Goal: Contribute content: Contribute content

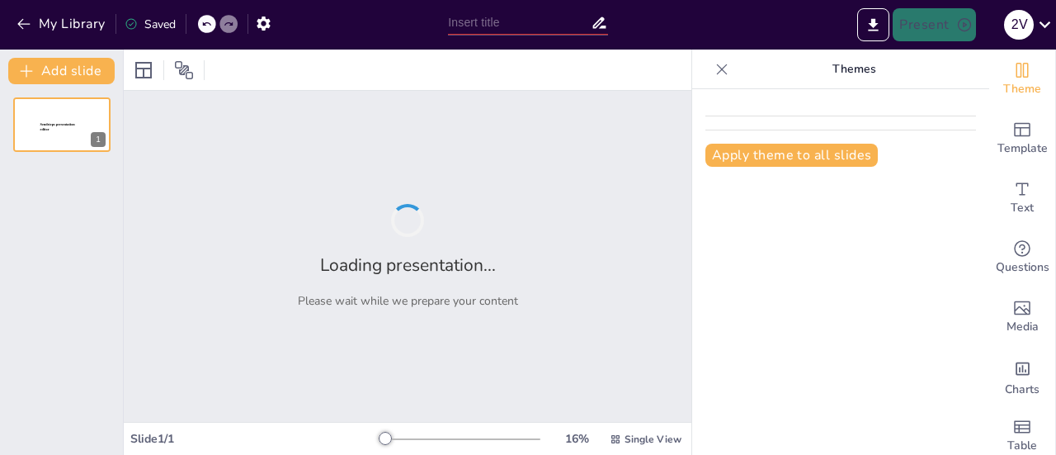
type input "New Sendsteps"
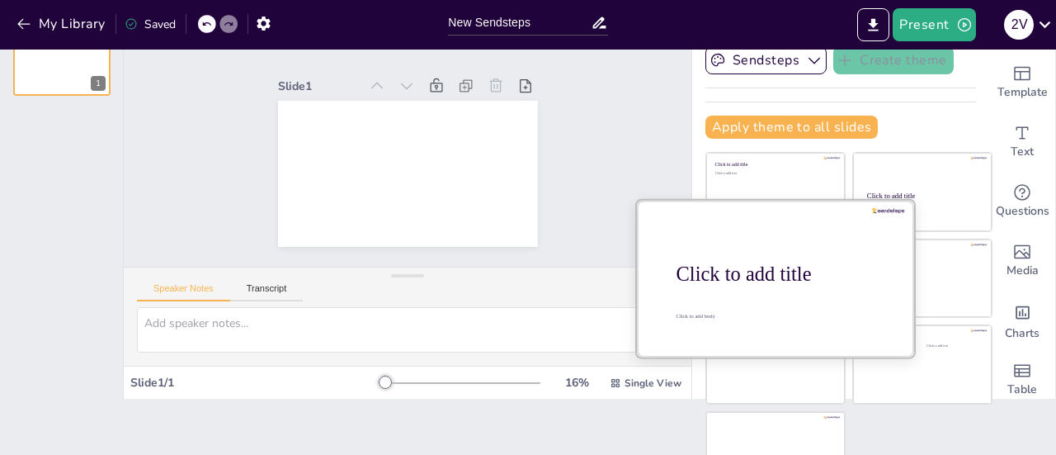
scroll to position [83, 0]
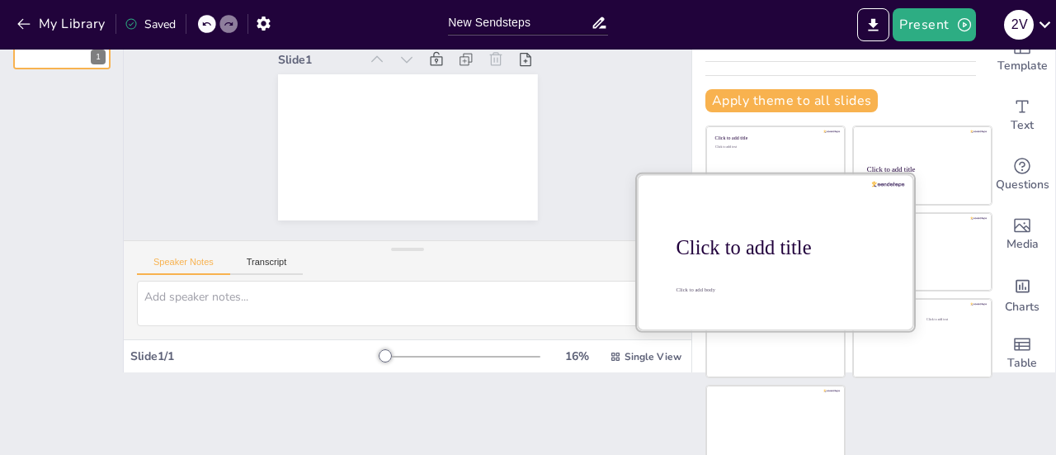
click at [749, 250] on div "Click to add title" at bounding box center [782, 247] width 210 height 23
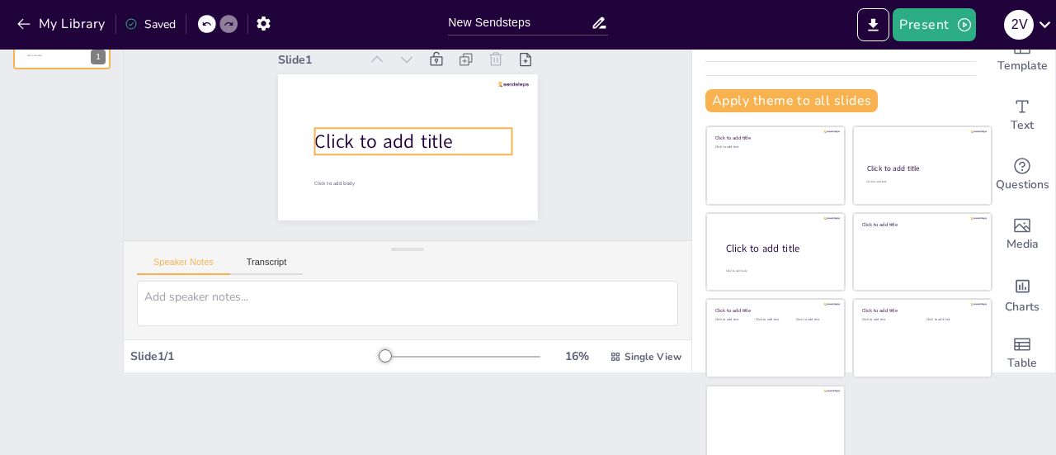
click at [423, 130] on span "Click to add title" at bounding box center [383, 142] width 138 height 26
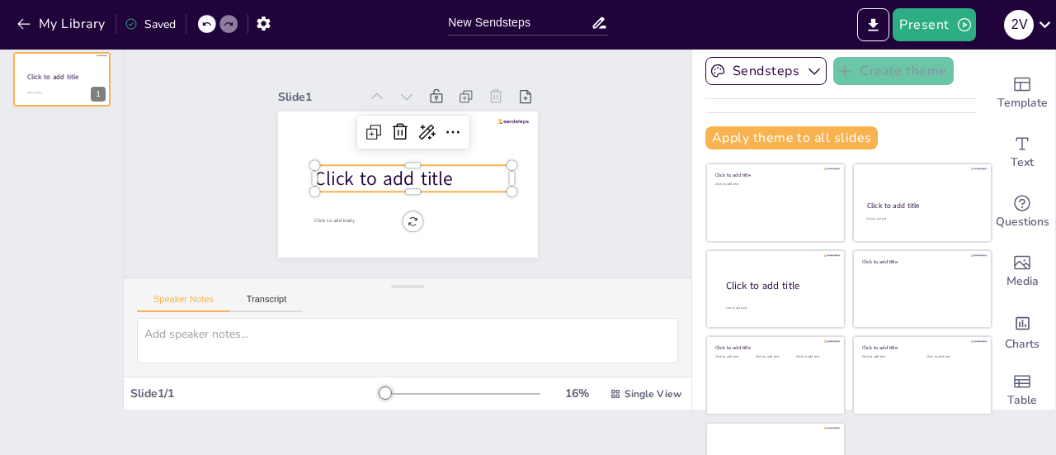
scroll to position [0, 0]
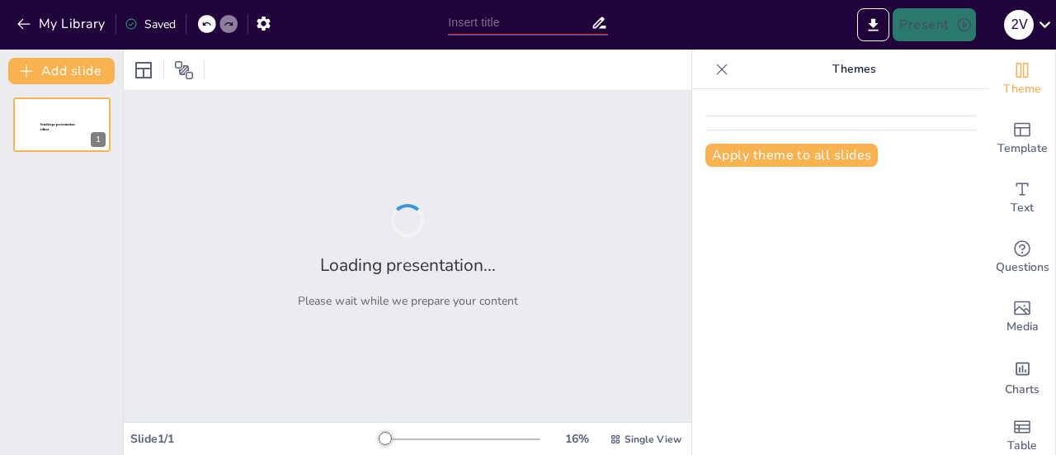
type input "Normas y Reglas de la Ética Financiera Profesional"
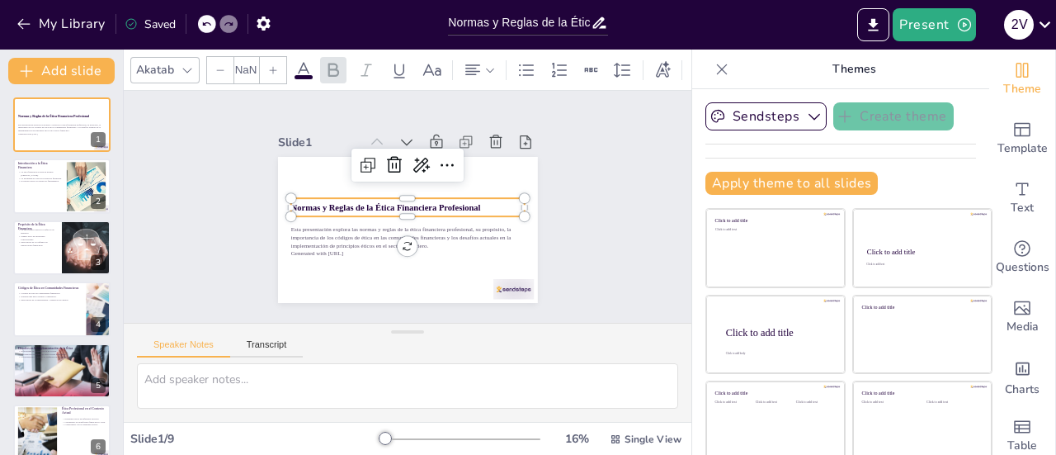
click at [364, 202] on strong "Normas y Reglas de la Ética Financiera Profesional" at bounding box center [385, 202] width 187 height 49
type input "48"
click at [339, 201] on strong "Normas y Reglas de la Ética Financiera Profesional" at bounding box center [389, 193] width 159 height 119
click at [344, 201] on strong "Normas y Reglas de la Ética Financiera Profesional" at bounding box center [386, 201] width 183 height 68
click at [43, 189] on div at bounding box center [61, 186] width 99 height 56
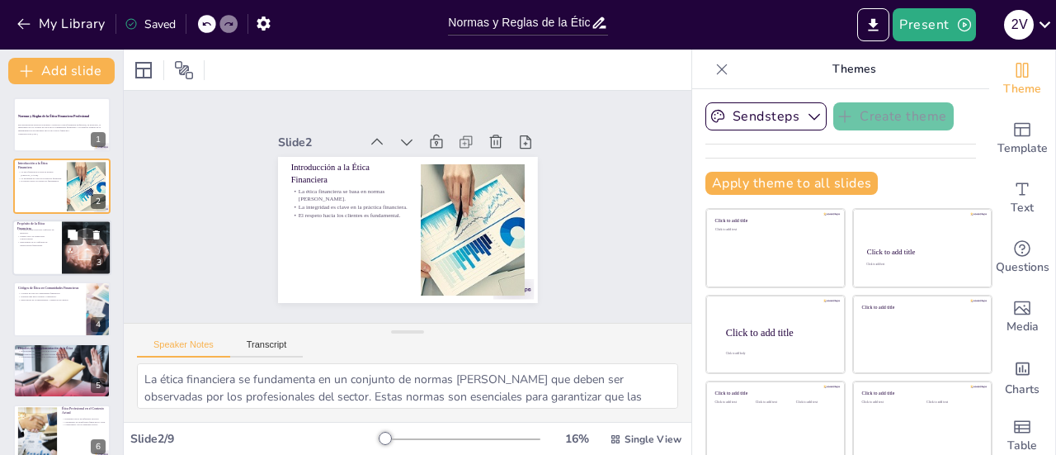
click at [31, 242] on p "Importancia de la confianza en transacciones financieras." at bounding box center [37, 243] width 40 height 6
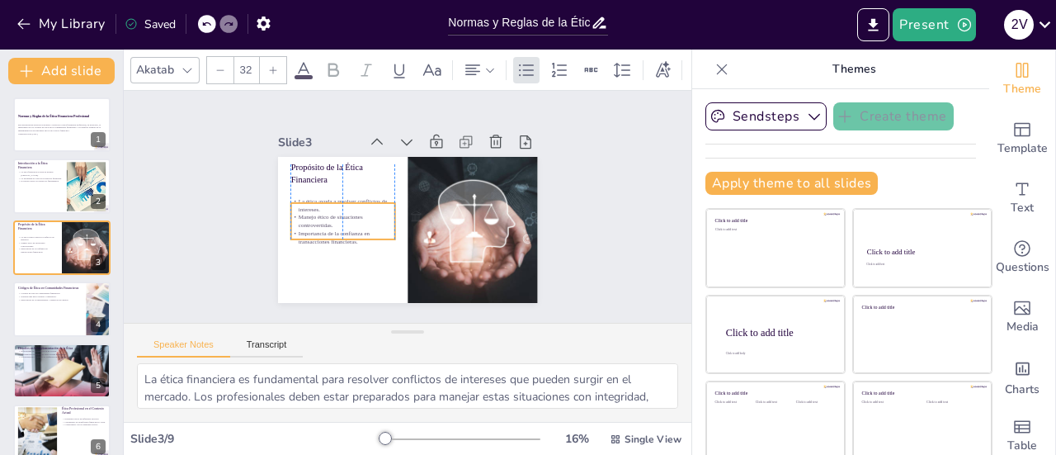
drag, startPoint x: 300, startPoint y: 210, endPoint x: 301, endPoint y: 228, distance: 18.2
click at [301, 228] on p "Importancia de la confianza en transacciones financieras." at bounding box center [337, 216] width 104 height 48
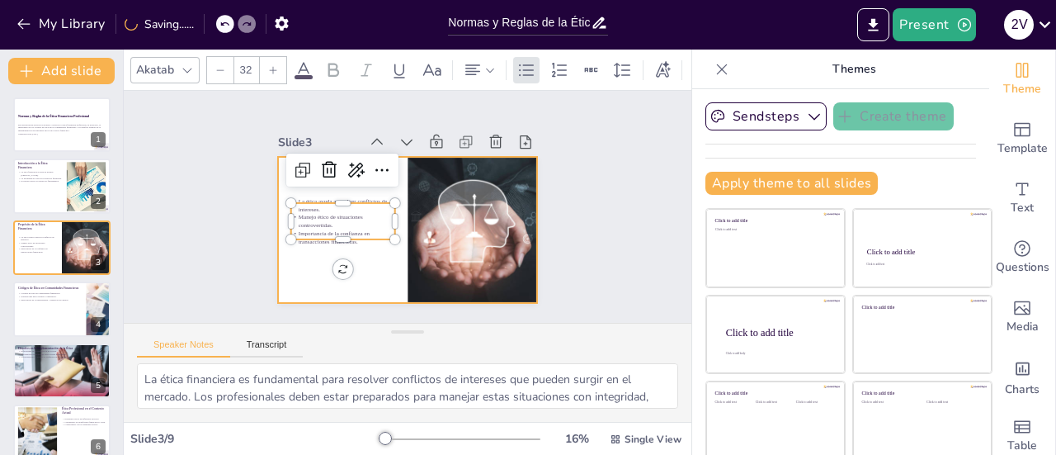
click at [277, 252] on div at bounding box center [397, 226] width 298 height 257
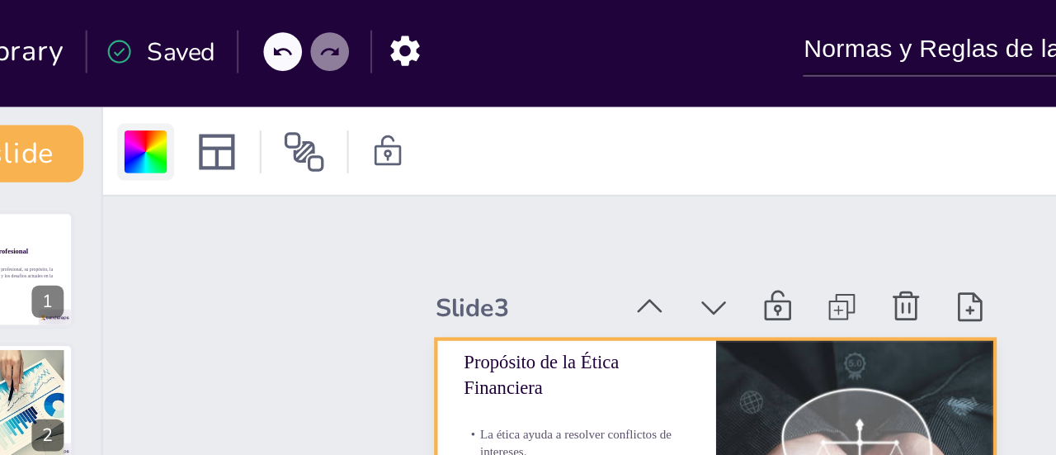
click at [141, 36] on div "Saved" at bounding box center [145, 23] width 59 height 30
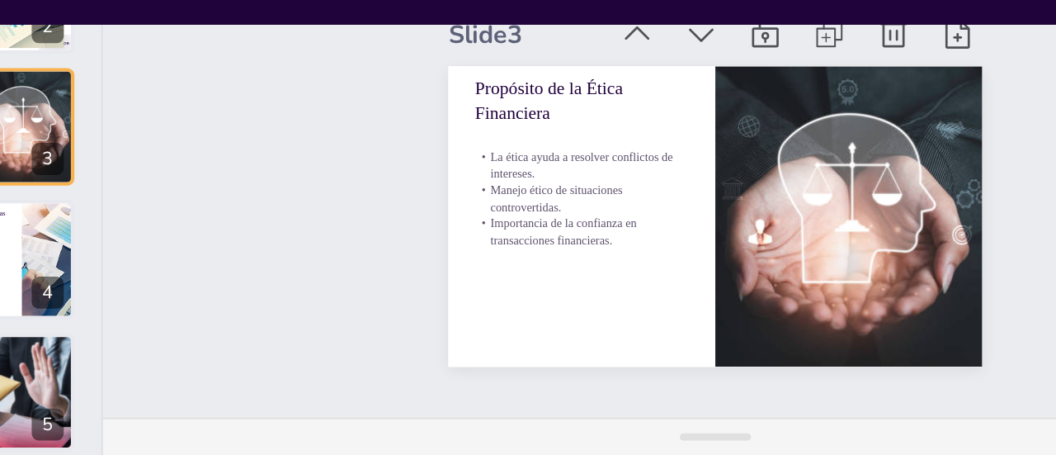
scroll to position [77, 0]
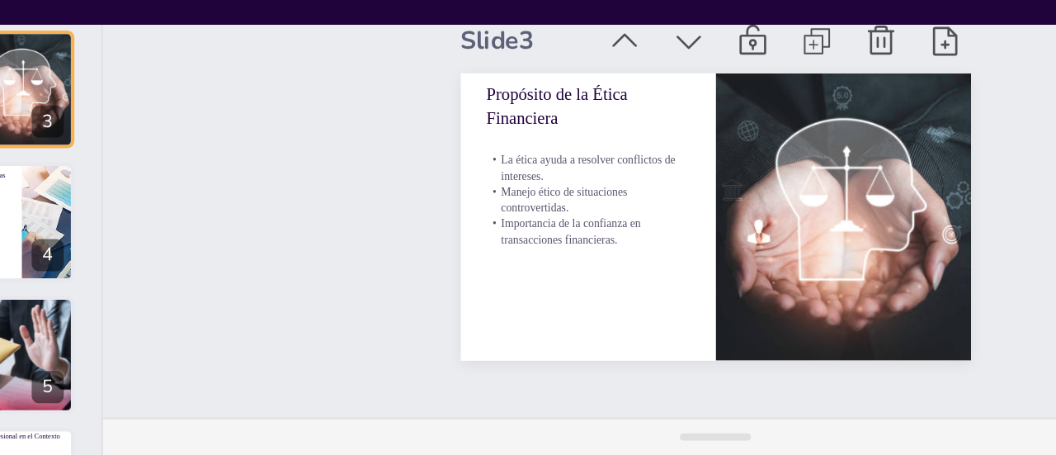
click at [186, 194] on div "Slide 1 Normas y Reglas de la Ética Financiera Profesional Esta presentación ex…" at bounding box center [407, 115] width 577 height 552
drag, startPoint x: 186, startPoint y: 194, endPoint x: 301, endPoint y: 181, distance: 115.4
click at [251, 184] on div "Slide 1 Normas y Reglas de la Ética Financiera Profesional Esta presentación ex…" at bounding box center [407, 115] width 613 height 443
click at [84, 158] on div at bounding box center [61, 140] width 99 height 56
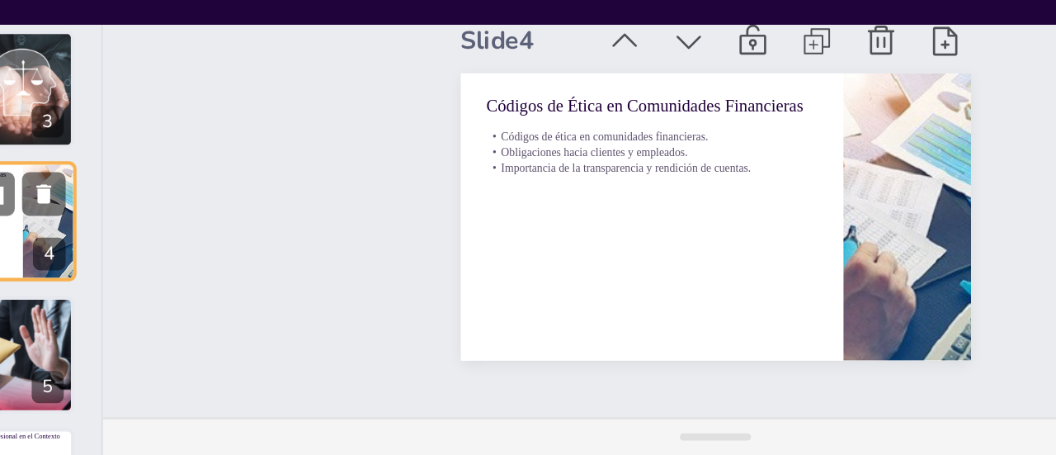
scroll to position [40, 0]
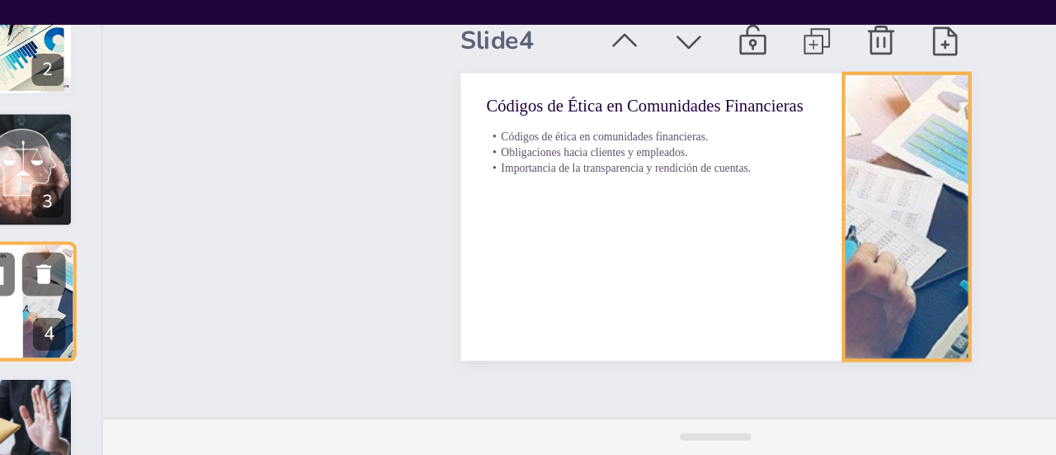
click at [87, 183] on div at bounding box center [99, 177] width 84 height 56
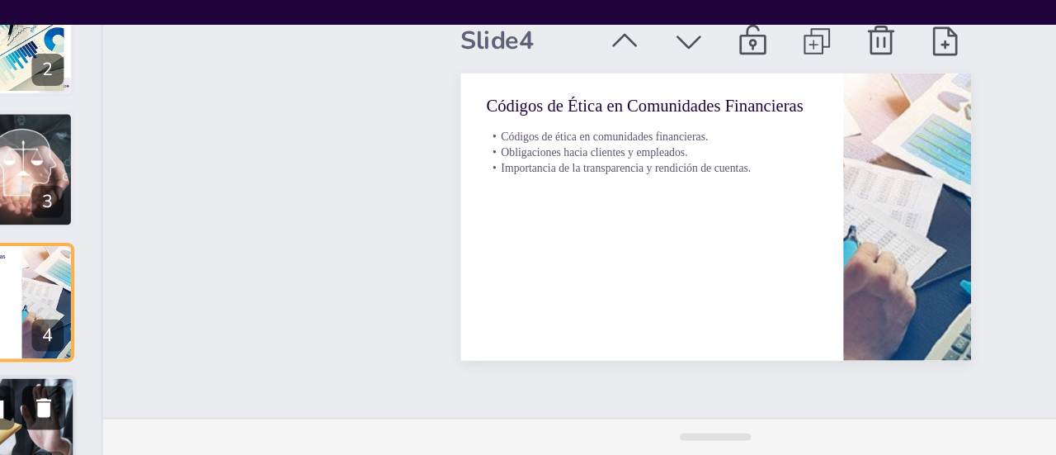
click at [87, 229] on button at bounding box center [97, 226] width 20 height 20
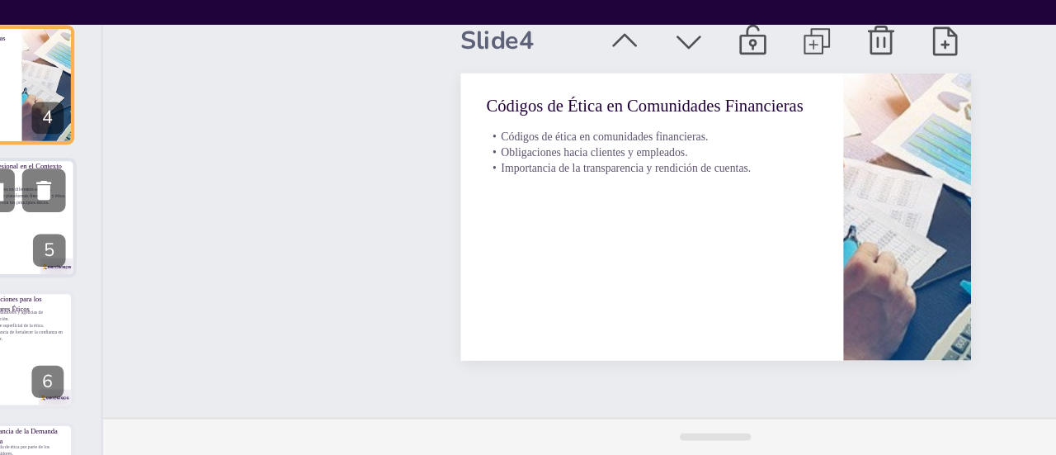
click at [83, 145] on div at bounding box center [61, 139] width 99 height 56
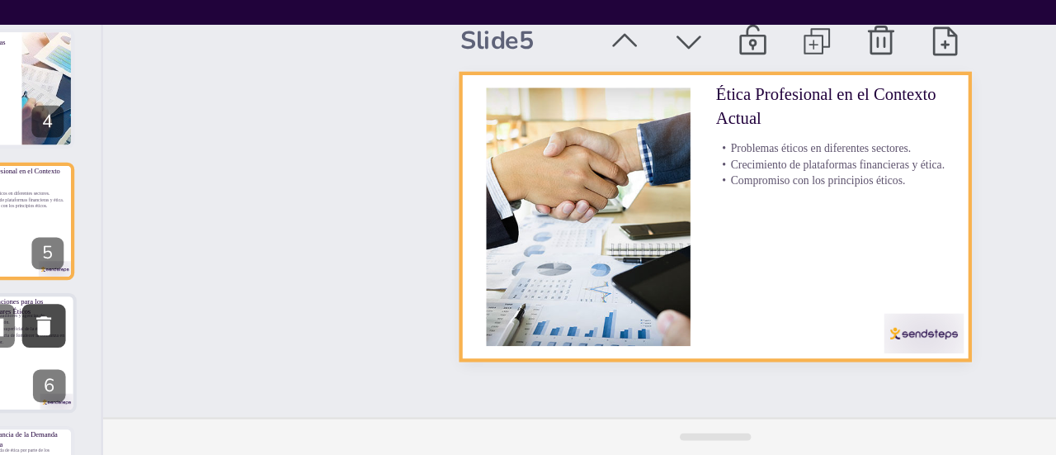
scroll to position [140, 0]
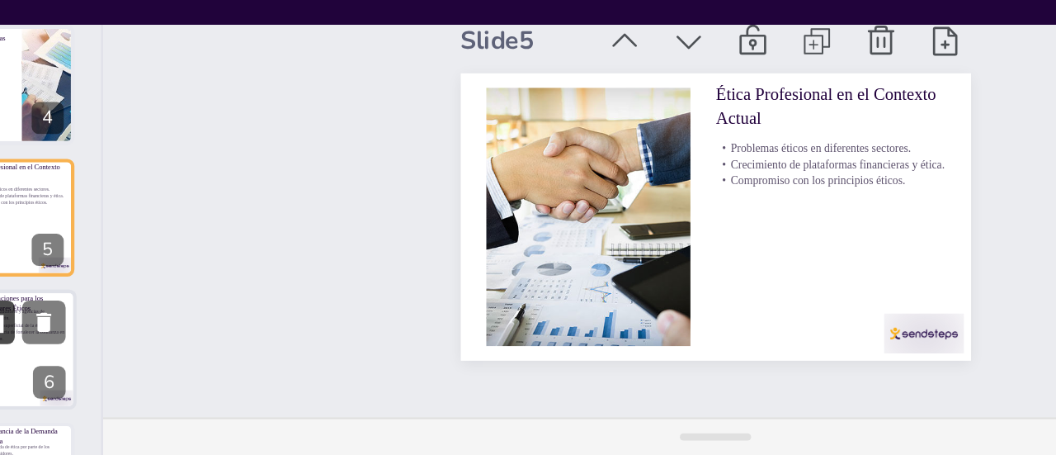
click at [77, 194] on button at bounding box center [73, 187] width 20 height 20
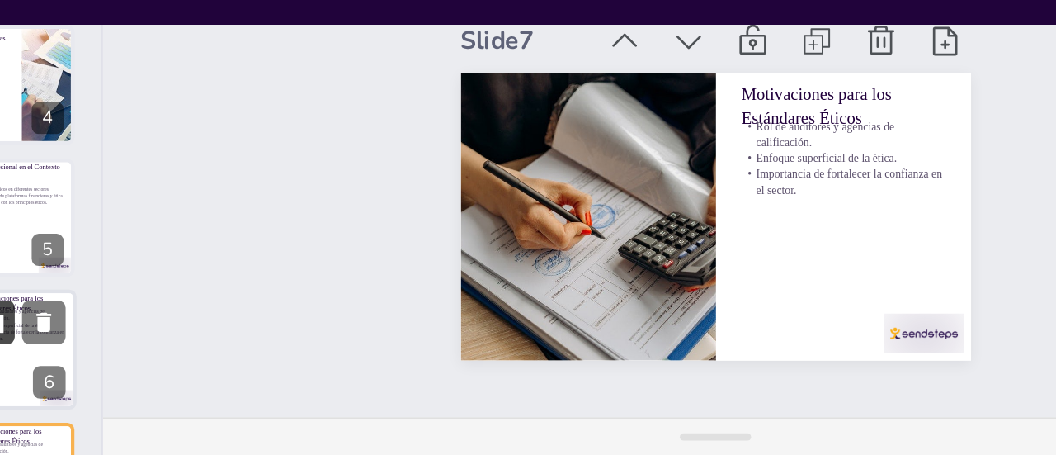
scroll to position [201, 0]
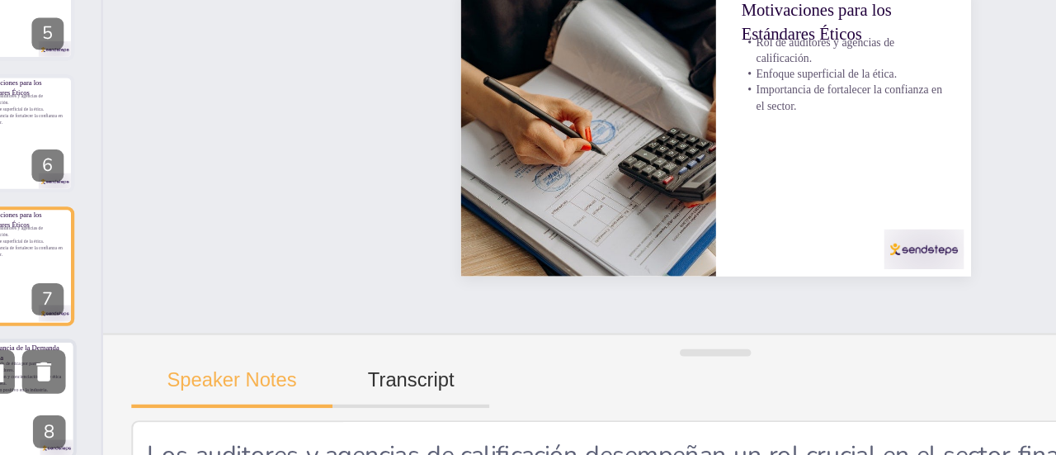
click at [84, 256] on div at bounding box center [85, 248] width 44 height 20
type textarea "La demanda de ética por parte de los consumidores es un motor clave para la imp…"
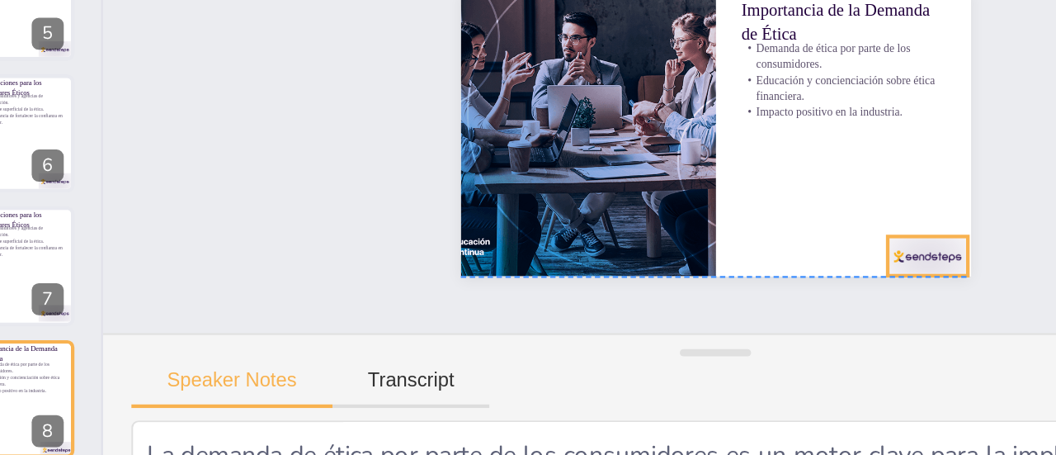
click at [473, 216] on div at bounding box center [452, 233] width 41 height 35
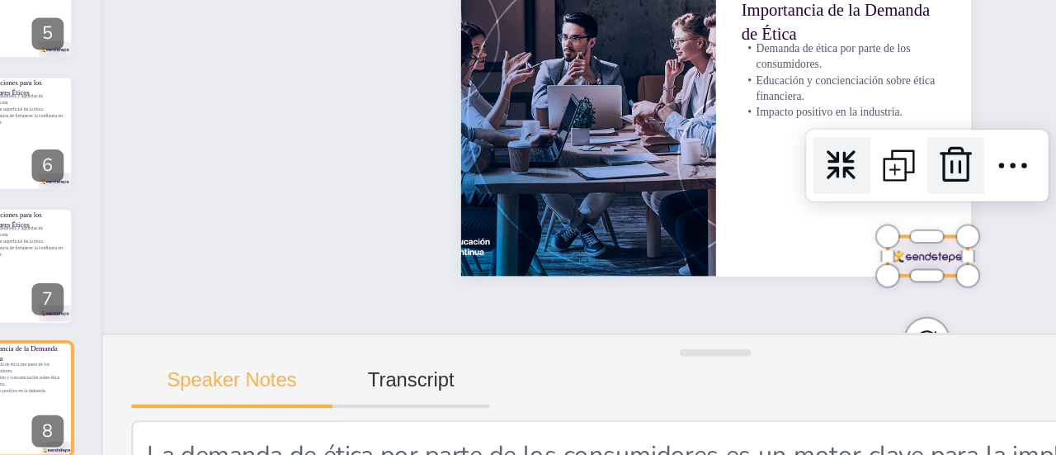
click at [359, 205] on icon at bounding box center [347, 216] width 23 height 23
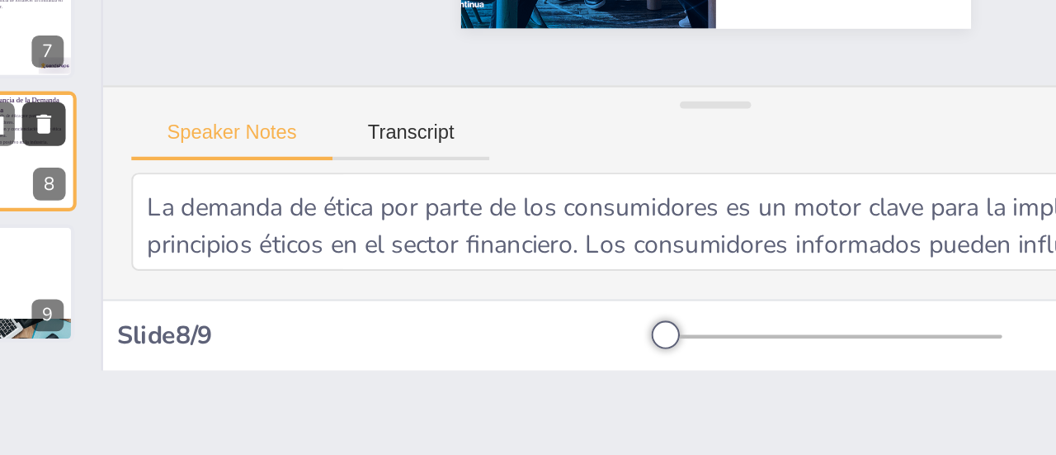
click at [89, 314] on button at bounding box center [96, 310] width 20 height 20
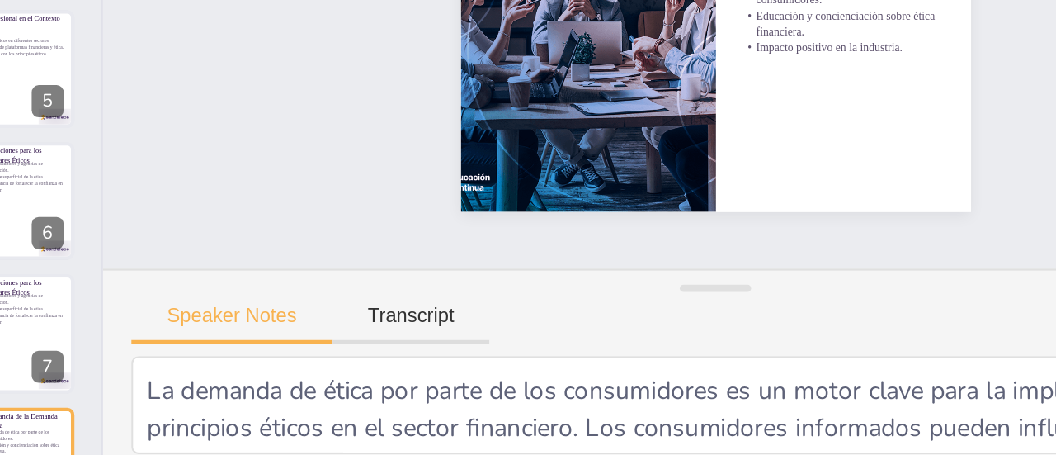
scroll to position [0, 0]
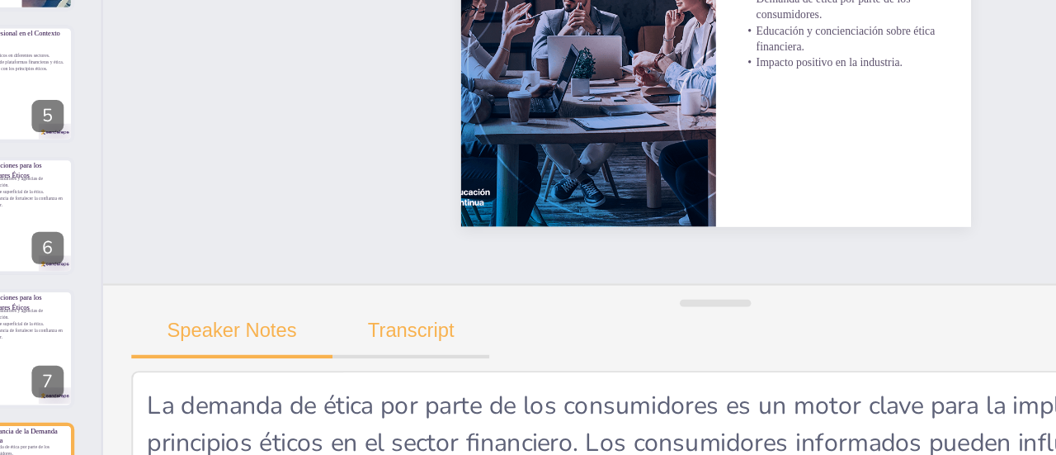
click at [270, 341] on button "Transcript" at bounding box center [266, 348] width 73 height 18
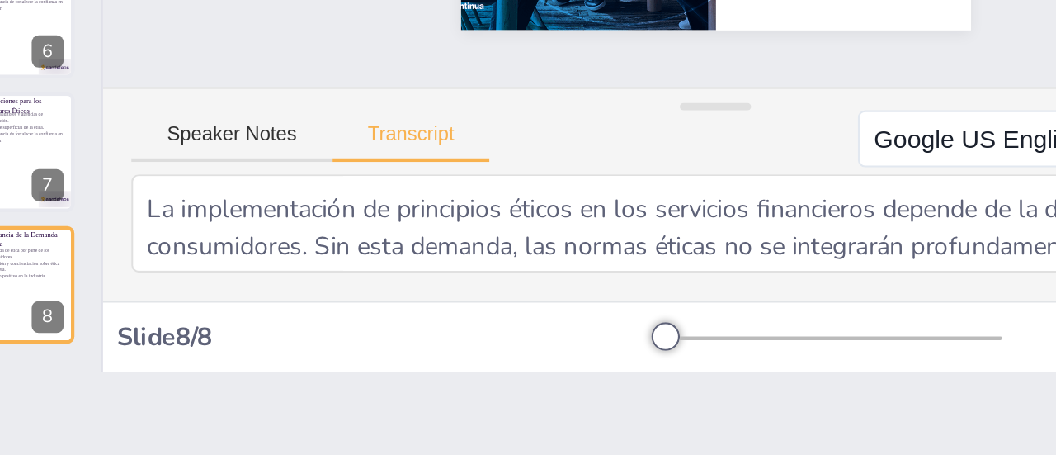
scroll to position [92, 0]
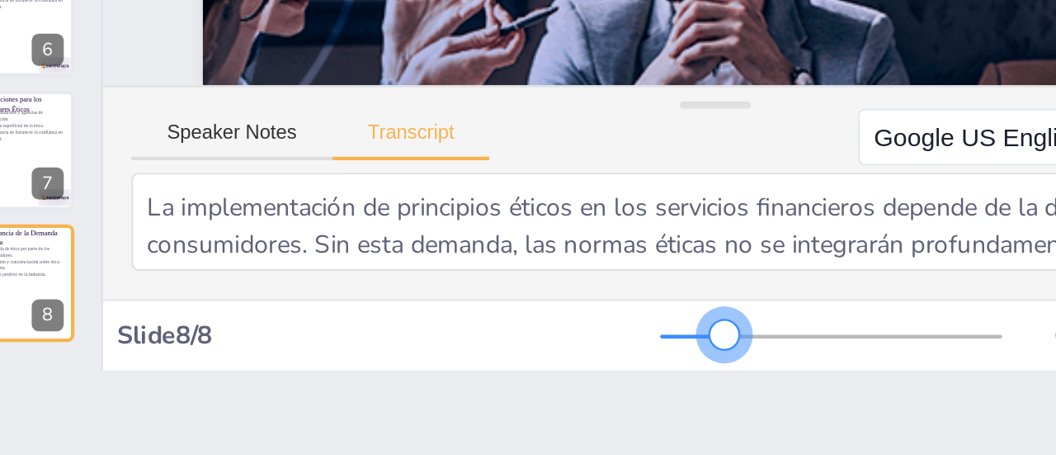
drag, startPoint x: 358, startPoint y: 347, endPoint x: 389, endPoint y: 352, distance: 30.9
click at [405, 352] on div at bounding box center [411, 346] width 13 height 13
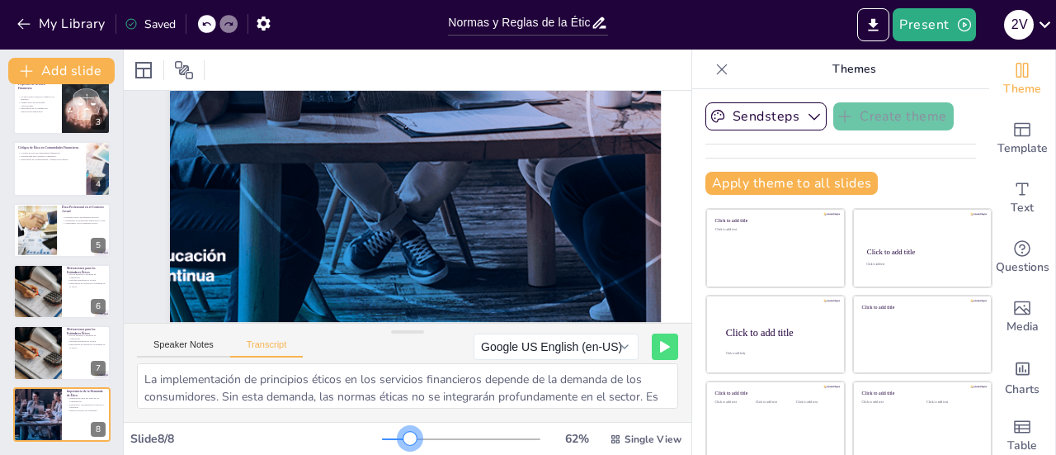
scroll to position [68, 0]
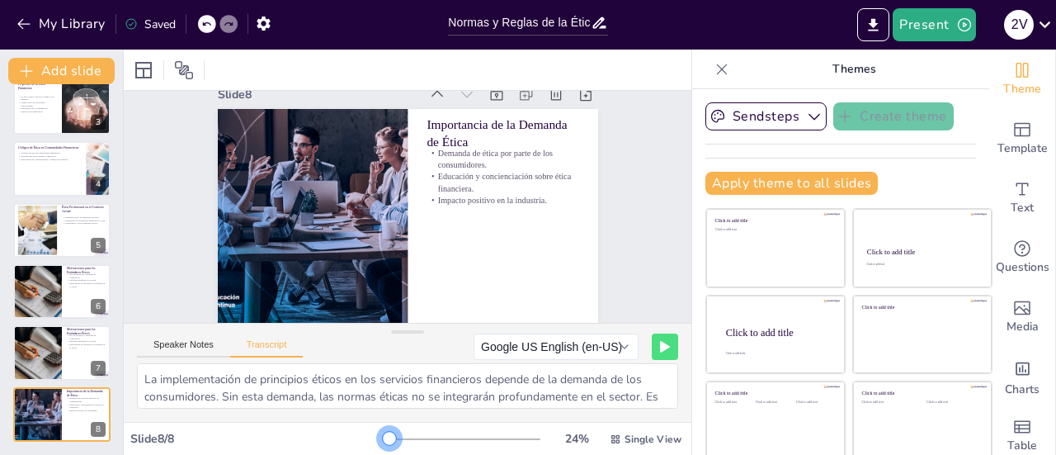
drag, startPoint x: 387, startPoint y: 442, endPoint x: 362, endPoint y: 431, distance: 27.3
click at [383, 442] on div at bounding box center [389, 438] width 13 height 13
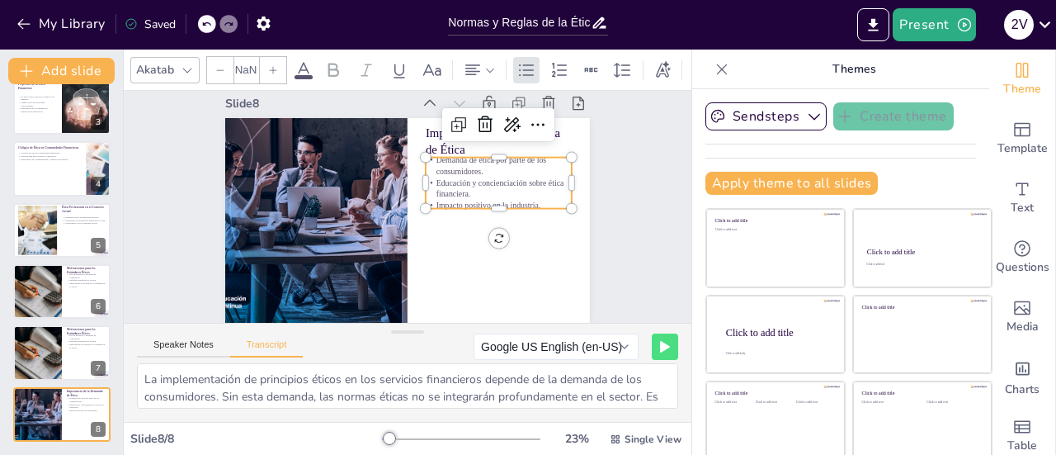
type input "32"
click at [430, 184] on p "Educación y concienciación sobre ética financiera." at bounding box center [499, 217] width 145 height 67
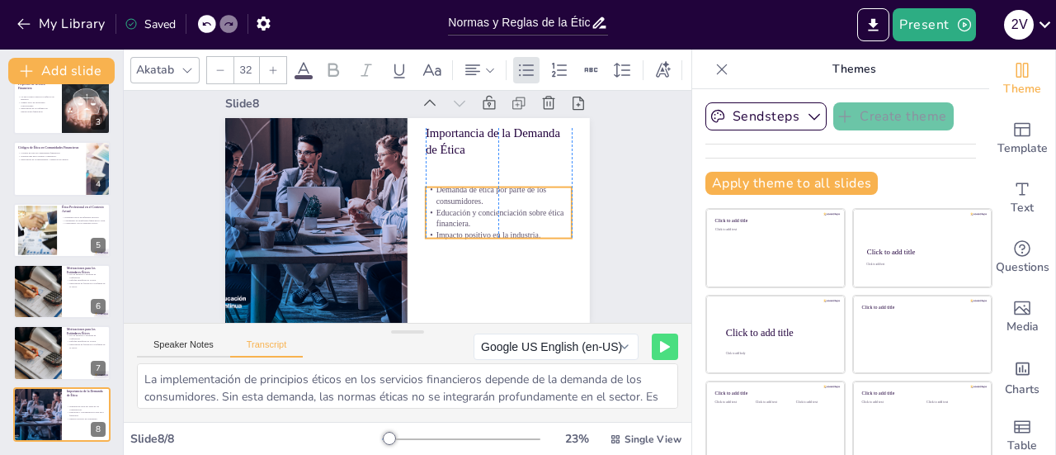
drag, startPoint x: 438, startPoint y: 174, endPoint x: 437, endPoint y: 204, distance: 29.7
click at [437, 215] on p "Educación y concienciación sobre ética financiera." at bounding box center [486, 255] width 143 height 80
click at [582, 343] on button "Google US English (en-US)" at bounding box center [556, 346] width 165 height 26
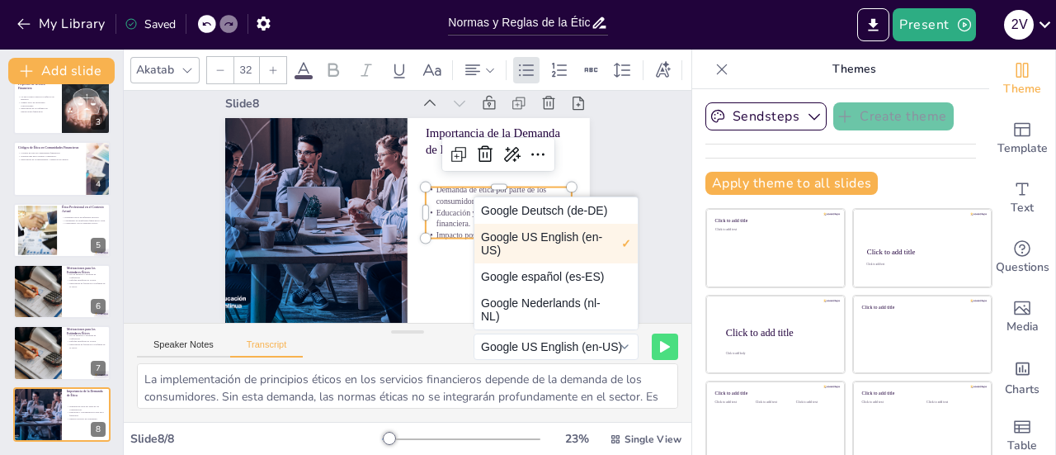
click at [618, 172] on div "Slide 1 Normas y Reglas de la Ética Financiera Profesional Esta presentación ex…" at bounding box center [412, 198] width 617 height 501
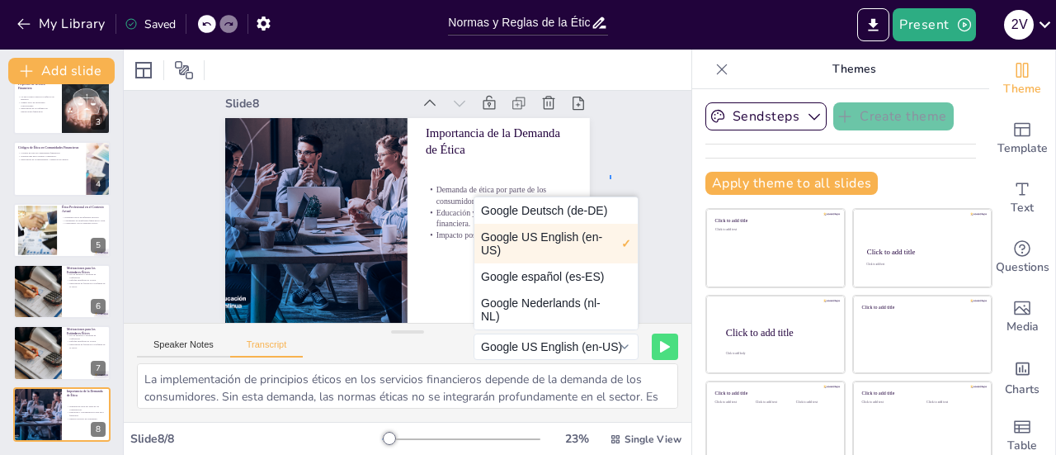
click at [611, 167] on div "Slide 1 Normas y Reglas de la Ética Financiera Profesional Esta presentación ex…" at bounding box center [412, 199] width 517 height 472
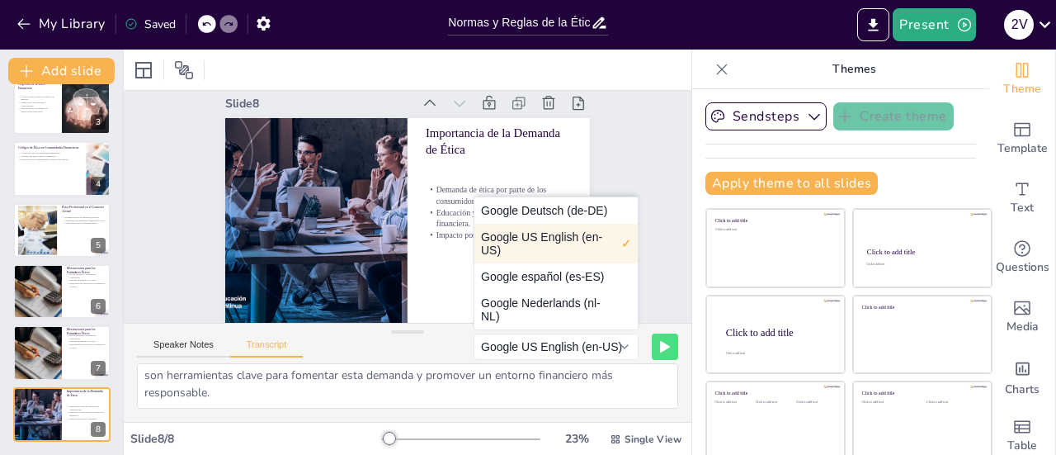
scroll to position [0, 0]
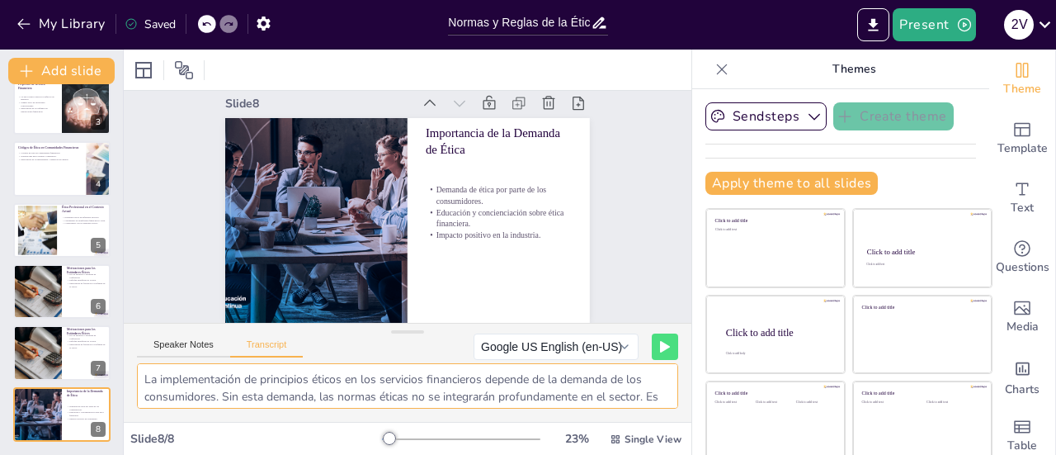
click at [169, 400] on textarea "La implementación de principios éticos en los servicios financieros depende de …" at bounding box center [407, 385] width 541 height 45
drag, startPoint x: 332, startPoint y: 307, endPoint x: 120, endPoint y: 361, distance: 218.7
click at [115, 363] on div "Document fonts Akatab Recently used Mulish Popular fonts Fonts Add slide Normas…" at bounding box center [528, 252] width 1056 height 405
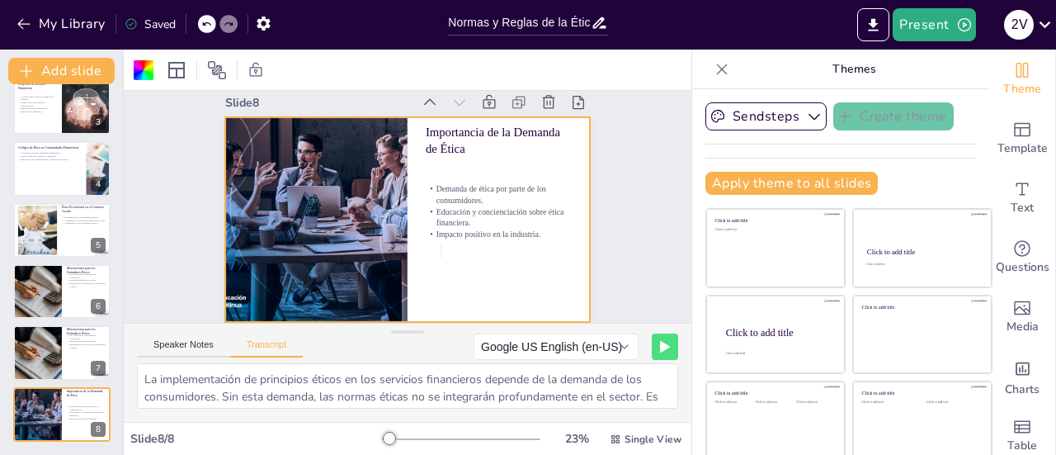
click at [425, 237] on div at bounding box center [402, 219] width 416 height 336
click at [428, 252] on div at bounding box center [401, 218] width 418 height 360
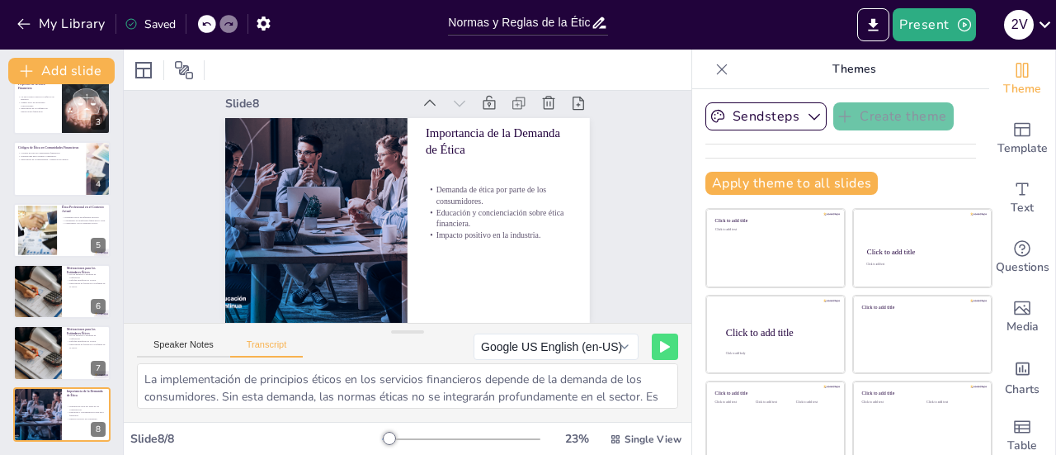
click at [428, 250] on div at bounding box center [402, 219] width 416 height 335
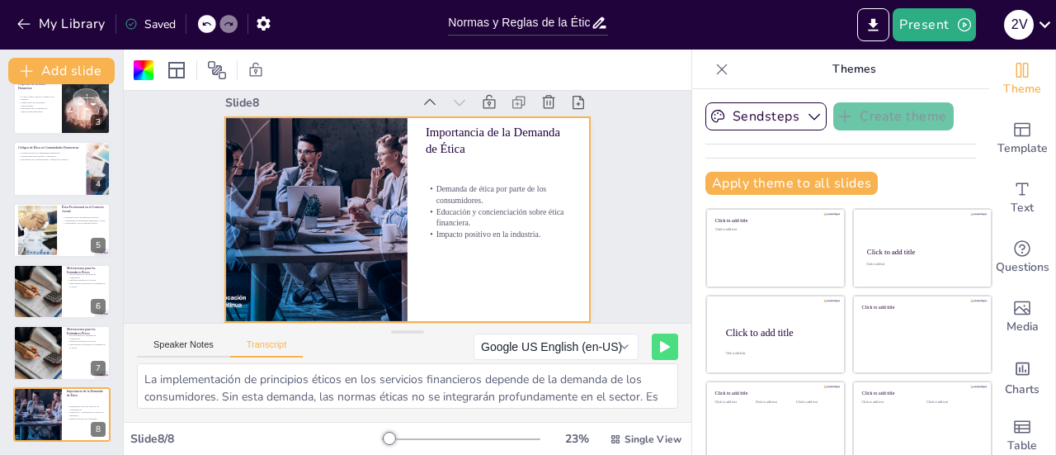
click at [428, 250] on div at bounding box center [402, 219] width 416 height 336
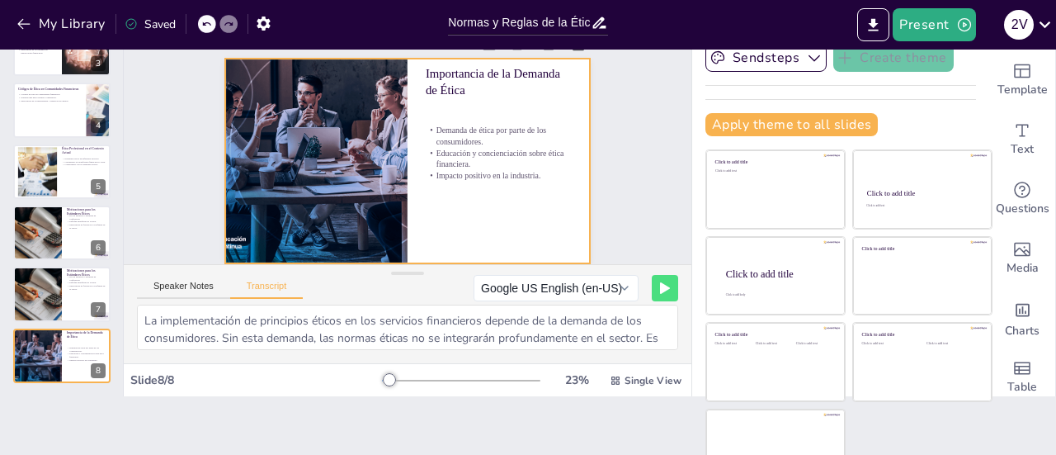
scroll to position [92, 0]
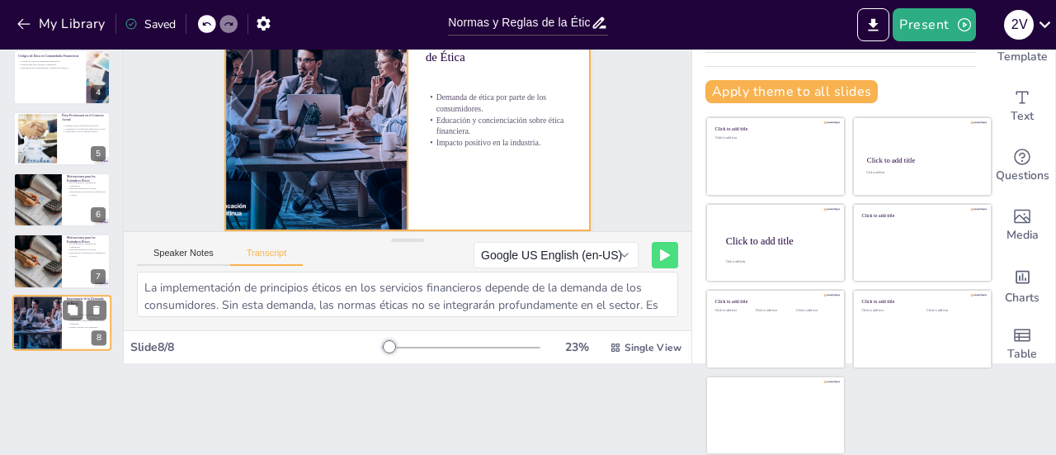
click at [54, 313] on div at bounding box center [36, 323] width 106 height 56
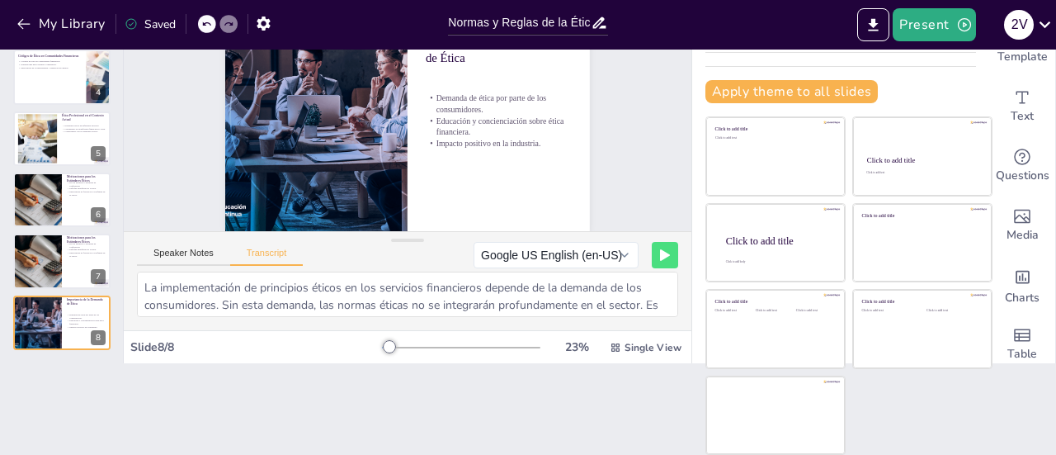
scroll to position [31, 0]
click at [29, 272] on div at bounding box center [37, 262] width 84 height 56
type textarea "Auditores y agencias de calificación controlan la honestidad en el sector finan…"
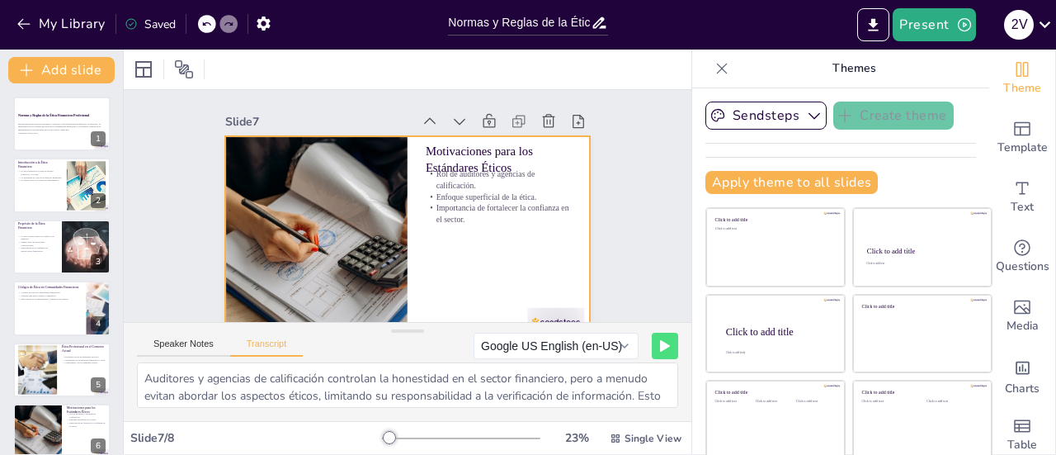
scroll to position [0, 0]
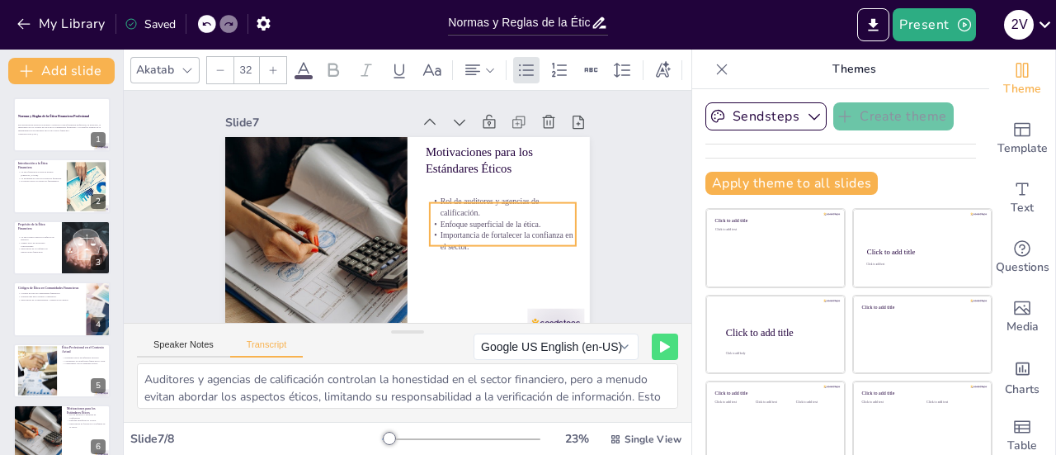
drag, startPoint x: 455, startPoint y: 182, endPoint x: 457, endPoint y: 217, distance: 35.6
click at [458, 217] on p "Rol de auditores y agencias de calificación." at bounding box center [500, 226] width 147 height 53
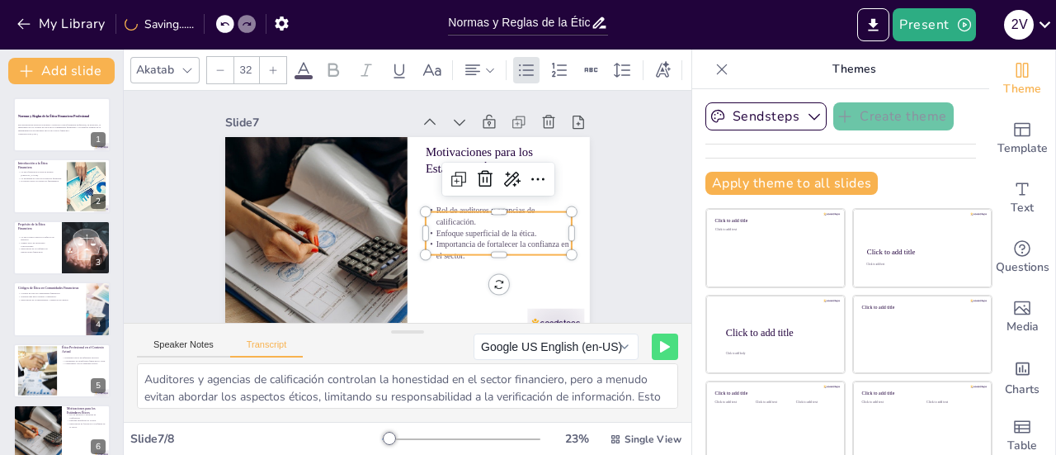
click at [587, 179] on div "Slide 1 Normas y Reglas de la Ética Financiera Profesional Esta presentación ex…" at bounding box center [402, 215] width 521 height 446
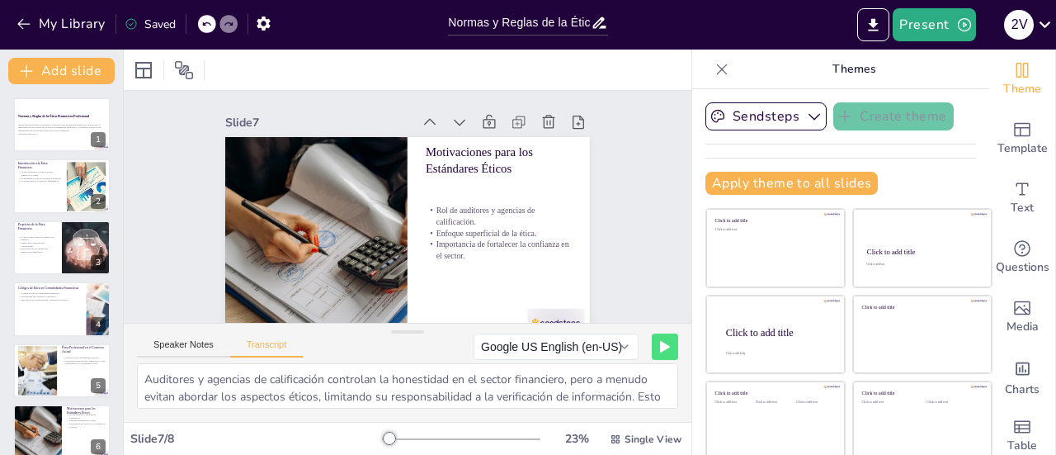
click at [714, 76] on icon at bounding box center [722, 69] width 17 height 17
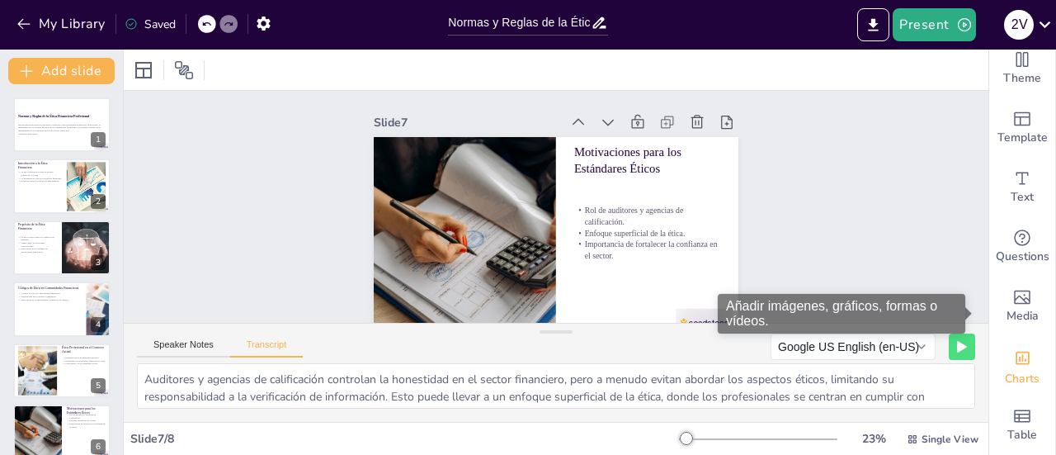
scroll to position [23, 0]
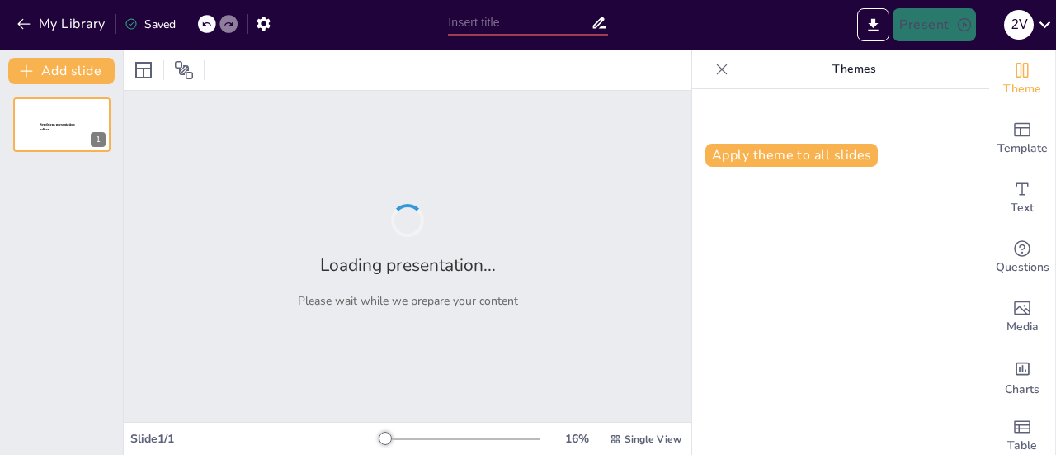
type input "Normas y Reglas de la Ética Financiera Profesional"
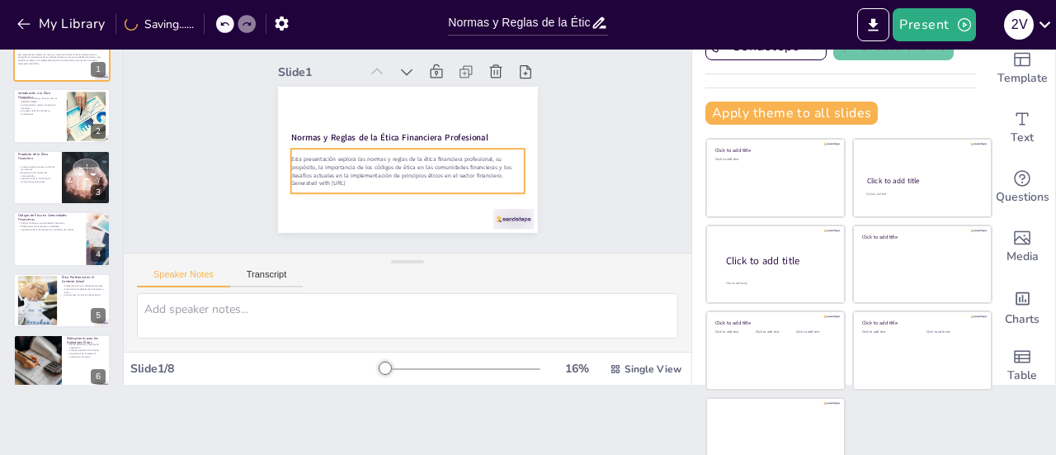
scroll to position [83, 0]
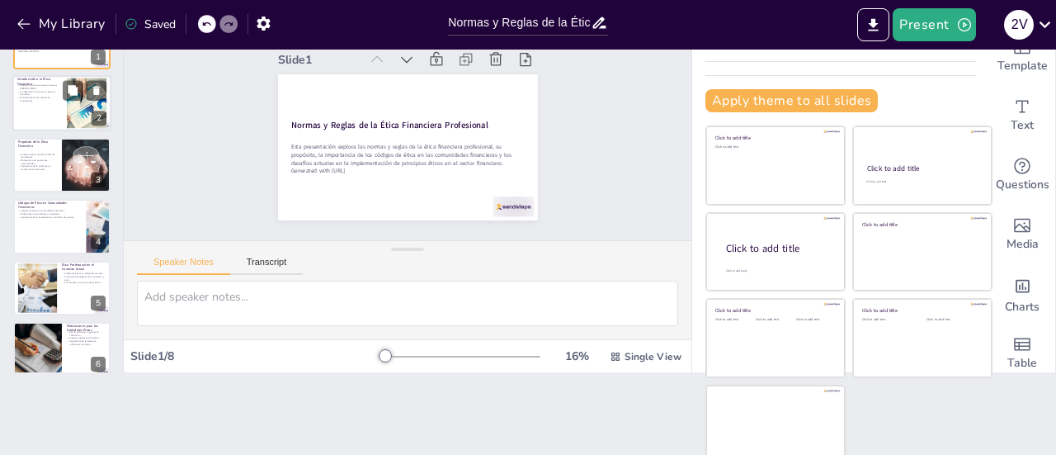
click at [38, 113] on div at bounding box center [61, 104] width 99 height 56
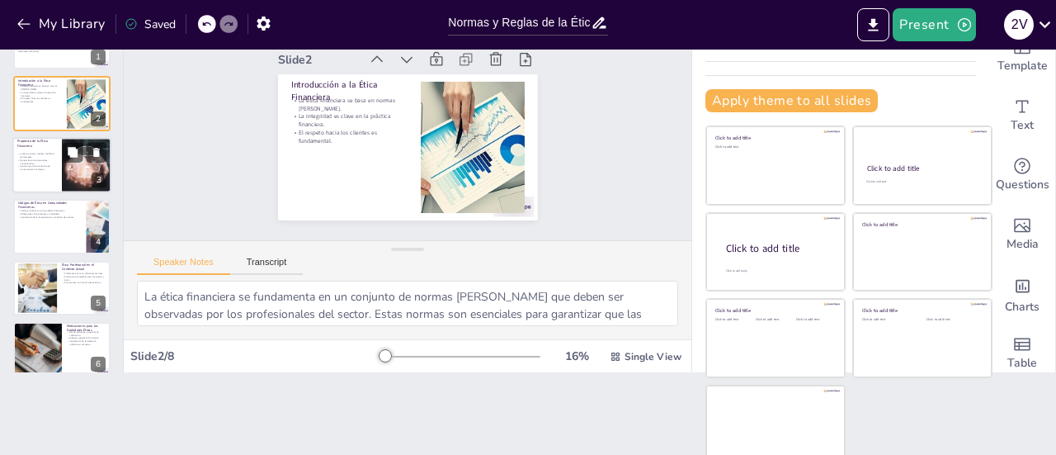
click at [40, 162] on p "Manejo ético de situaciones controvertidas." at bounding box center [37, 161] width 40 height 6
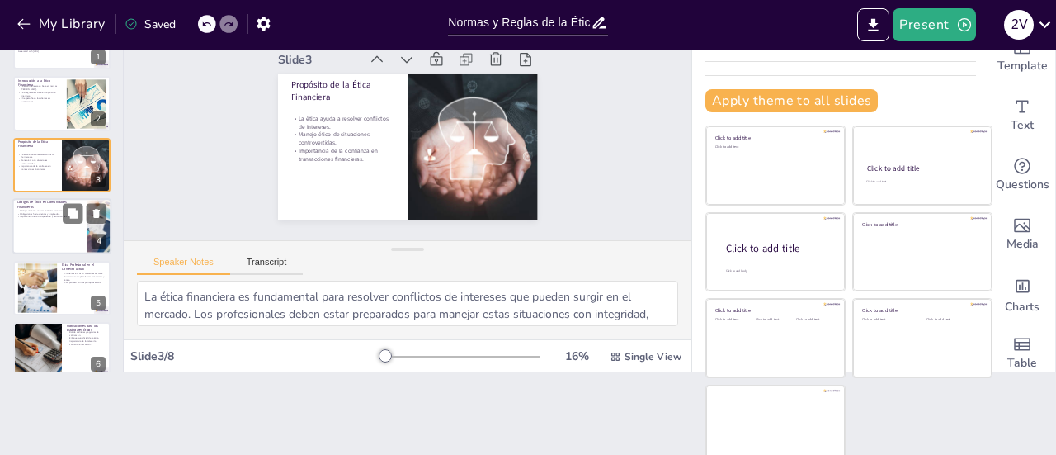
click at [43, 232] on div at bounding box center [61, 226] width 99 height 56
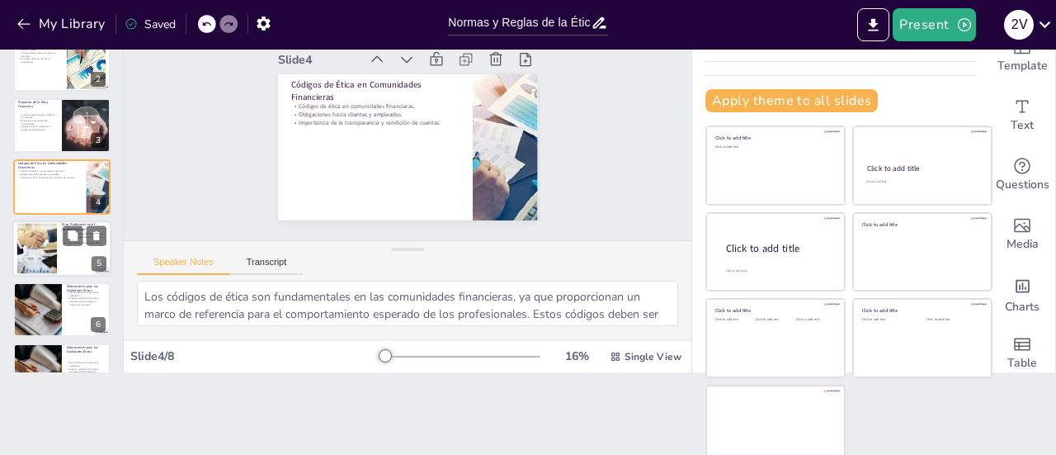
click at [42, 252] on div at bounding box center [36, 248] width 75 height 50
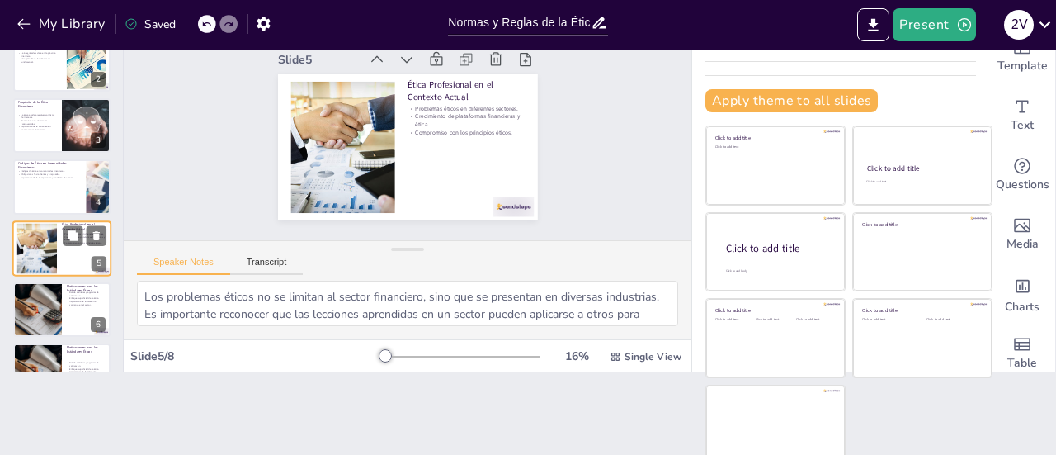
scroll to position [101, 0]
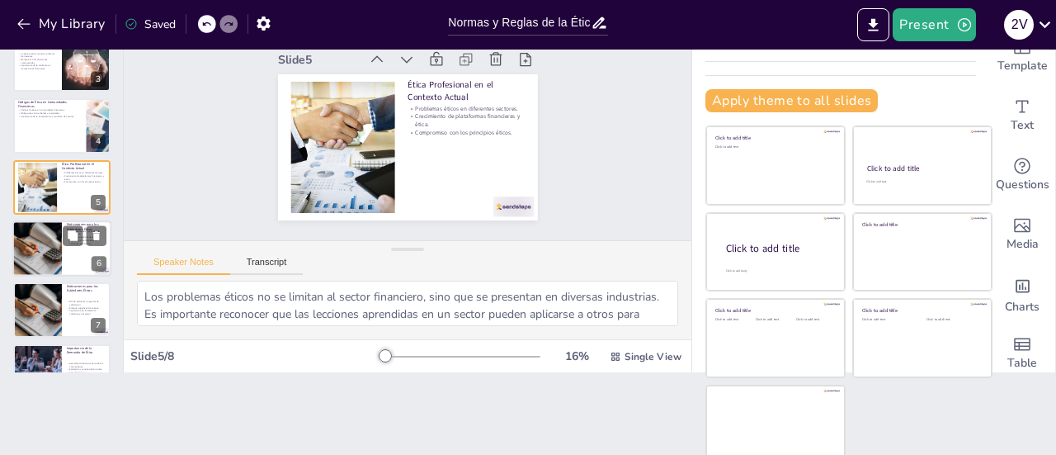
click at [24, 241] on div at bounding box center [37, 248] width 84 height 56
type textarea "Los auditores y agencias de calificación desempeñan un rol crucial en el sector…"
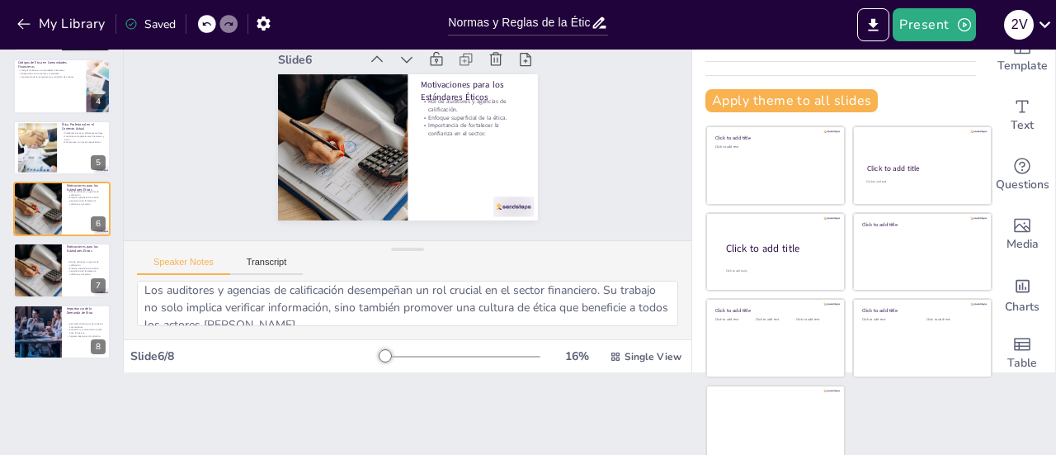
scroll to position [0, 0]
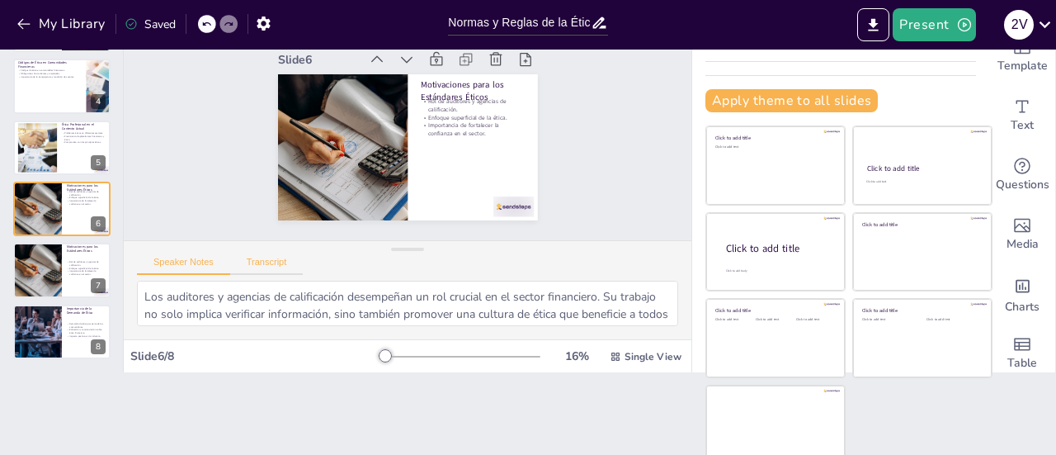
click at [269, 259] on button "Transcript" at bounding box center [266, 266] width 73 height 18
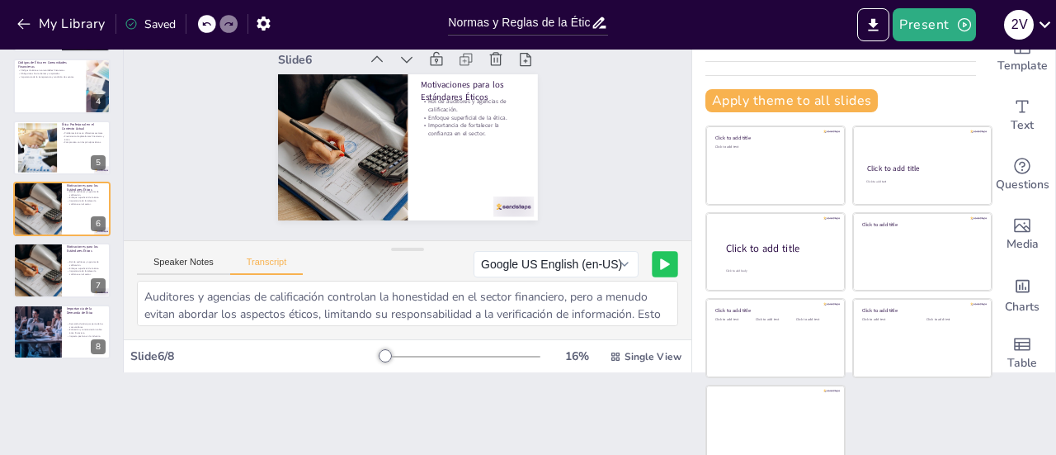
click at [660, 260] on icon at bounding box center [665, 264] width 10 height 12
click at [559, 262] on button "Google US English (en-US)" at bounding box center [523, 264] width 165 height 26
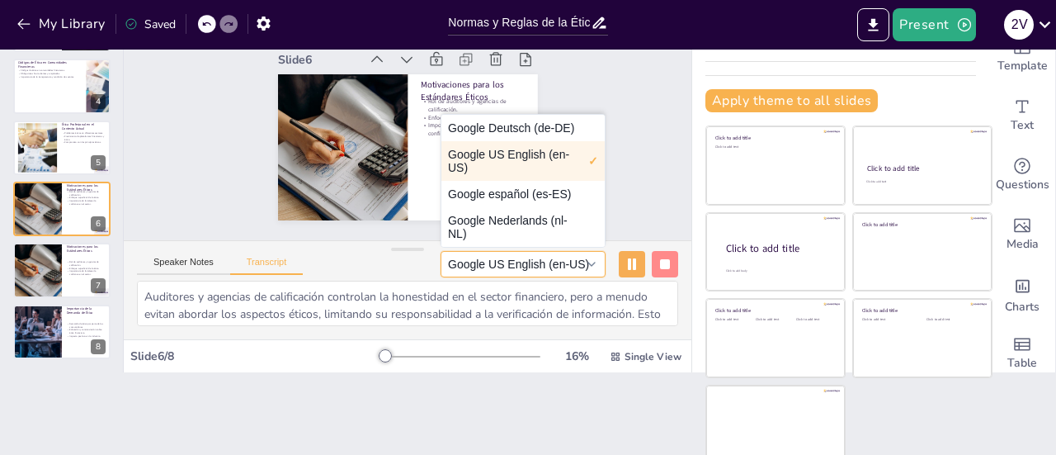
click at [559, 263] on button "Google US English (en-US)" at bounding box center [523, 264] width 165 height 26
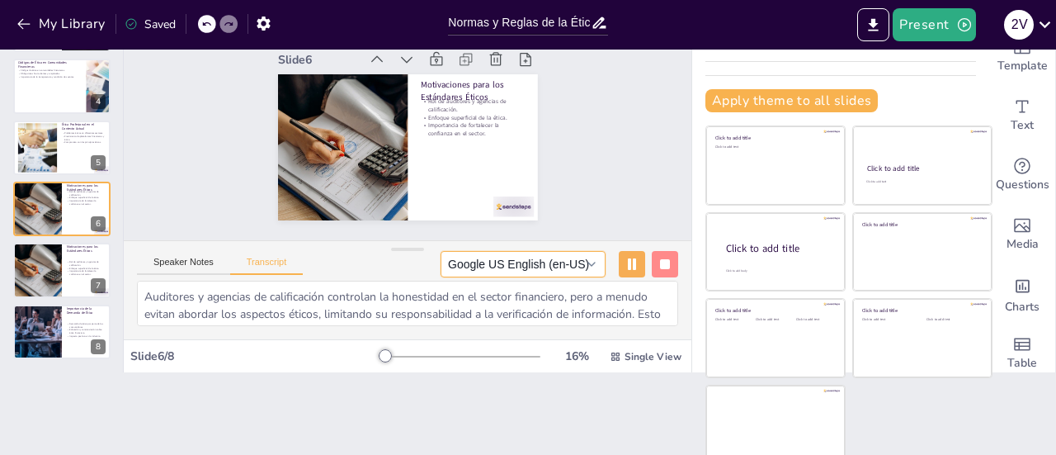
click at [559, 263] on button "Google US English (en-US)" at bounding box center [523, 264] width 165 height 26
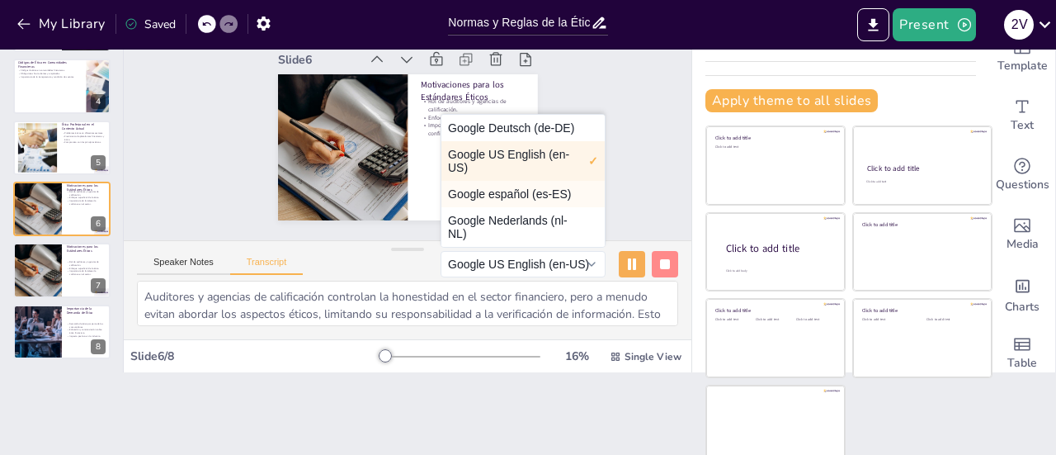
click at [472, 187] on button "Google español (es-ES)" at bounding box center [522, 194] width 163 height 26
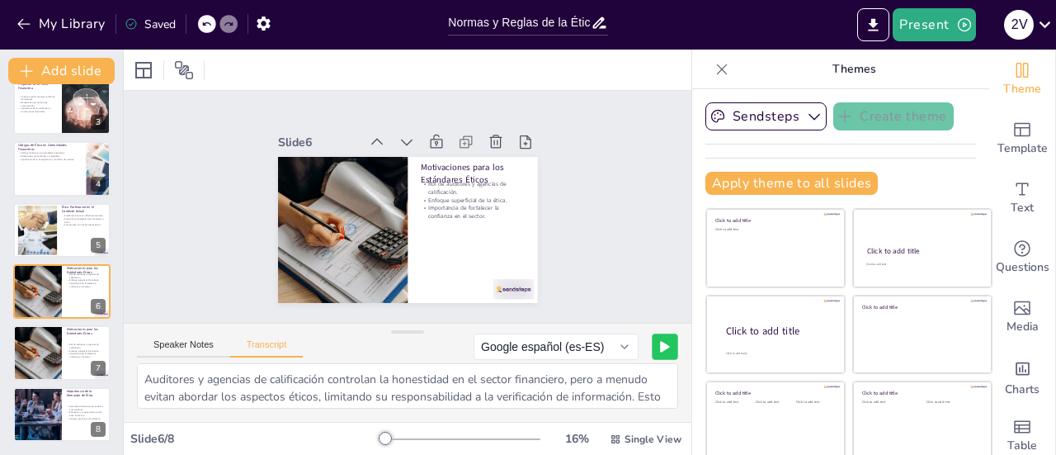
click at [652, 351] on button at bounding box center [665, 346] width 26 height 26
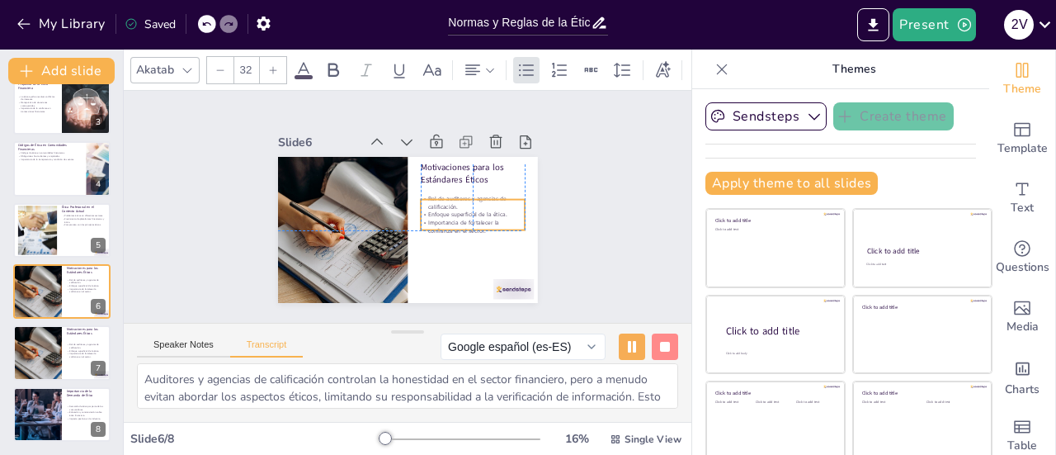
drag, startPoint x: 451, startPoint y: 194, endPoint x: 446, endPoint y: 210, distance: 16.2
click at [446, 213] on p "Enfoque superficial de la ética." at bounding box center [468, 228] width 103 height 30
click at [587, 201] on div "Slide 1 Normas y Reglas de la Ética Financiera Profesional Esta presentación ex…" at bounding box center [407, 206] width 603 height 345
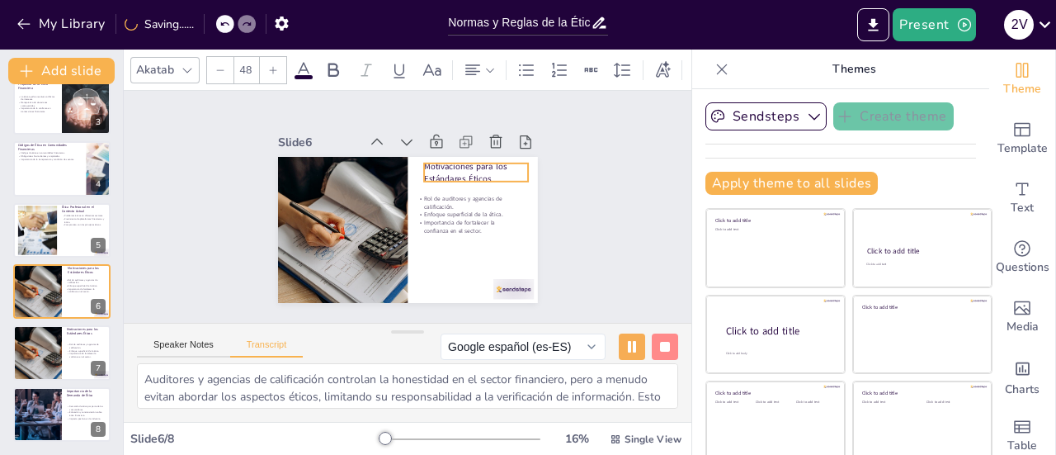
click at [441, 165] on p "Motivaciones para los Estándares Éticos" at bounding box center [481, 187] width 106 height 45
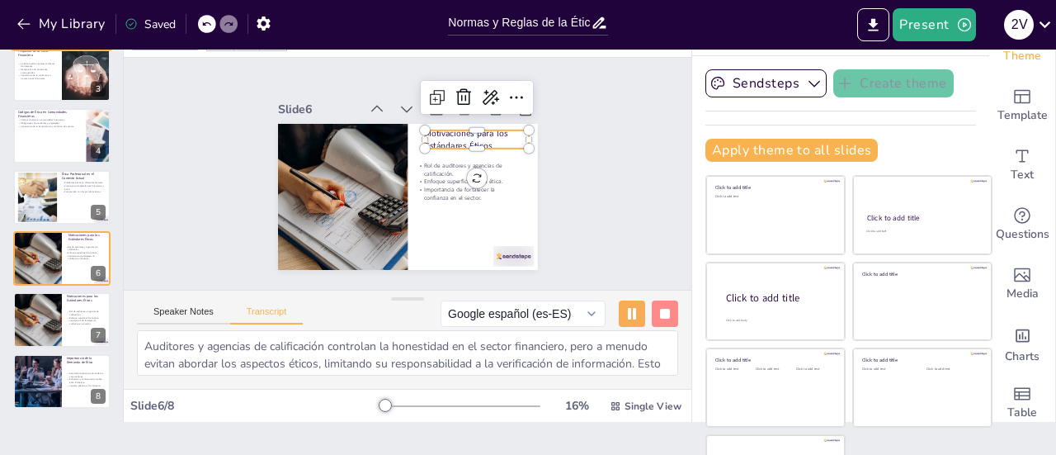
scroll to position [9, 0]
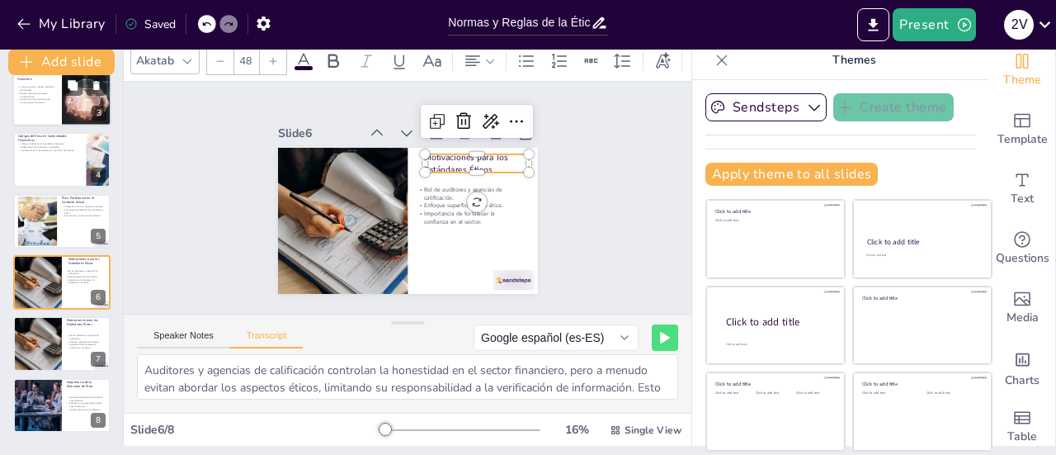
click at [14, 109] on div at bounding box center [61, 98] width 99 height 56
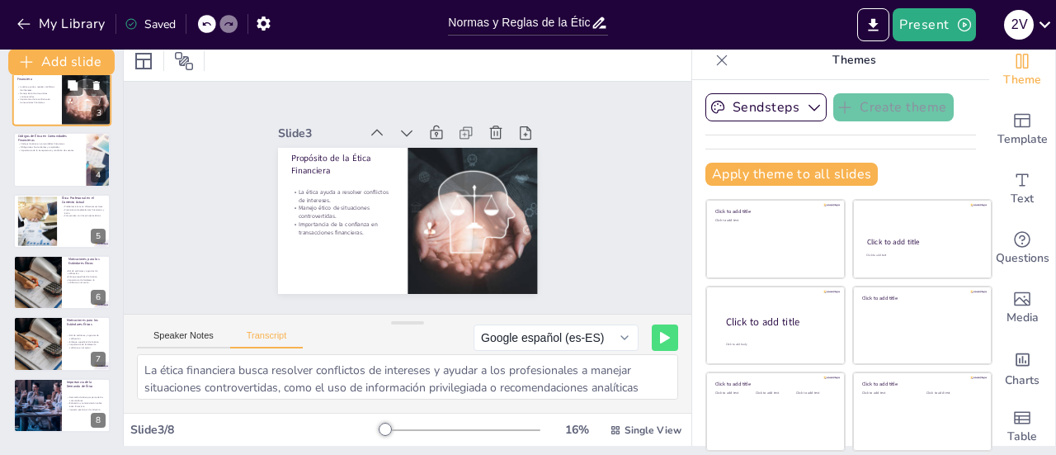
scroll to position [0, 0]
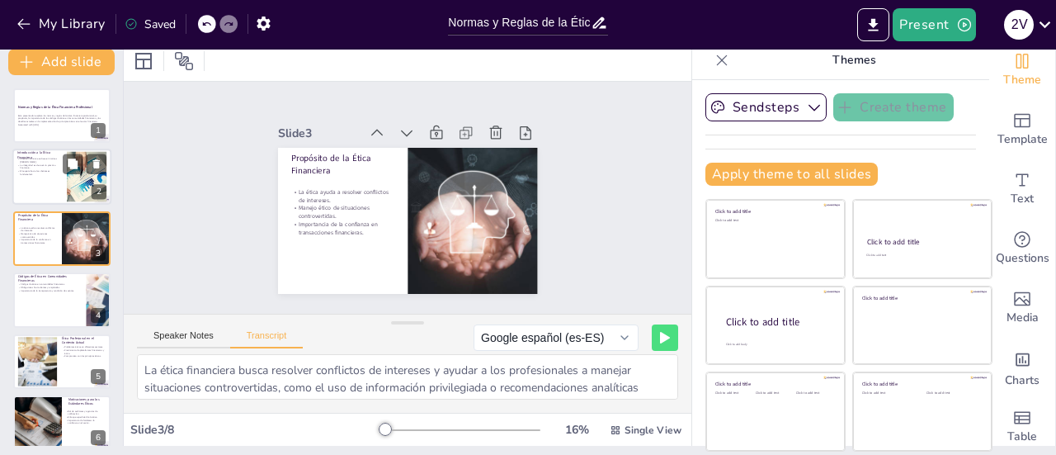
click at [35, 155] on p "Introducción a la Ética Financiera" at bounding box center [39, 155] width 45 height 9
type textarea "La ética financiera profesional comprende un conjunto de normas y reglas morale…"
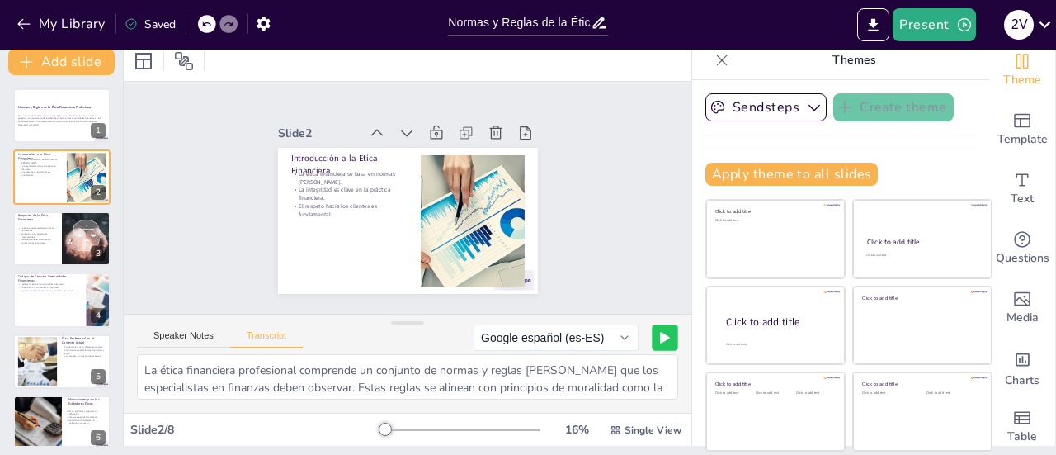
click at [652, 337] on button at bounding box center [665, 337] width 26 height 26
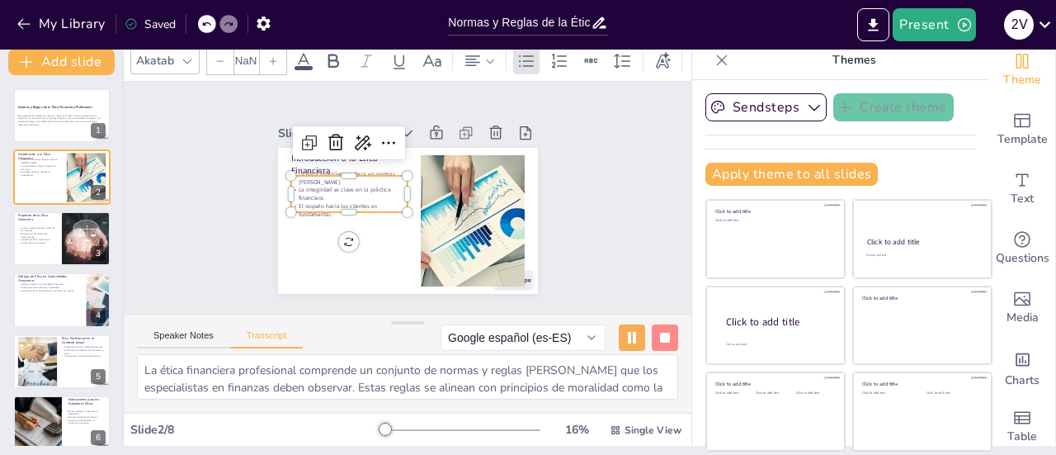
type input "32"
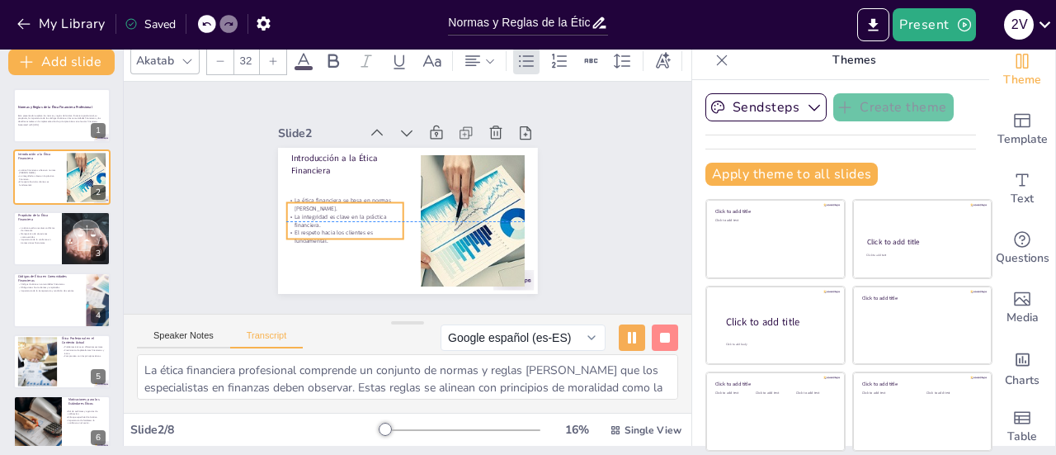
drag, startPoint x: 319, startPoint y: 189, endPoint x: 314, endPoint y: 216, distance: 27.7
click at [314, 215] on p "La integridad es clave en la práctica financiera." at bounding box center [344, 221] width 117 height 17
click at [242, 158] on div "Slide 1 Normas y Reglas de la Ética Financiera Profesional Esta presentación ex…" at bounding box center [407, 198] width 384 height 262
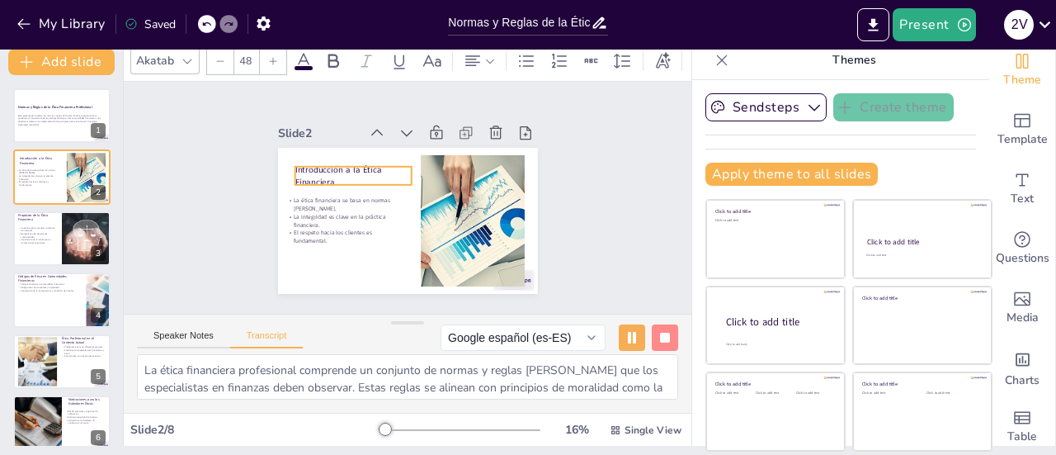
drag, startPoint x: 295, startPoint y: 156, endPoint x: 300, endPoint y: 166, distance: 10.7
click at [309, 167] on p "Introducción a la Ética Financiera" at bounding box center [367, 154] width 116 height 69
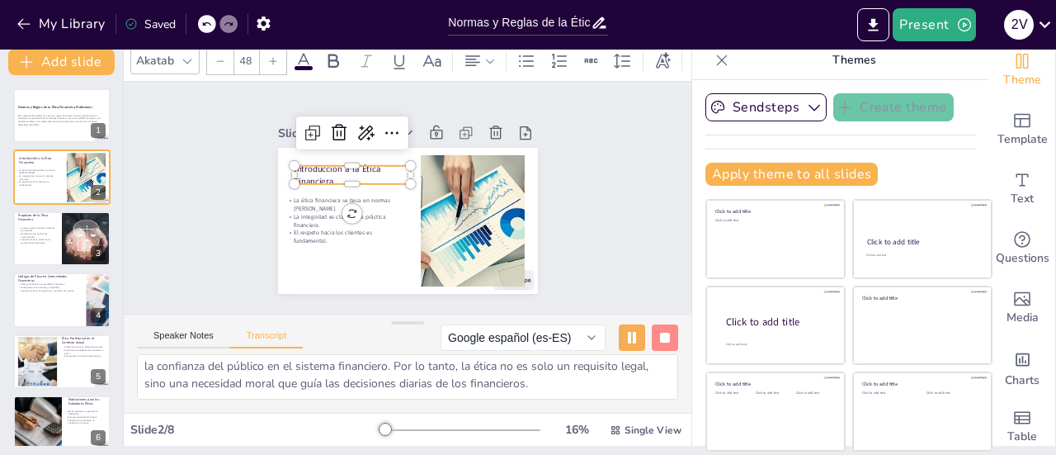
scroll to position [91, 0]
click at [205, 188] on div "Slide 1 Normas y Reglas de la Ética Financiera Profesional Esta presentación ex…" at bounding box center [407, 198] width 603 height 345
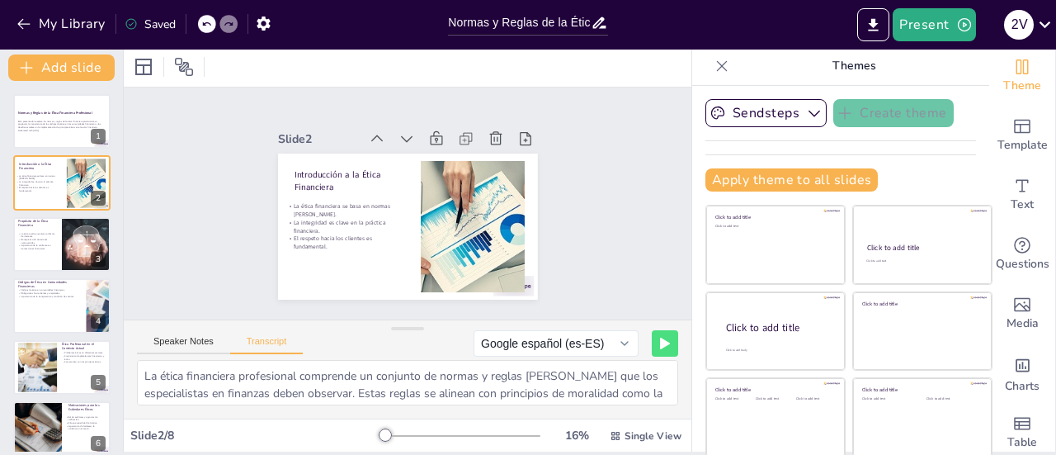
scroll to position [0, 0]
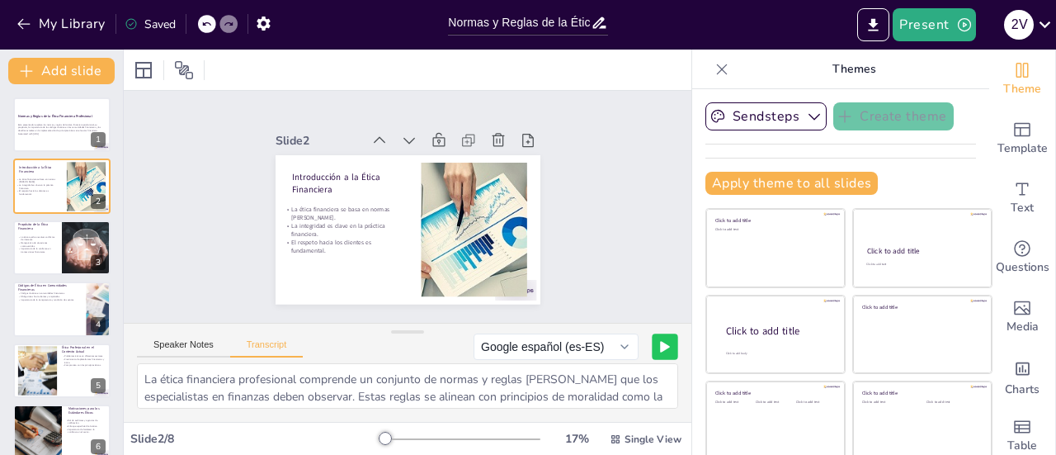
click at [661, 351] on icon at bounding box center [665, 347] width 8 height 10
click at [27, 235] on p "La ética ayuda a resolver conflictos de intereses." at bounding box center [37, 238] width 40 height 6
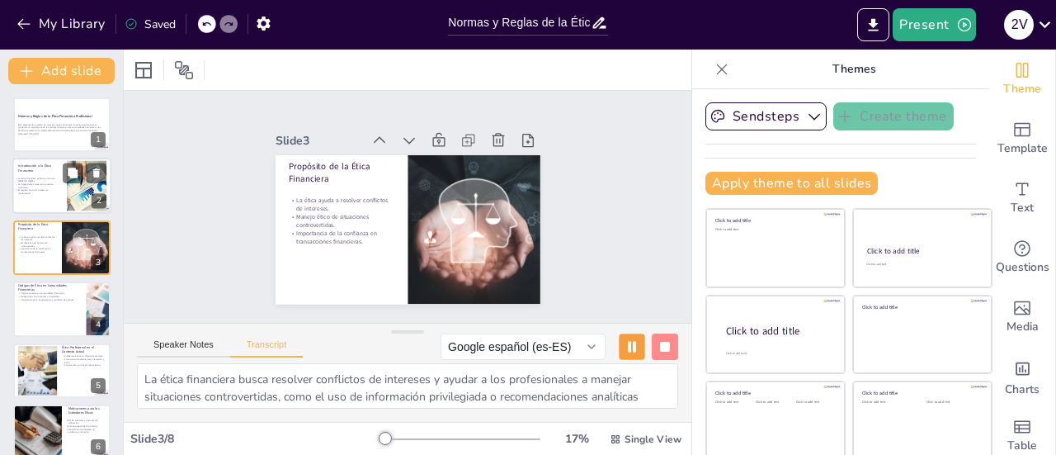
click at [24, 191] on p "El respeto hacia los clientes es fundamental." at bounding box center [38, 192] width 45 height 6
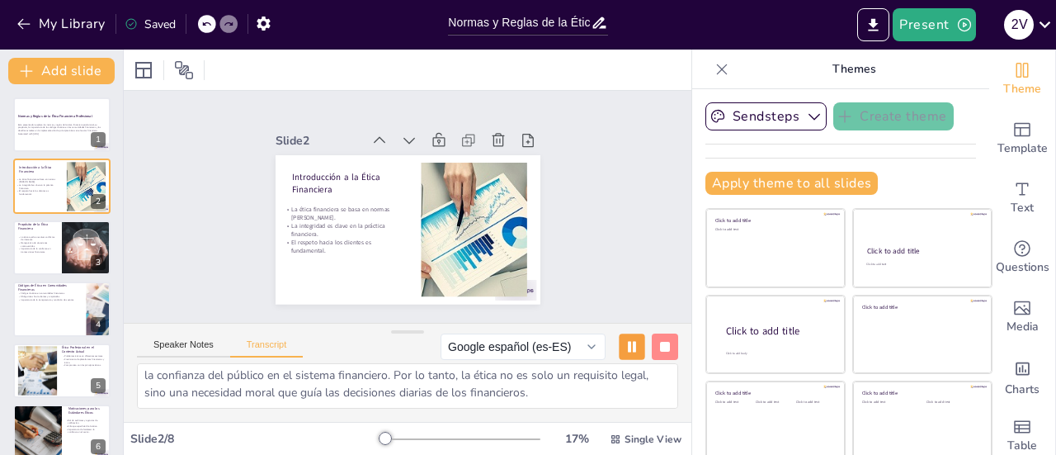
scroll to position [91, 0]
click at [45, 244] on p "Manejo ético de situaciones controvertidas." at bounding box center [37, 244] width 40 height 6
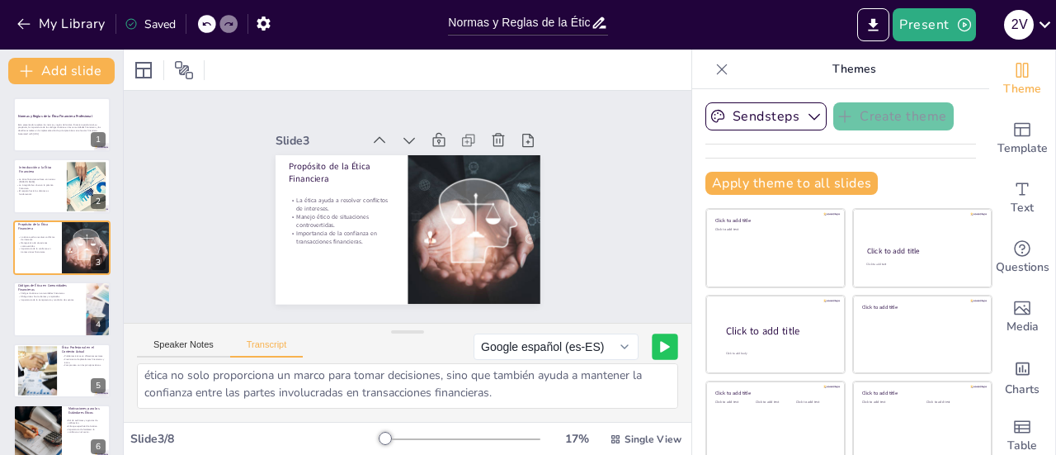
click at [660, 342] on icon at bounding box center [665, 347] width 10 height 12
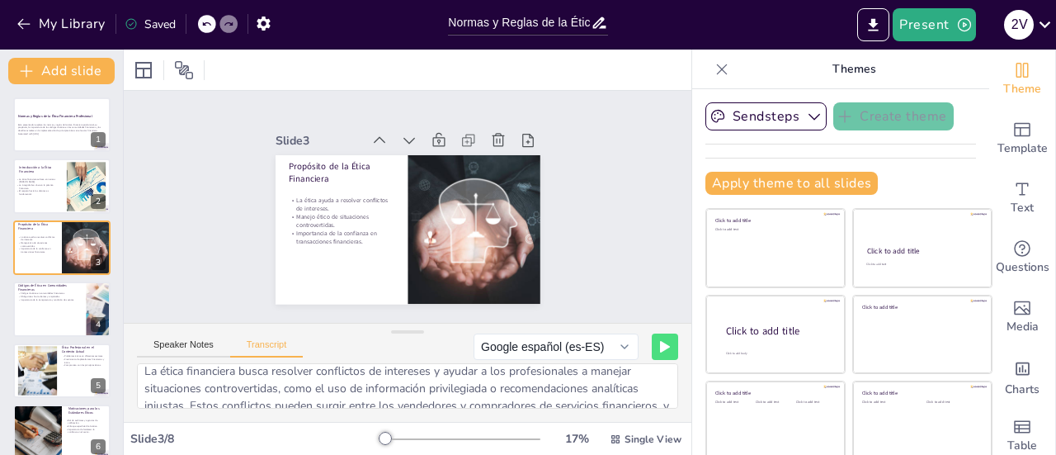
scroll to position [0, 0]
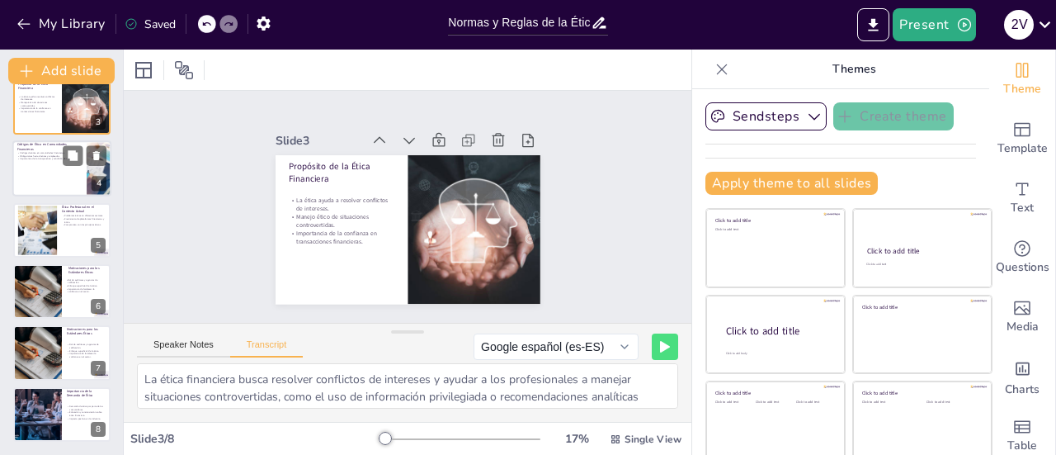
click at [58, 173] on div at bounding box center [61, 168] width 99 height 56
type textarea "Diversas comunidades financieras, como banqueros y aseguradoras, tienen sus pro…"
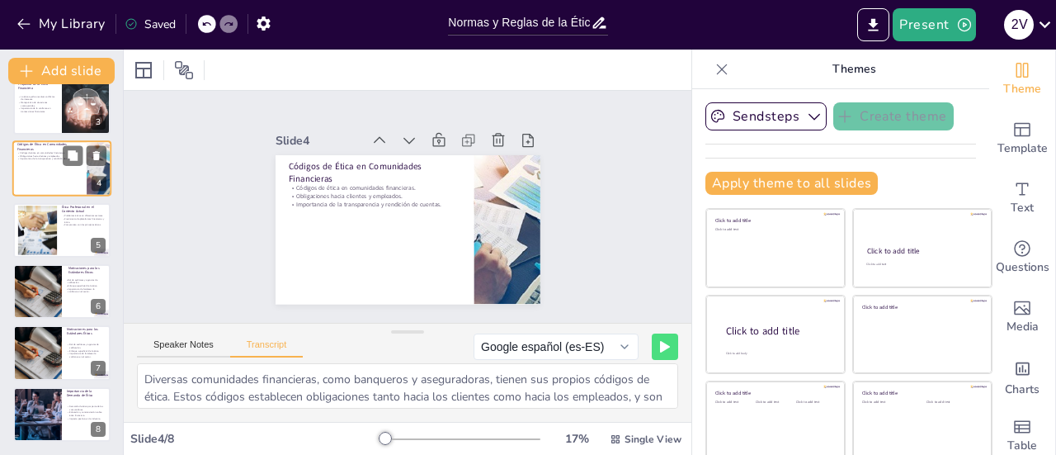
scroll to position [40, 0]
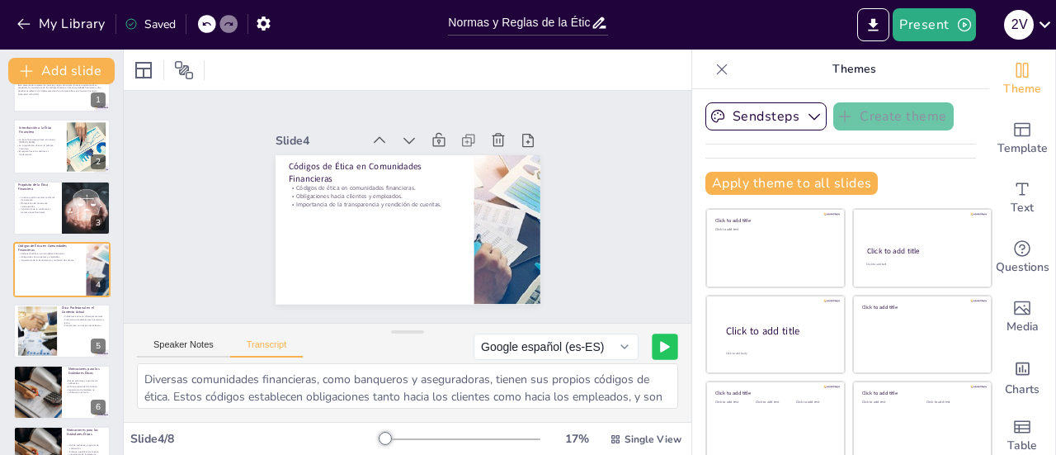
click at [652, 344] on button at bounding box center [665, 346] width 26 height 26
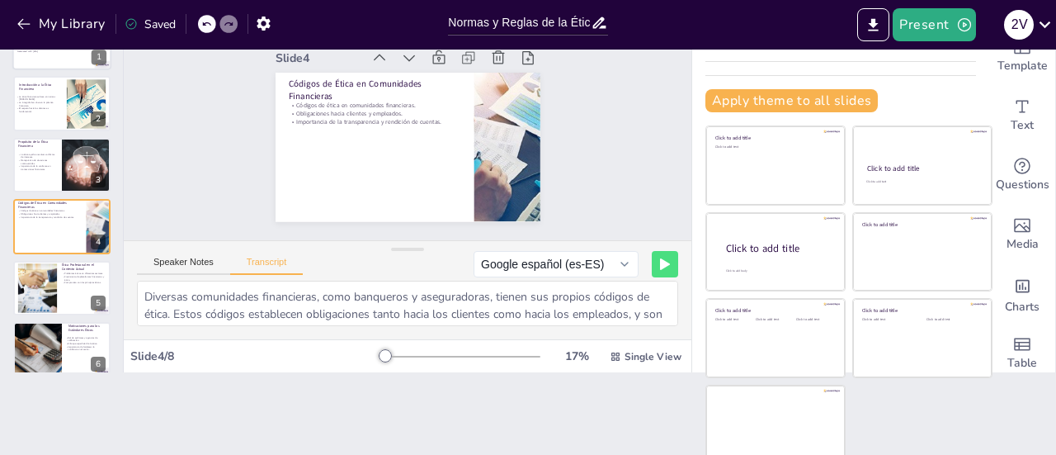
scroll to position [0, 0]
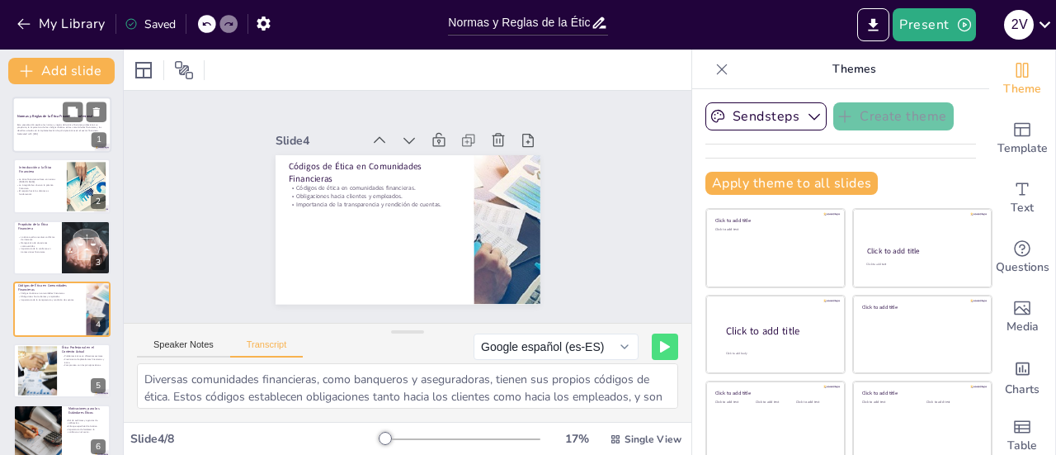
click at [18, 130] on p "Esta presentación explora las normas y reglas de la ética financiera profesiona…" at bounding box center [61, 127] width 89 height 9
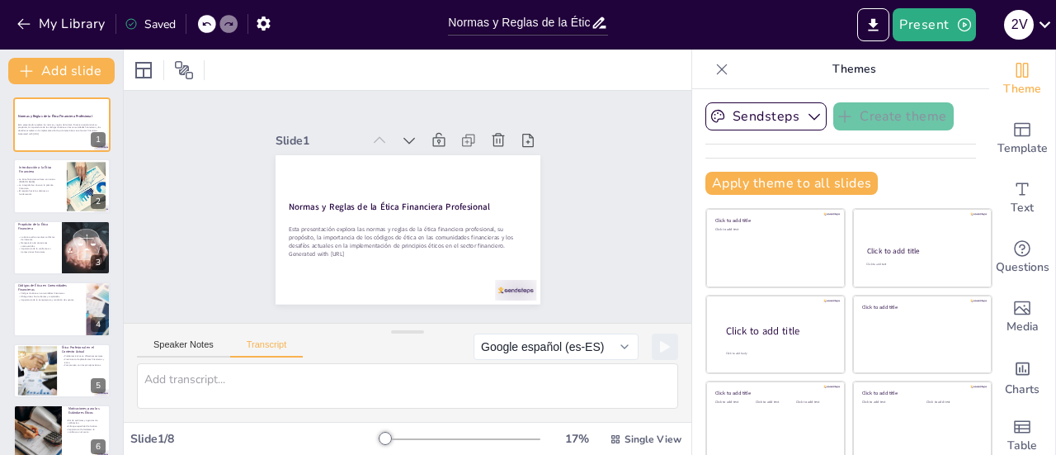
scroll to position [83, 0]
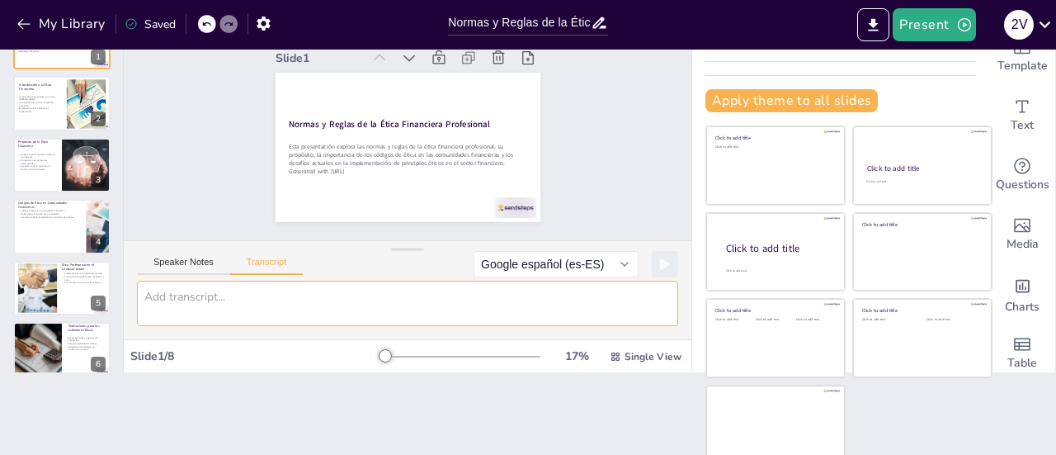
click at [245, 282] on textarea at bounding box center [407, 303] width 541 height 45
click at [170, 264] on button "Speaker Notes" at bounding box center [183, 266] width 93 height 18
click at [261, 257] on button "Transcript" at bounding box center [266, 266] width 73 height 18
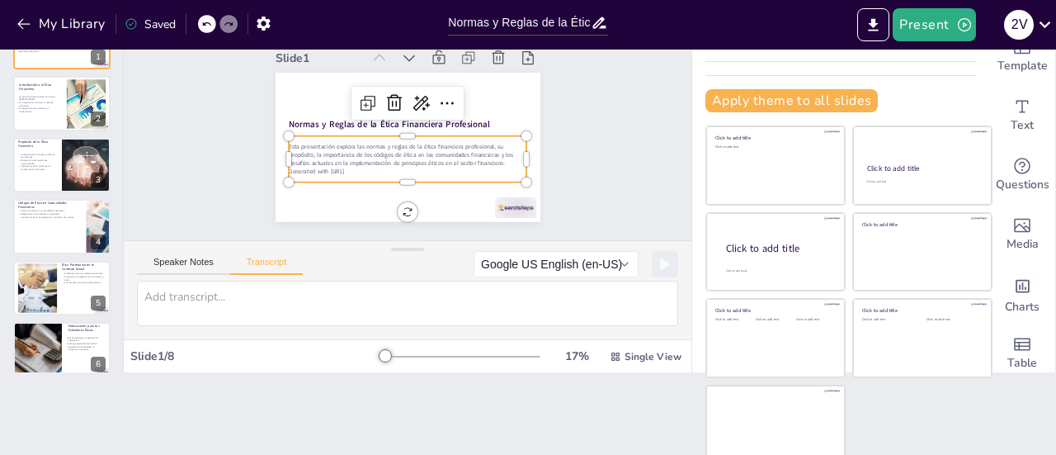
type input "32"
click at [281, 152] on p "Esta presentación explora las normas y reglas de la ética financiera profesiona…" at bounding box center [398, 153] width 234 height 97
click at [212, 144] on div "Slide 1 Normas y Reglas de la Ética Financiera Profesional Esta presentación ex…" at bounding box center [407, 124] width 404 height 275
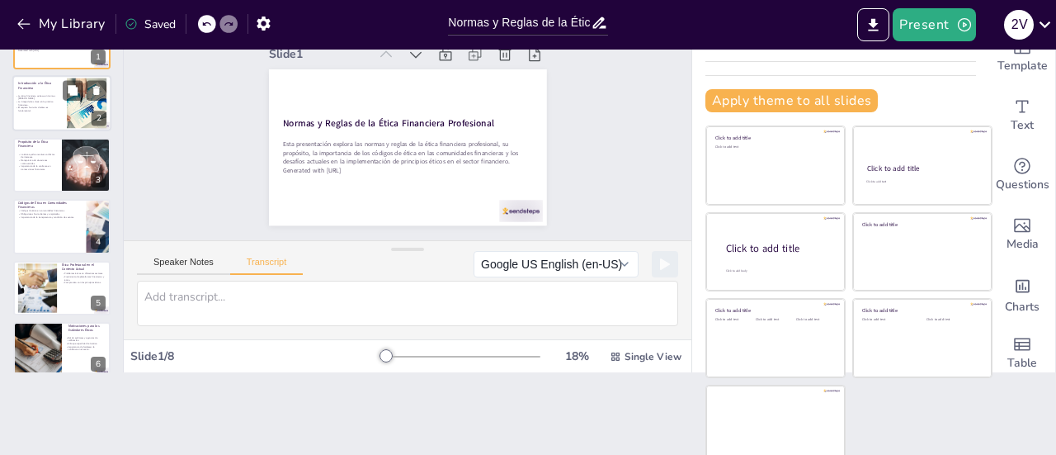
click at [46, 96] on p "La ética financiera se basa en normas morales." at bounding box center [38, 97] width 45 height 6
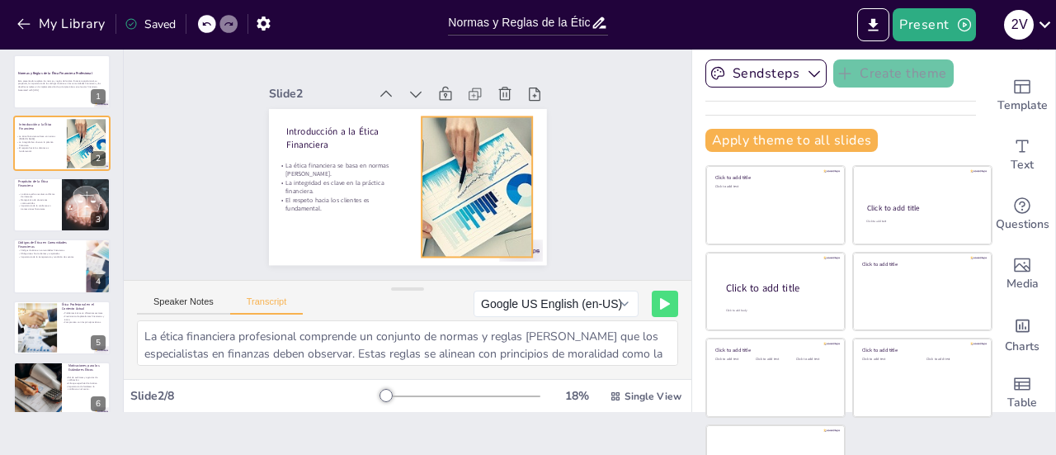
scroll to position [0, 0]
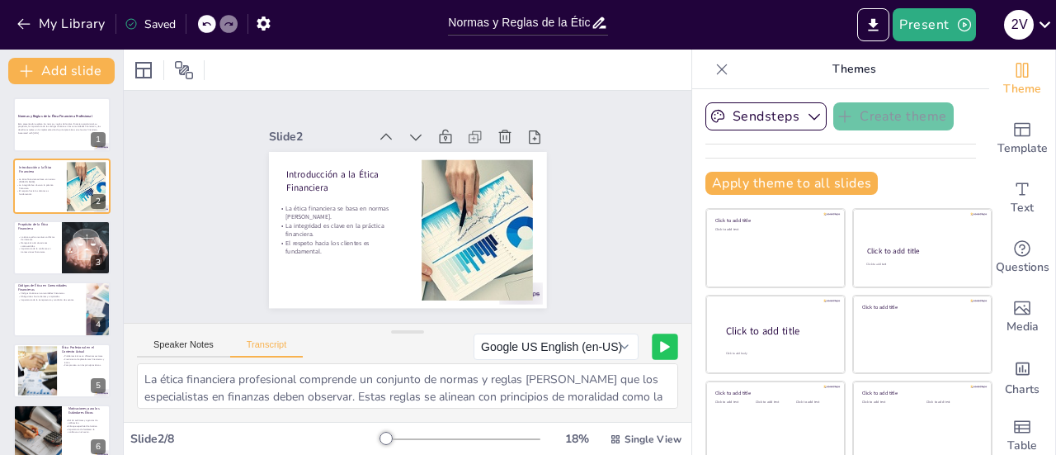
click at [652, 341] on button at bounding box center [665, 346] width 26 height 26
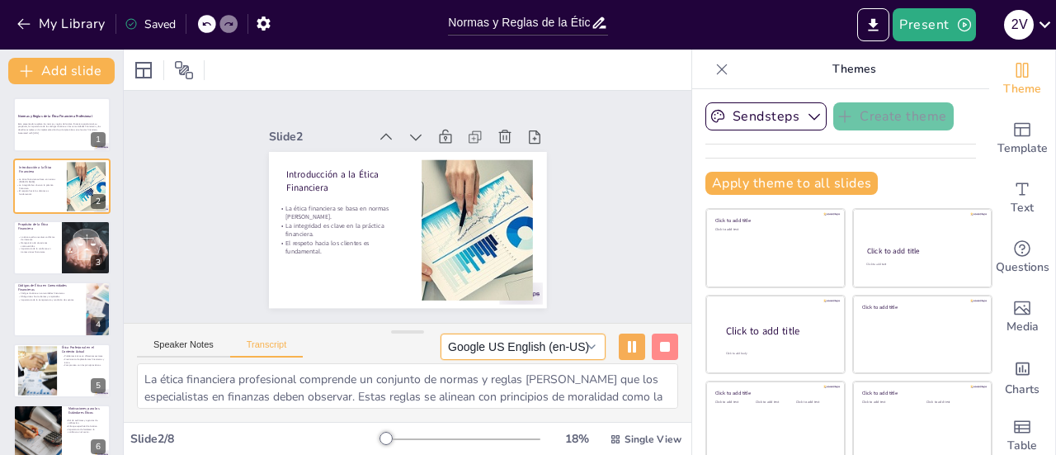
click at [555, 351] on button "Google US English (en-US)" at bounding box center [523, 346] width 165 height 26
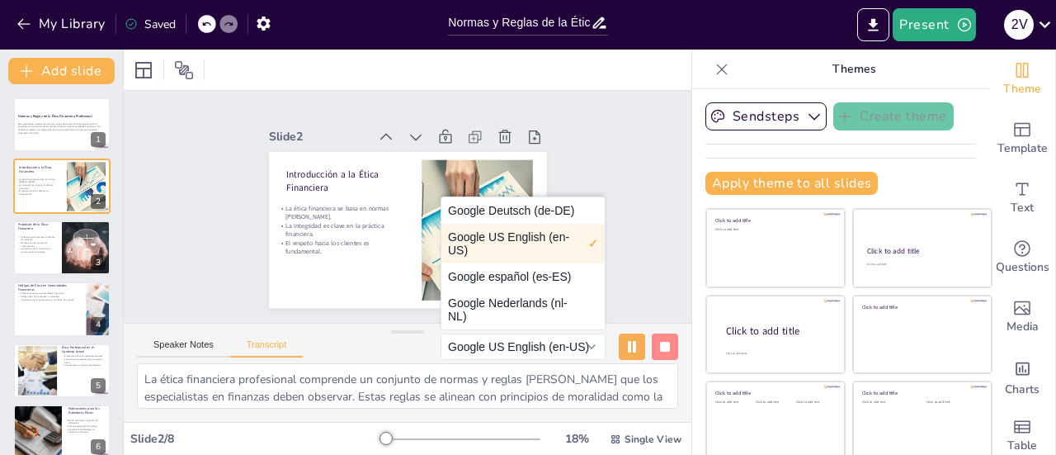
click at [475, 273] on button "Google español (es-ES)" at bounding box center [522, 276] width 163 height 26
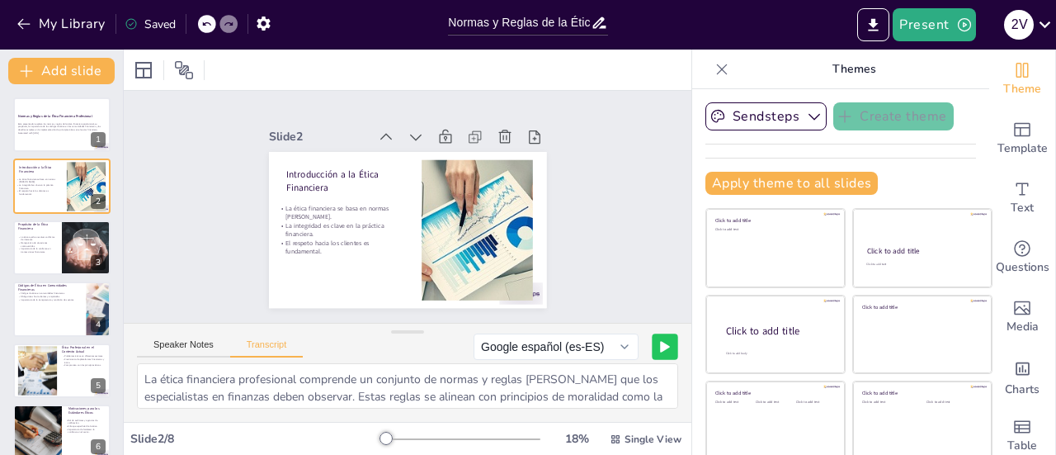
click at [661, 344] on icon at bounding box center [665, 347] width 8 height 10
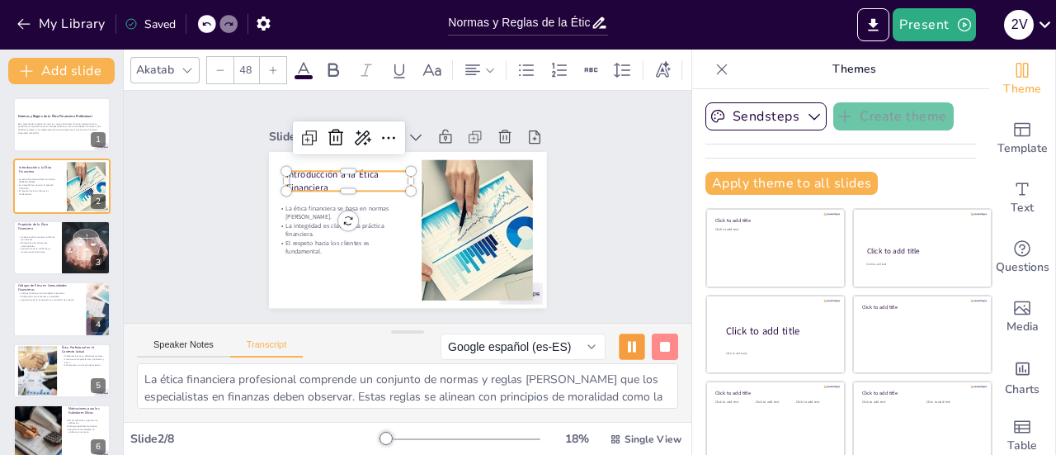
click at [302, 170] on p "Introducción a la Ética Financiera" at bounding box center [364, 159] width 125 height 74
click at [291, 170] on p "Introducción a la Ética Financiera" at bounding box center [355, 169] width 128 height 51
click at [291, 169] on p "Introducción a la Ética Financiera" at bounding box center [355, 169] width 128 height 51
copy p "Introducción a la Ética Financiera"
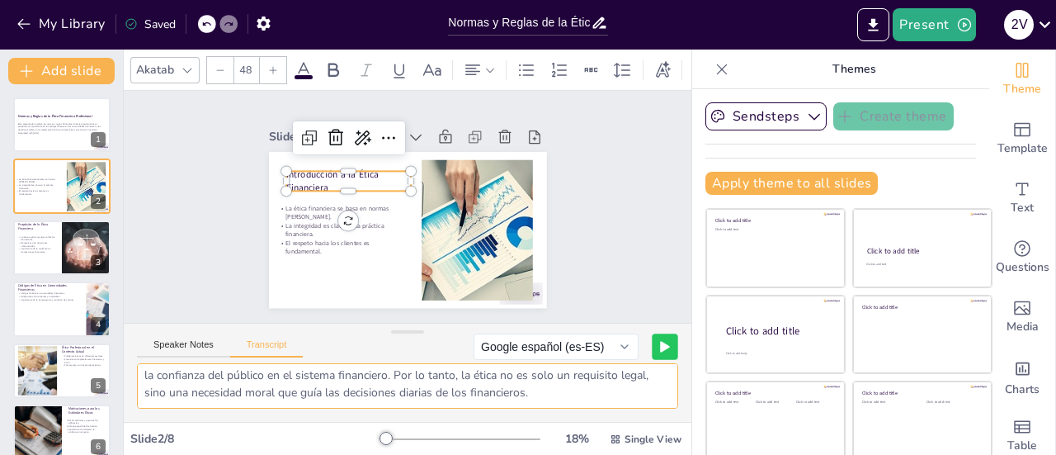
drag, startPoint x: 144, startPoint y: 378, endPoint x: 438, endPoint y: 400, distance: 295.4
click at [438, 400] on textarea "La ética financiera profesional comprende un conjunto de normas y reglas morale…" at bounding box center [407, 385] width 541 height 45
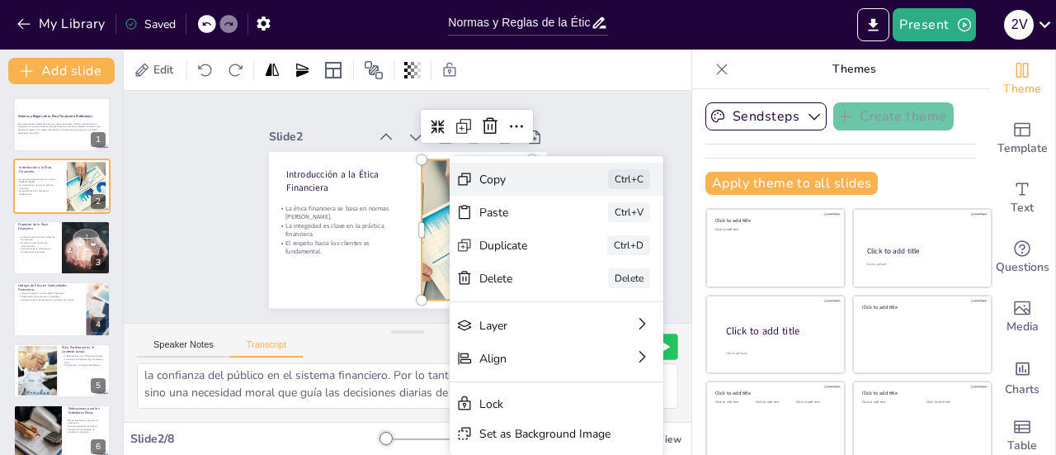
click at [584, 301] on div "Copy" at bounding box center [626, 317] width 84 height 32
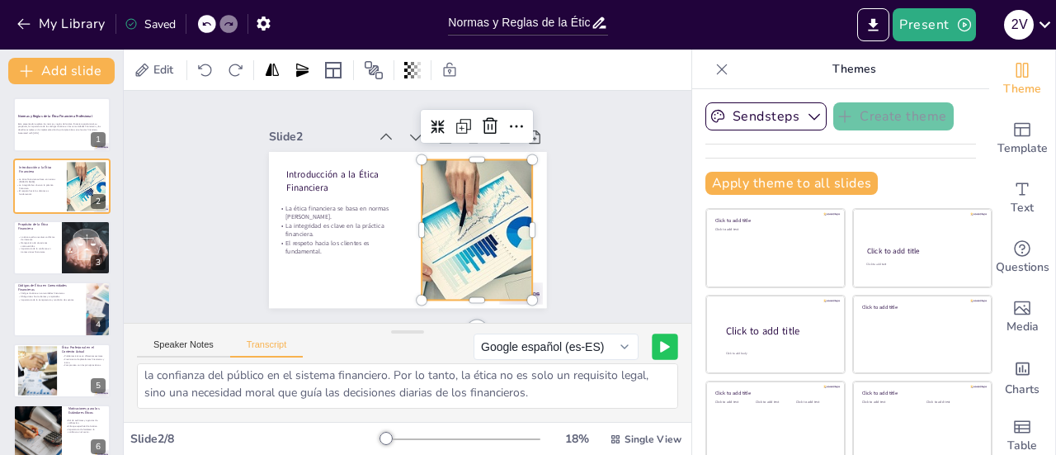
click at [432, 235] on div at bounding box center [470, 244] width 351 height 206
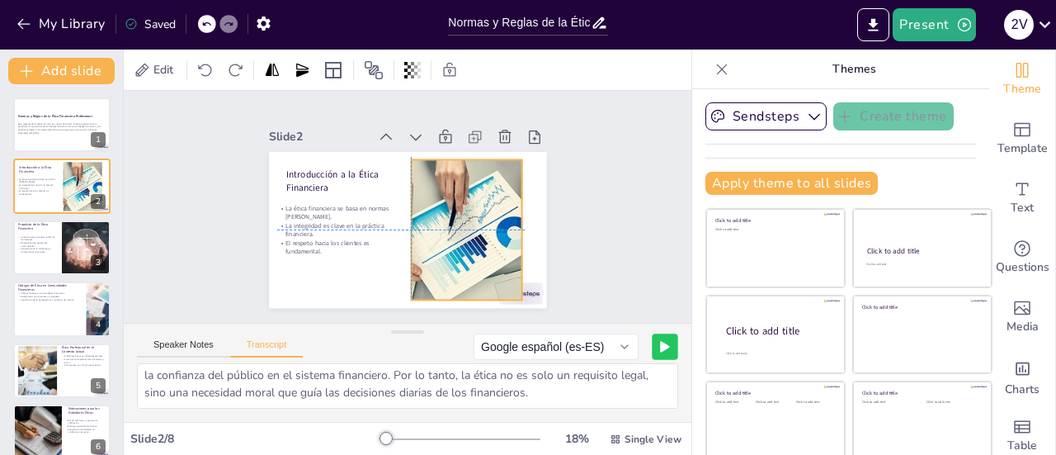
click at [424, 229] on div at bounding box center [456, 247] width 356 height 235
click at [579, 123] on div "Slide 1 Normas y Reglas de la Ética Financiera Profesional Esta presentación ex…" at bounding box center [407, 207] width 589 height 290
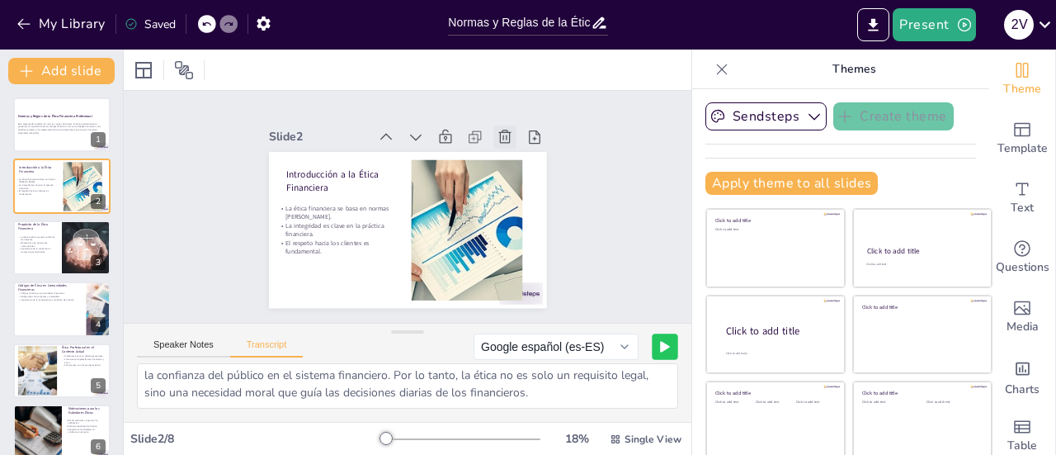
click at [512, 160] on icon at bounding box center [522, 170] width 21 height 21
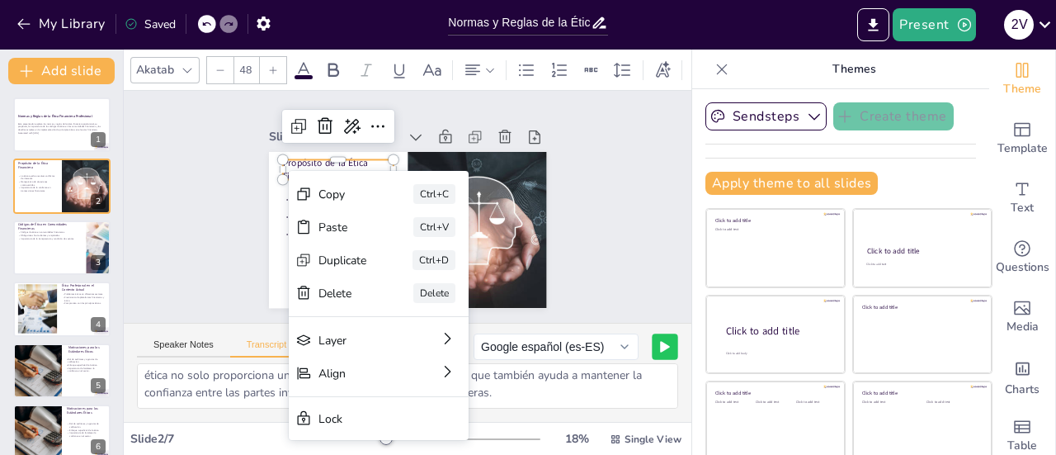
click at [296, 171] on p "Propósito de la Ética Financiera" at bounding box center [353, 149] width 114 height 59
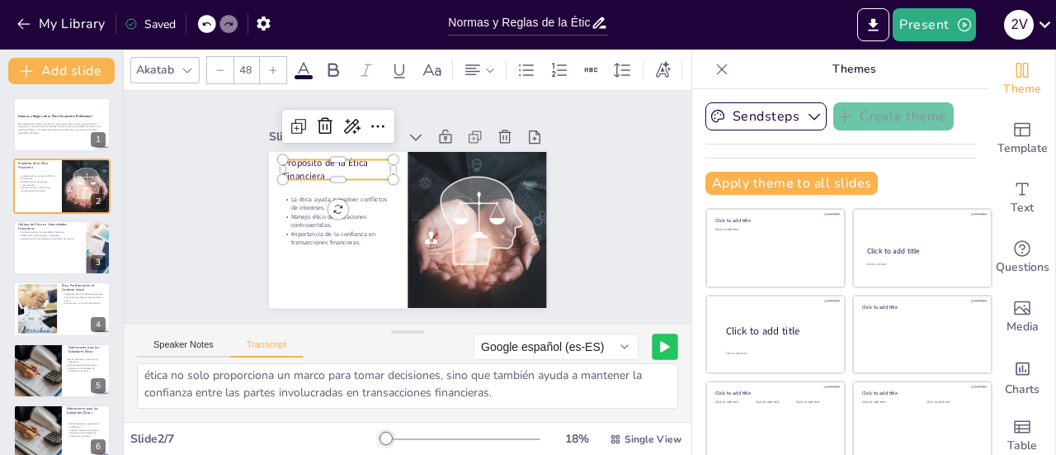
click at [300, 160] on p "Propósito de la Ética Financiera" at bounding box center [347, 155] width 114 height 49
click at [321, 160] on p "Propósito de la Ética Financiera" at bounding box center [373, 135] width 105 height 87
click at [300, 160] on p "Propósito de la Ética Financiera" at bounding box center [353, 149] width 114 height 59
copy p "Propósito de la Ética Financiera"
click at [660, 351] on icon at bounding box center [665, 347] width 10 height 12
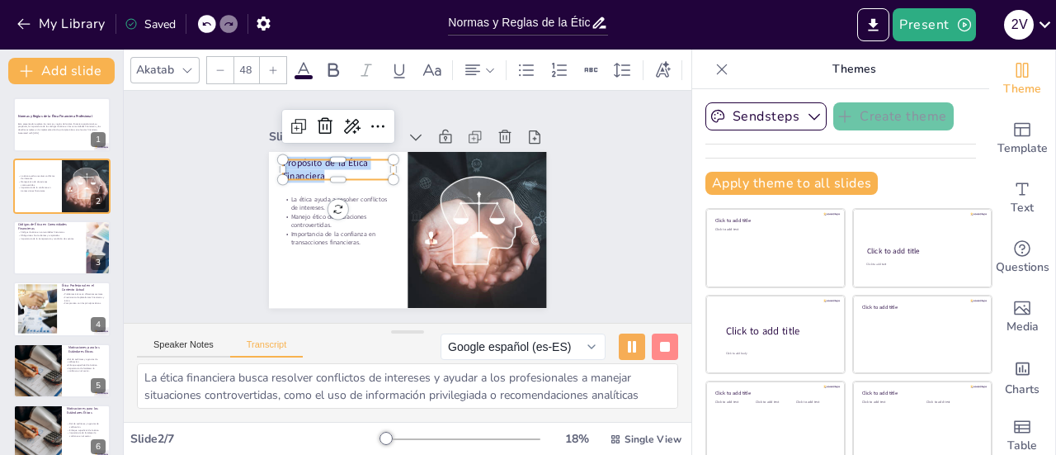
scroll to position [0, 0]
click at [237, 249] on div "Slide 1 Normas y Reglas de la Ética Financiera Profesional Esta presentación ex…" at bounding box center [407, 206] width 404 height 275
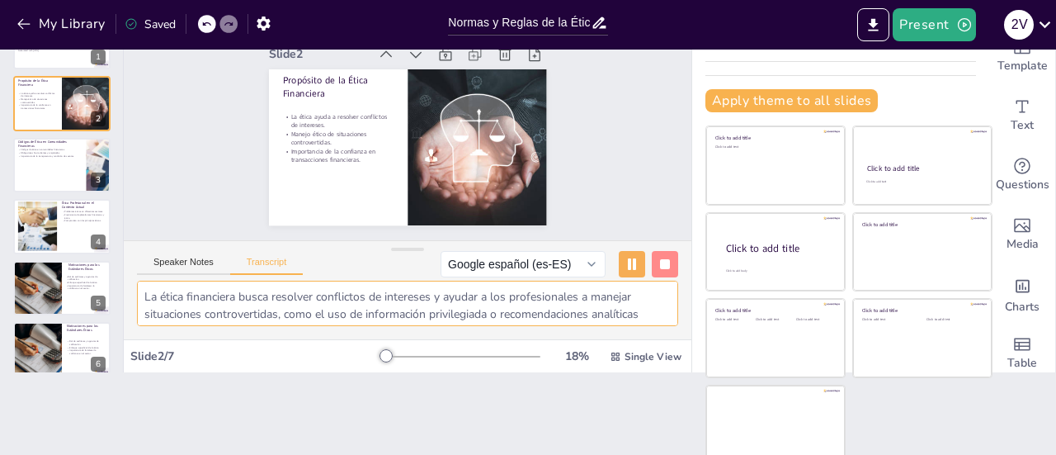
drag, startPoint x: 281, startPoint y: 318, endPoint x: 135, endPoint y: 290, distance: 148.1
click at [135, 290] on div "La ética financiera busca resolver conflictos de intereses y ayudar a los profe…" at bounding box center [408, 310] width 568 height 59
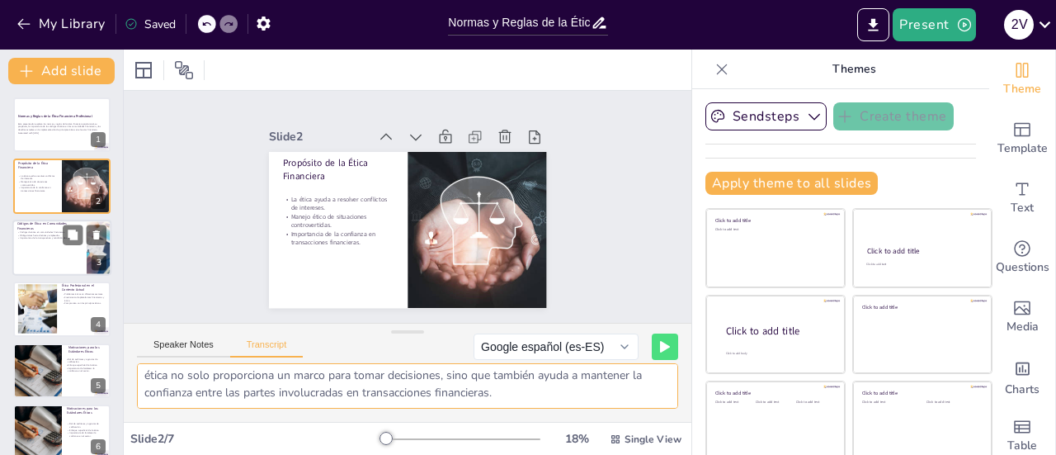
click at [36, 240] on div at bounding box center [61, 247] width 99 height 56
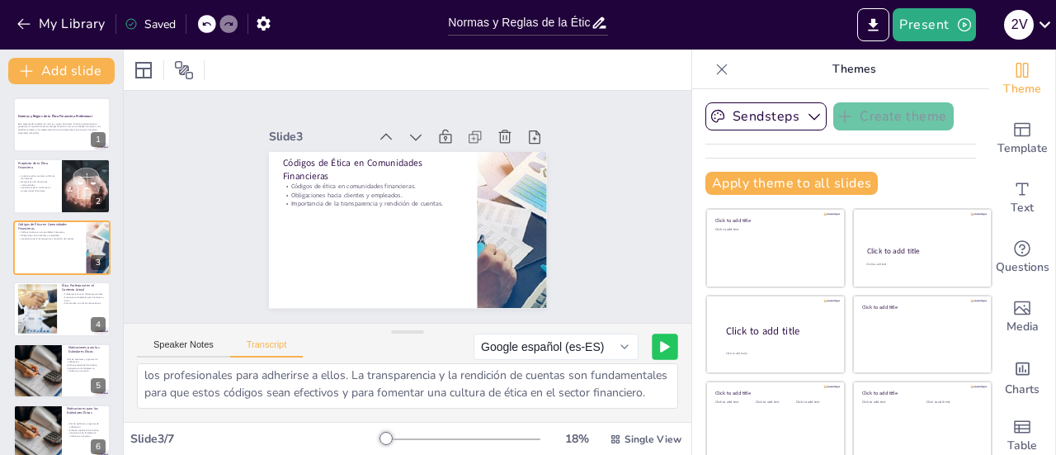
click at [660, 350] on icon at bounding box center [665, 347] width 10 height 12
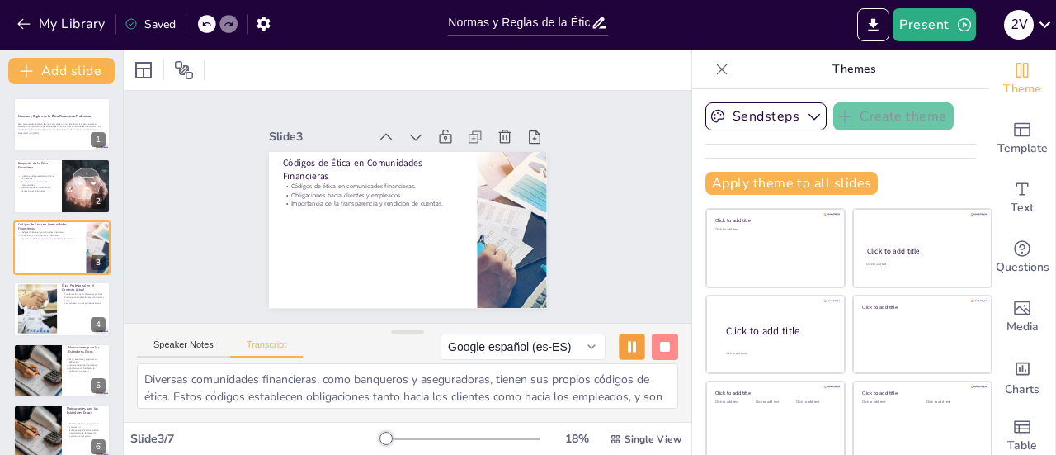
click at [628, 347] on rect at bounding box center [629, 347] width 3 height 12
click at [628, 347] on icon at bounding box center [632, 347] width 8 height 10
click at [660, 350] on rect at bounding box center [665, 347] width 10 height 10
click at [661, 350] on icon at bounding box center [665, 347] width 8 height 10
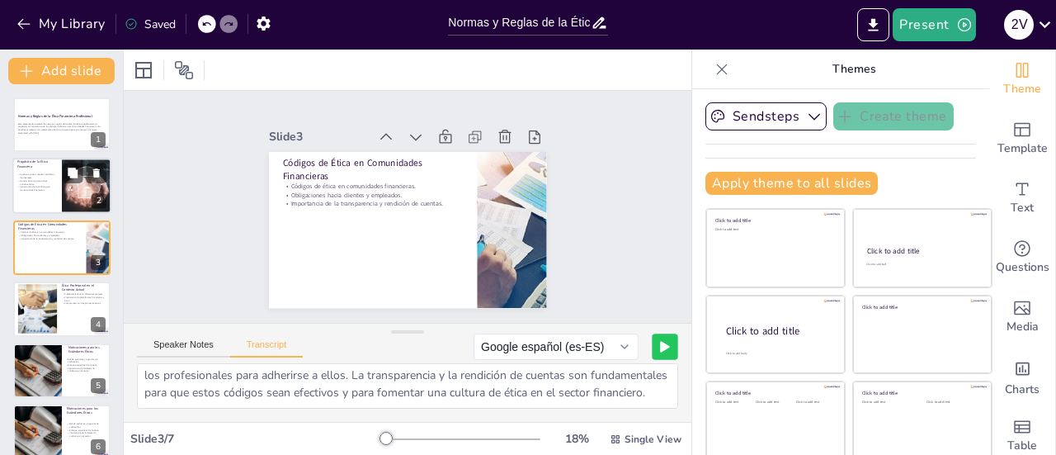
click at [52, 183] on p "Manejo ético de situaciones controvertidas." at bounding box center [37, 183] width 40 height 6
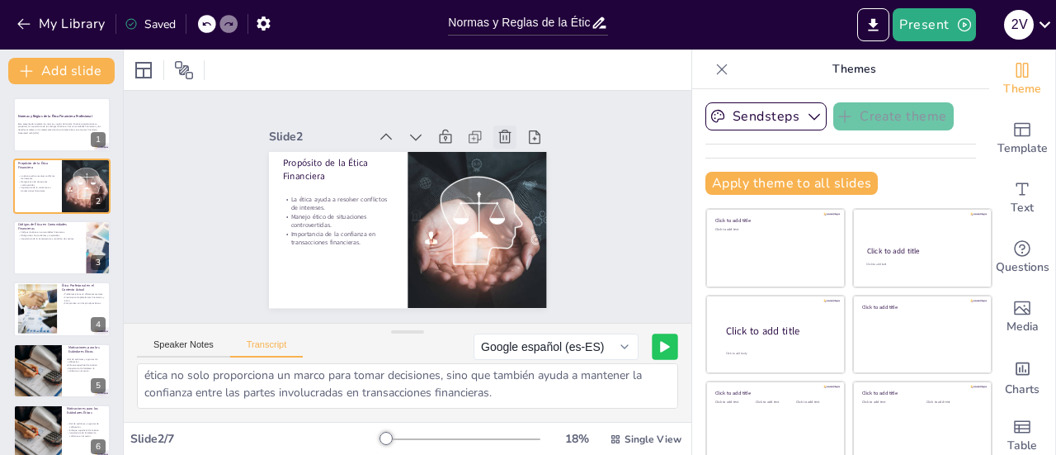
click at [514, 162] on icon at bounding box center [522, 170] width 16 height 17
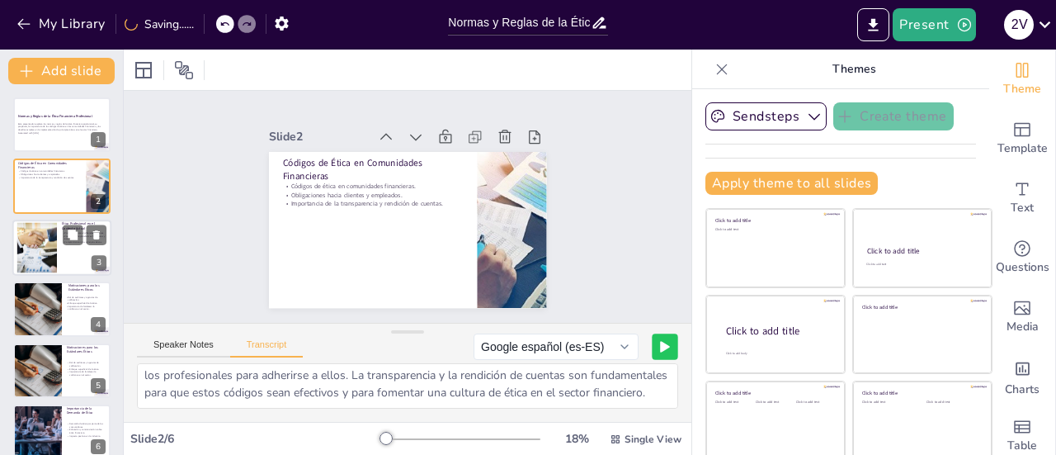
click at [46, 257] on div at bounding box center [36, 247] width 75 height 50
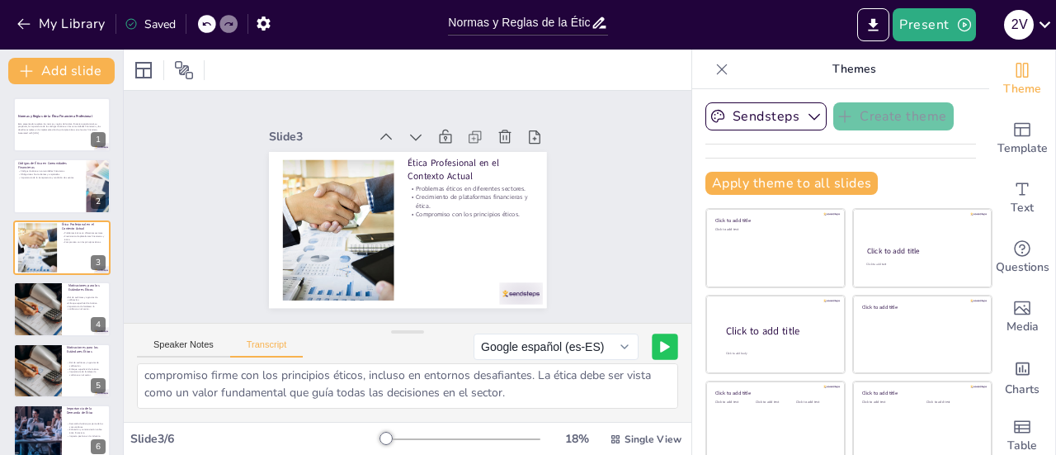
click at [652, 351] on button at bounding box center [665, 346] width 26 height 26
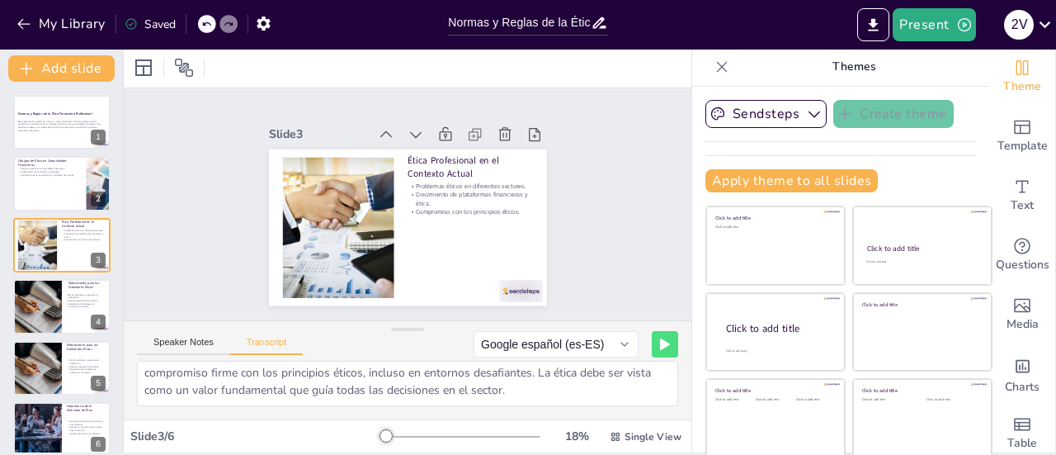
scroll to position [0, 0]
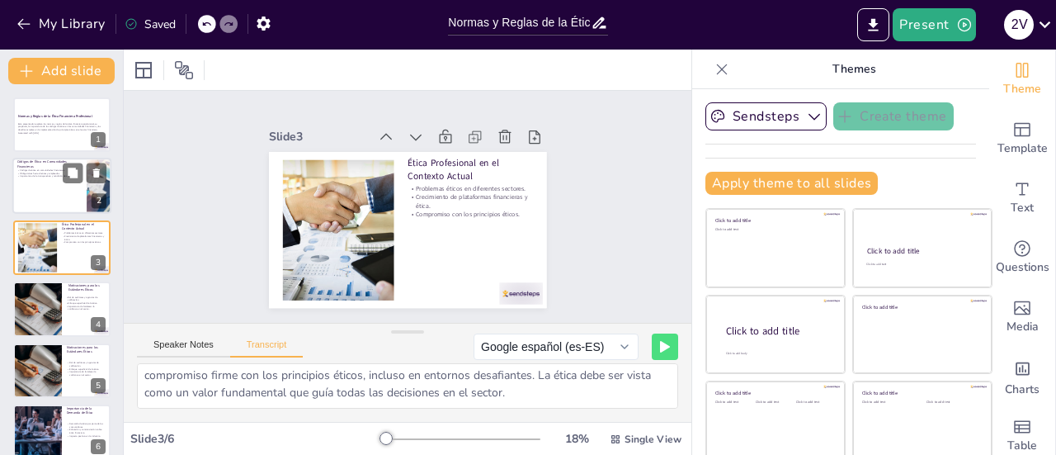
click at [71, 200] on div at bounding box center [61, 186] width 99 height 56
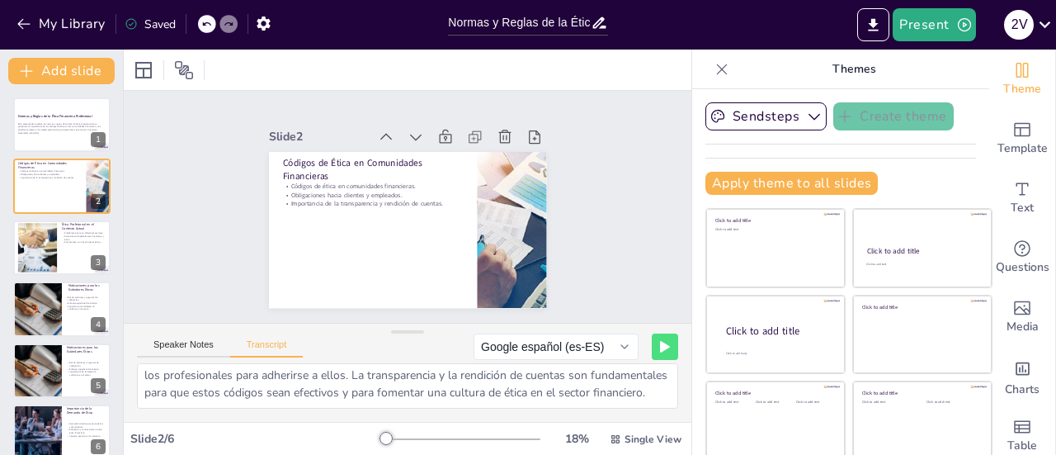
click at [660, 341] on icon at bounding box center [665, 347] width 10 height 12
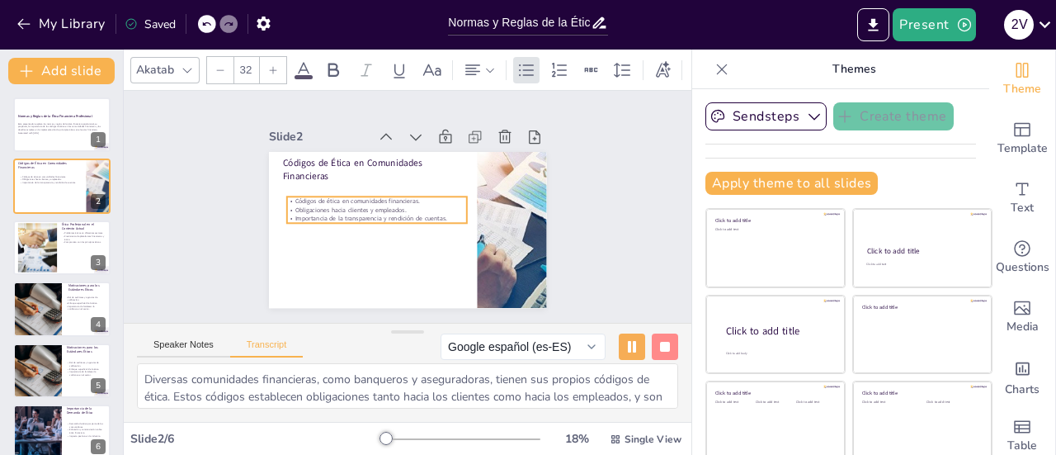
drag, startPoint x: 318, startPoint y: 186, endPoint x: 322, endPoint y: 201, distance: 15.4
click at [322, 201] on p "Obligaciones hacia clientes y empleados." at bounding box center [376, 205] width 181 height 27
click at [225, 177] on div "Slide 1 Normas y Reglas de la Ética Financiera Profesional Esta presentación ex…" at bounding box center [407, 207] width 389 height 240
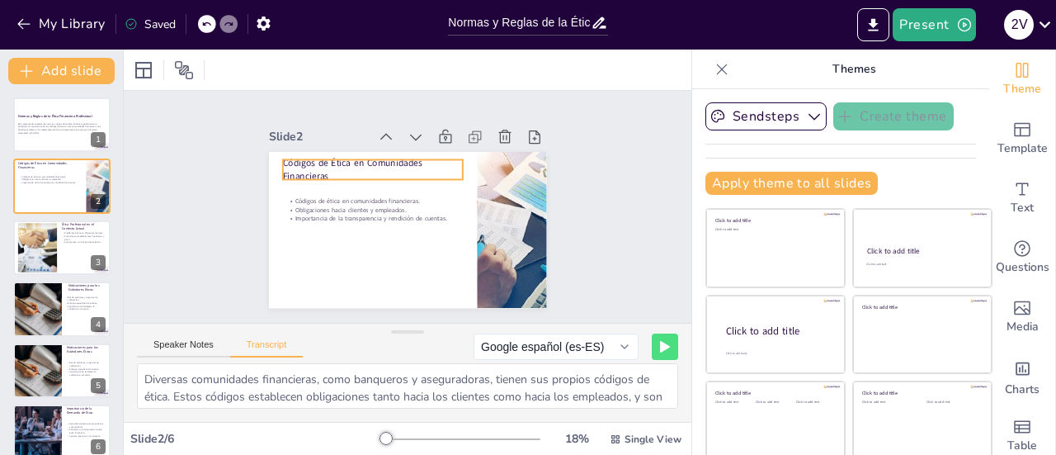
click at [408, 167] on p "Códigos de Ética en Comunidades Financieras" at bounding box center [456, 190] width 97 height 176
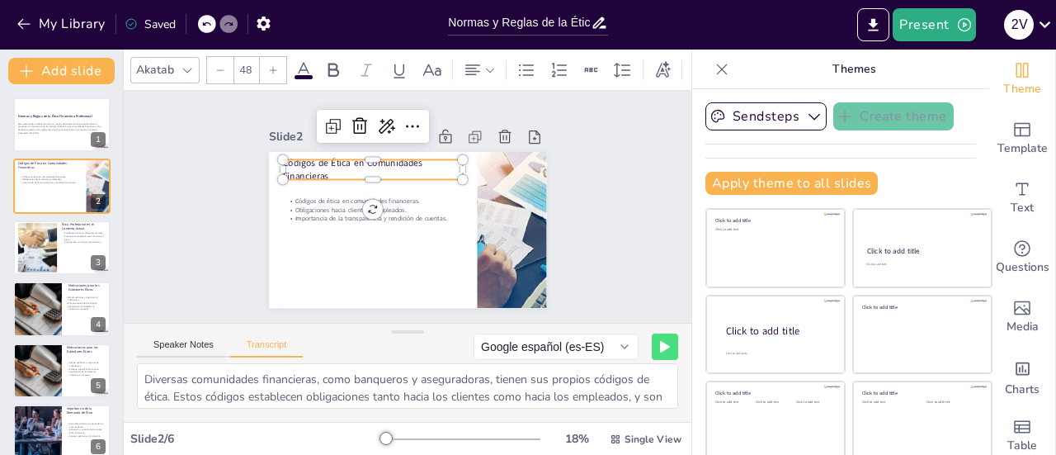
click at [296, 167] on p "Códigos de Ética en Comunidades Financieras" at bounding box center [386, 160] width 180 height 81
click at [296, 167] on p "Códigos de Ética en Comunidades Financieras" at bounding box center [386, 160] width 180 height 80
click at [296, 167] on p "Códigos de Ética en Comunidades Financieras" at bounding box center [386, 160] width 180 height 81
copy p "Códigos de Ética en Comunidades Financieras"
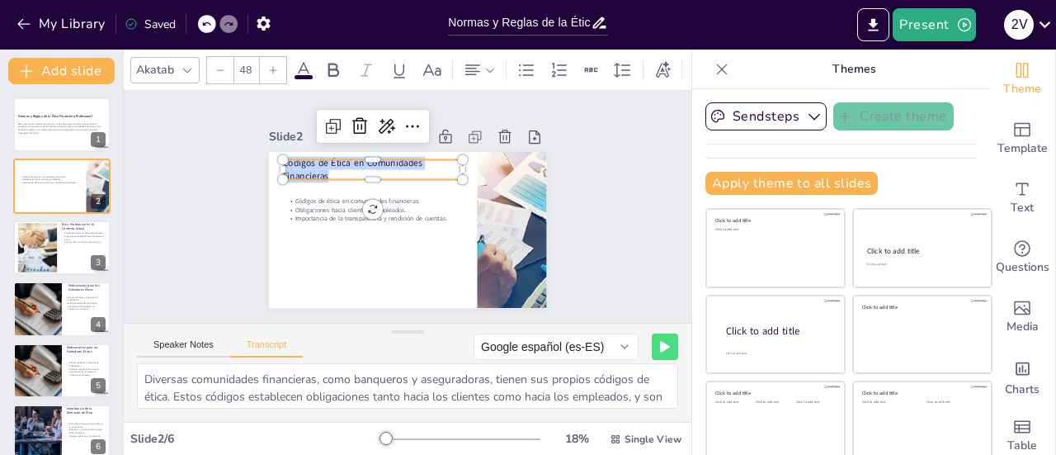
click at [203, 233] on div "Slide 1 Normas y Reglas de la Ética Financiera Profesional Esta presentación ex…" at bounding box center [408, 207] width 568 height 232
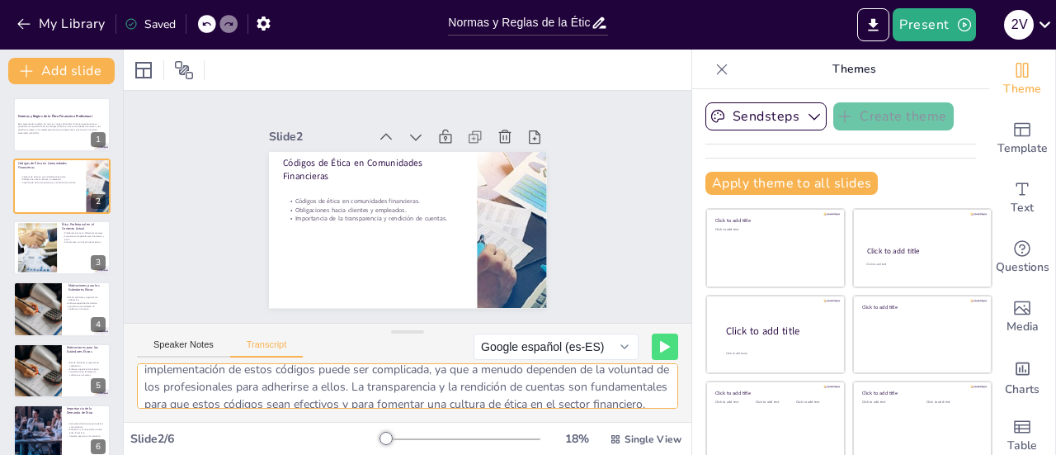
scroll to position [91, 0]
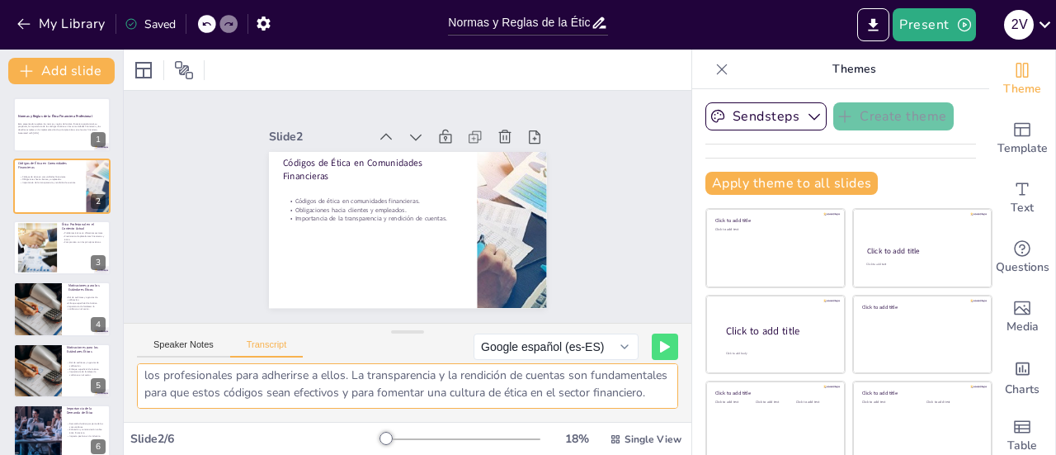
drag, startPoint x: 148, startPoint y: 383, endPoint x: 413, endPoint y: 390, distance: 265.8
click at [413, 390] on textarea "Diversas comunidades financieras, como banqueros y aseguradoras, tienen sus pro…" at bounding box center [407, 385] width 541 height 45
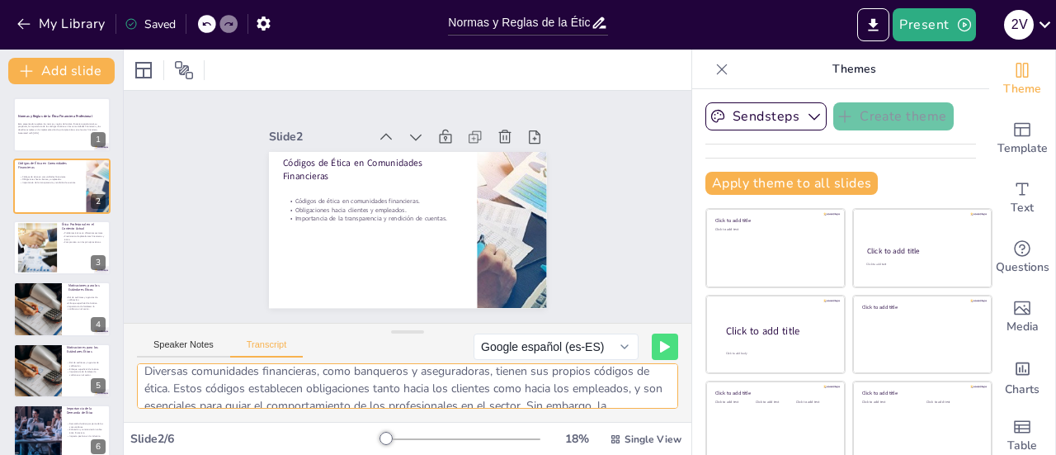
scroll to position [0, 0]
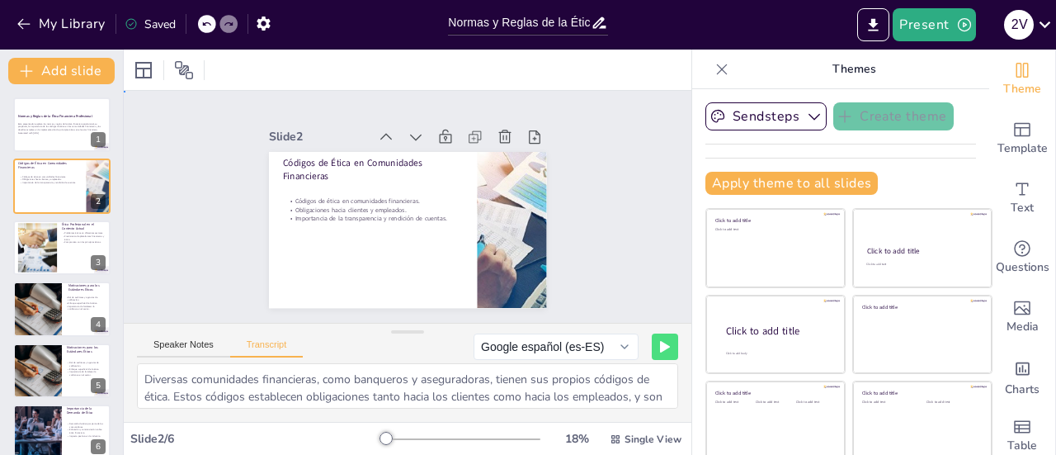
click at [196, 270] on div "Slide 1 Normas y Reglas de la Ética Financiera Profesional Esta presentación ex…" at bounding box center [406, 206] width 611 height 396
click at [652, 350] on button at bounding box center [665, 346] width 26 height 26
click at [504, 145] on div at bounding box center [517, 158] width 27 height 27
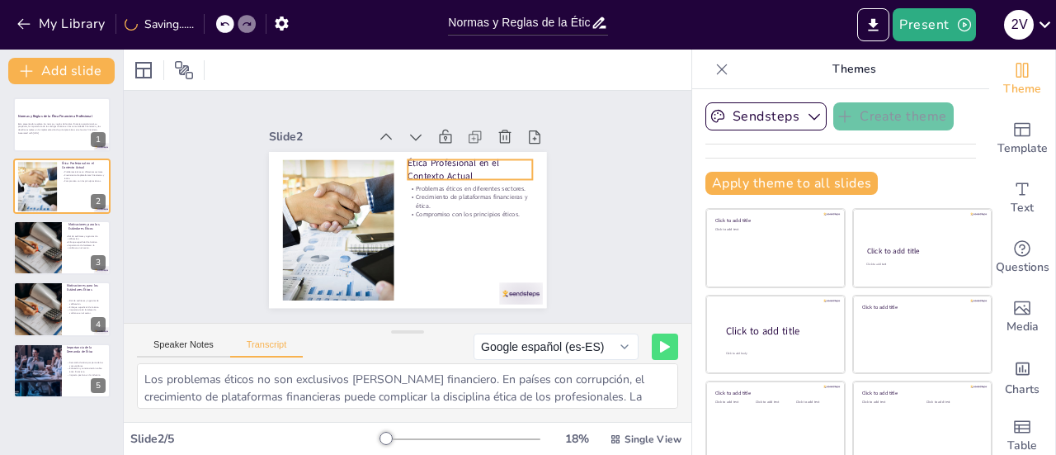
click at [422, 166] on p "Ética Profesional en el Contexto Actual" at bounding box center [480, 213] width 116 height 94
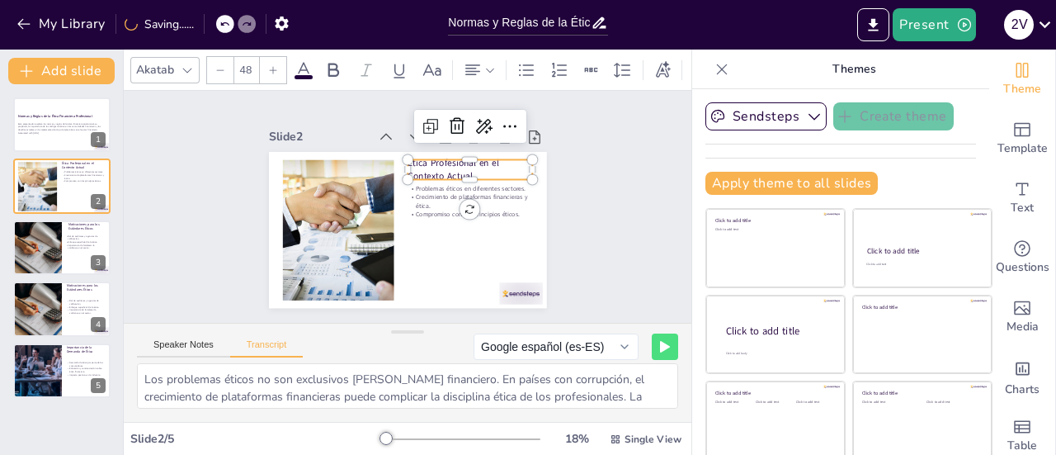
click at [415, 166] on p "Ética Profesional en el Contexto Actual" at bounding box center [478, 191] width 127 height 64
click at [417, 166] on p "Ética Profesional en el Contexto Actual" at bounding box center [479, 198] width 125 height 74
click at [200, 260] on div "Slide 1 Normas y Reglas de la Ética Financiera Profesional Esta presentación ex…" at bounding box center [406, 207] width 611 height 396
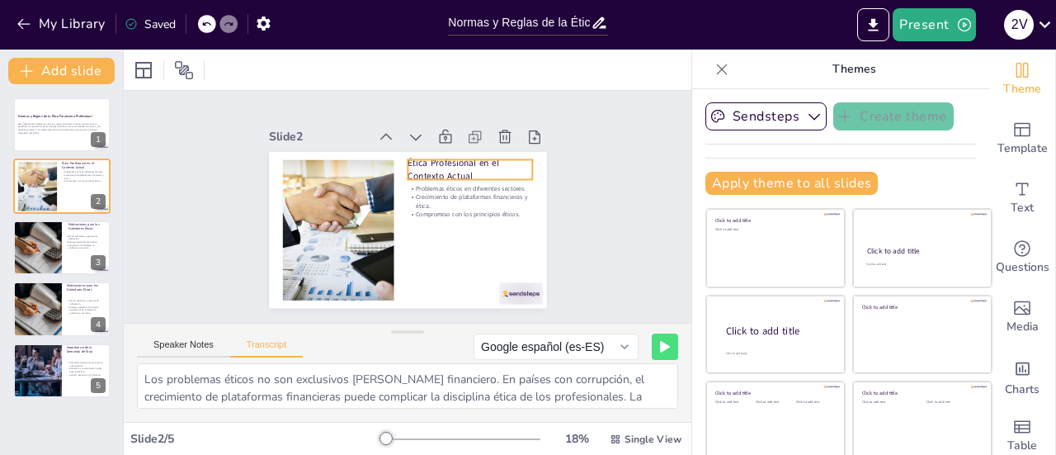
click at [424, 163] on p "Ética Profesional en el Contexto Actual" at bounding box center [477, 183] width 128 height 51
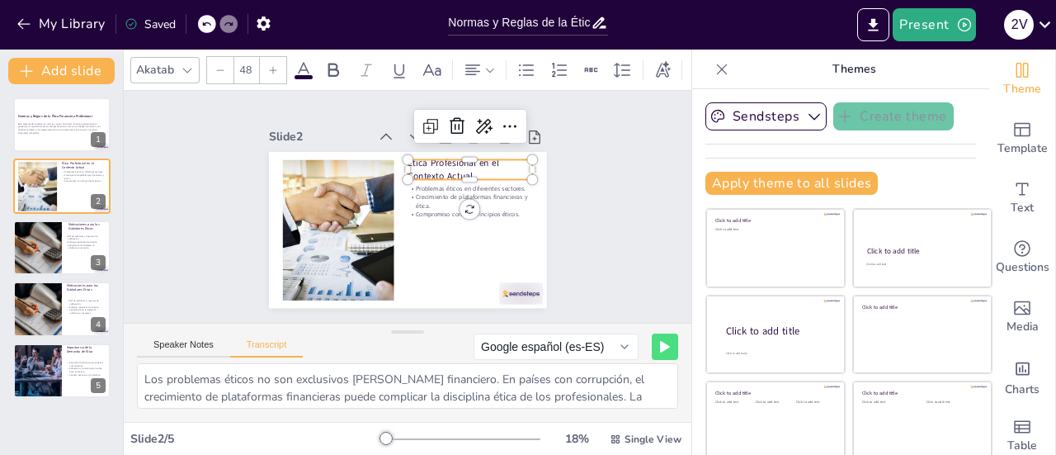
click at [424, 163] on p "Ética Profesional en el Contexto Actual" at bounding box center [473, 176] width 127 height 39
click at [424, 163] on p "Ética Profesional en el Contexto Actual" at bounding box center [479, 198] width 125 height 74
click at [424, 163] on p "Ética Profesional en el Contexto Actual" at bounding box center [478, 191] width 127 height 64
copy p "Ética Profesional en el Contexto Actual"
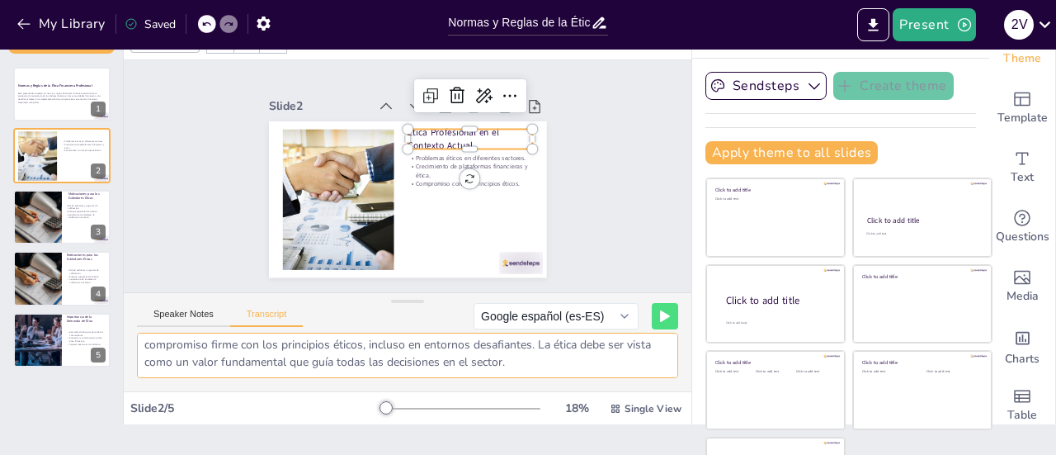
scroll to position [83, 0]
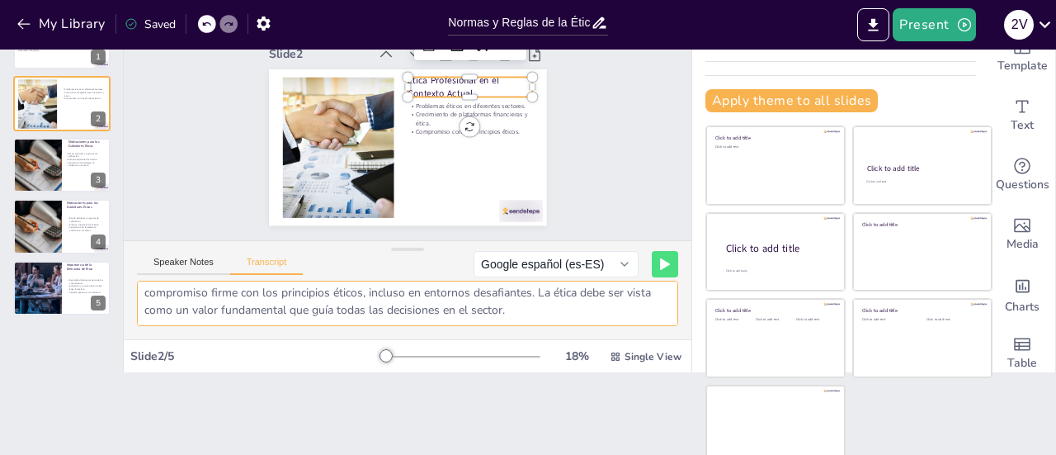
drag, startPoint x: 138, startPoint y: 379, endPoint x: 511, endPoint y: 351, distance: 373.9
click at [606, 306] on textarea "Los problemas éticos no son exclusivos del mercado financiero. En países con co…" at bounding box center [407, 303] width 541 height 45
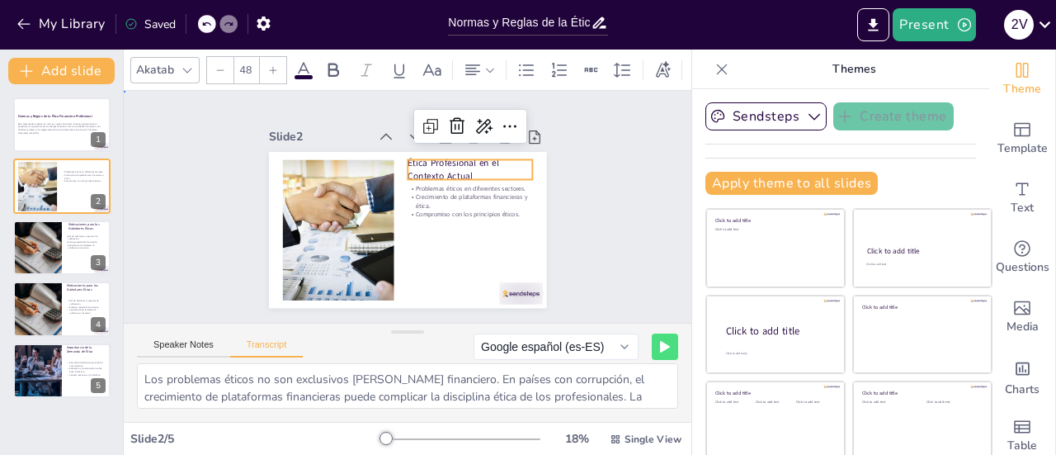
click at [158, 183] on div "Slide 1 Normas y Reglas de la Ética Financiera Profesional Esta presentación ex…" at bounding box center [407, 206] width 613 height 442
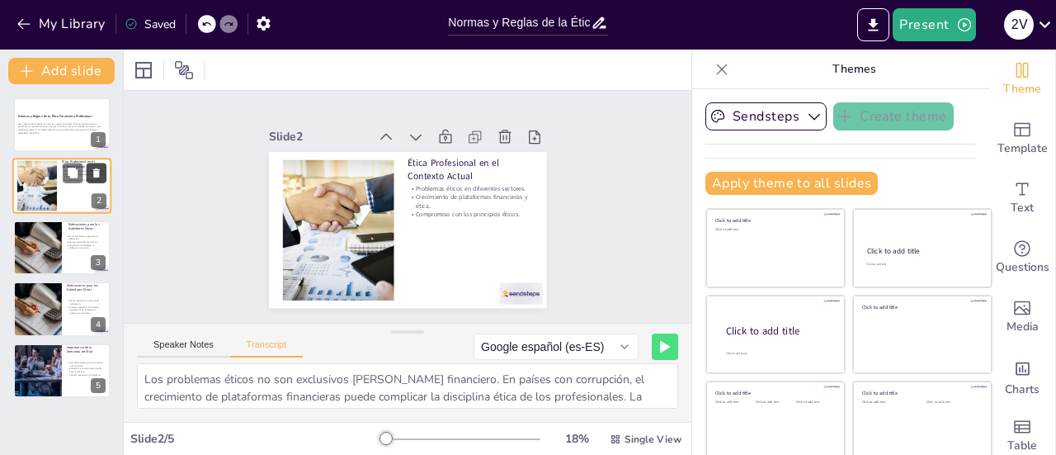
click at [94, 167] on button at bounding box center [97, 173] width 20 height 20
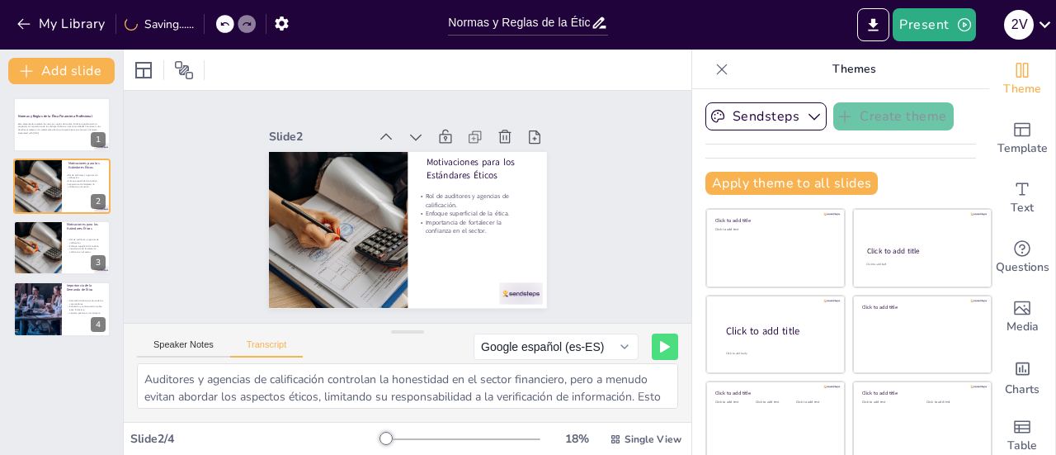
scroll to position [83, 0]
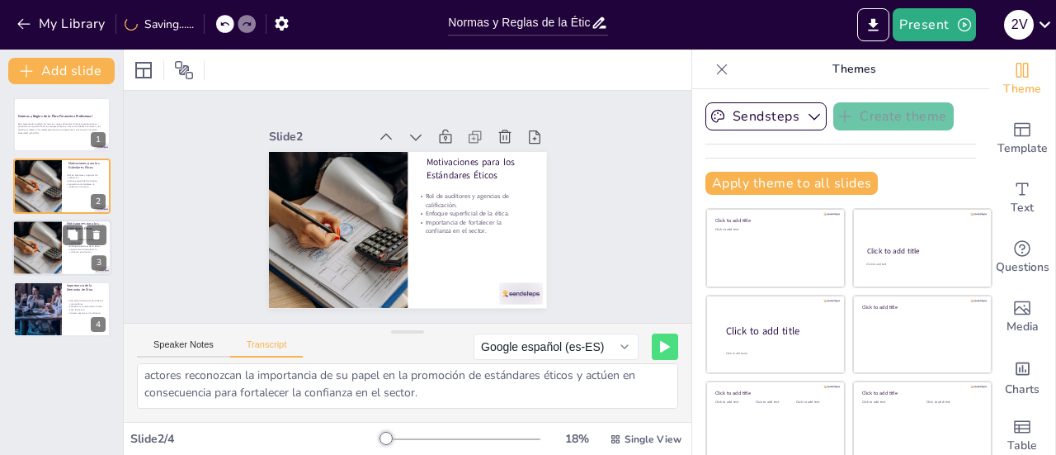
click at [41, 252] on div at bounding box center [37, 247] width 84 height 56
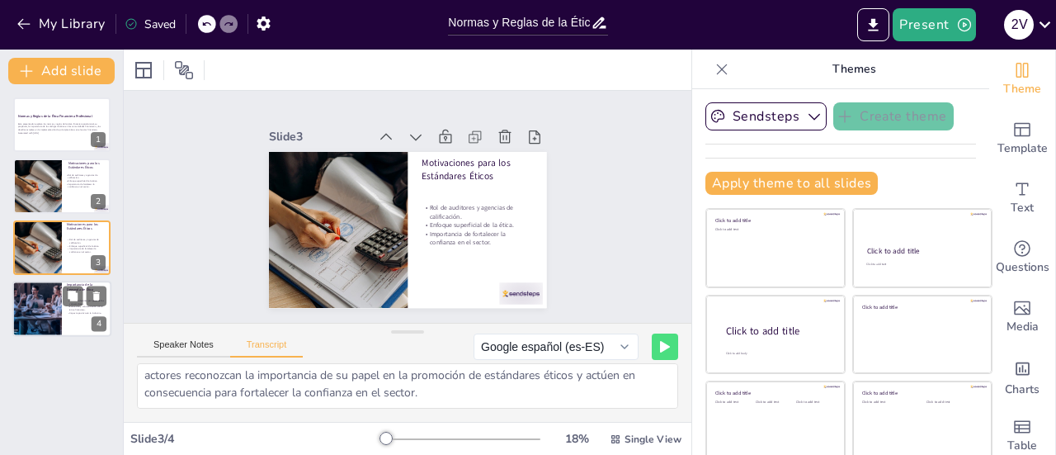
click at [16, 315] on div at bounding box center [36, 309] width 106 height 56
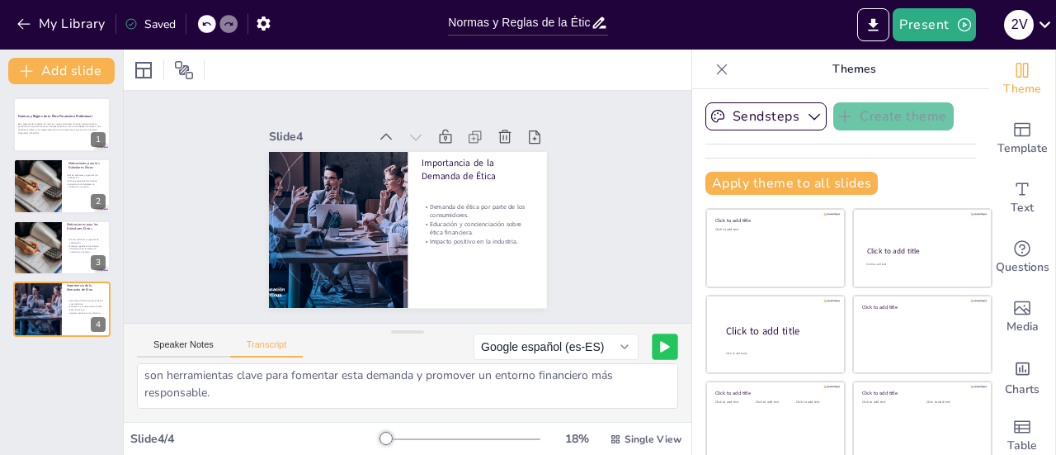
click at [652, 350] on button at bounding box center [665, 346] width 26 height 26
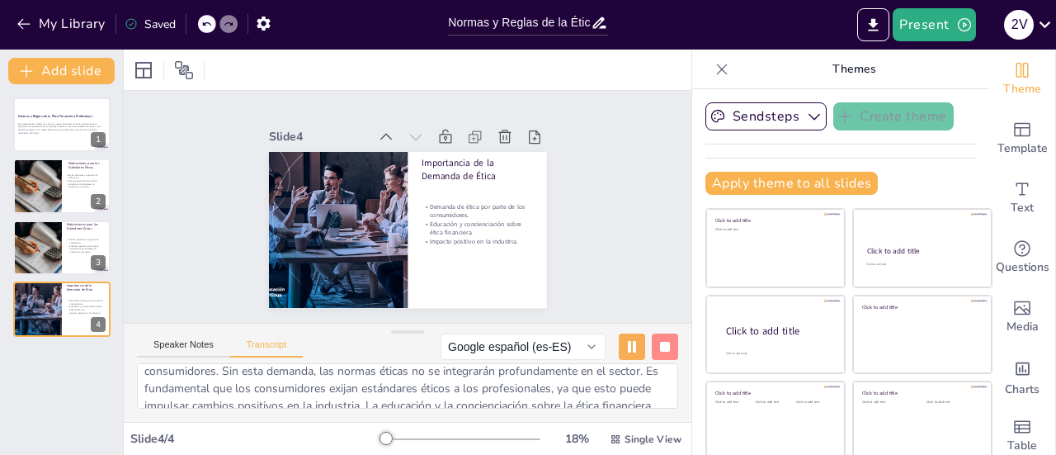
scroll to position [0, 0]
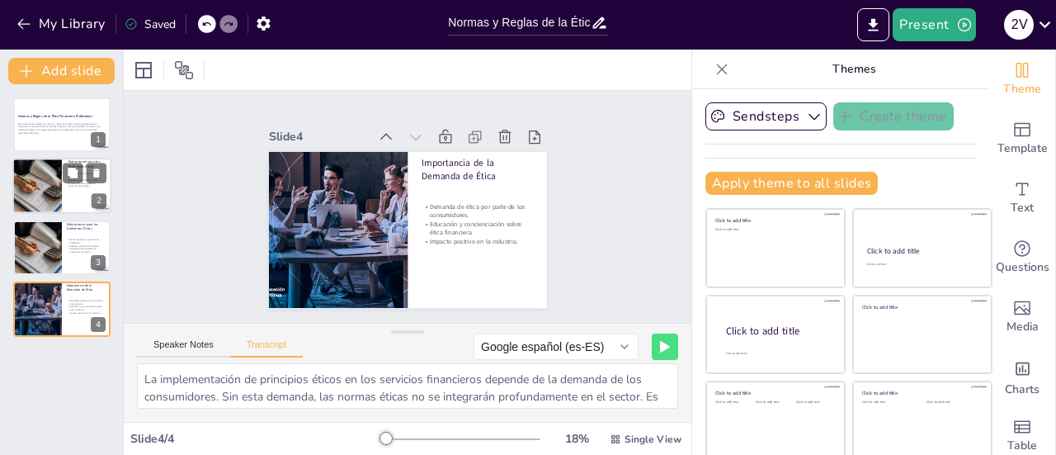
click at [35, 193] on div at bounding box center [37, 186] width 84 height 56
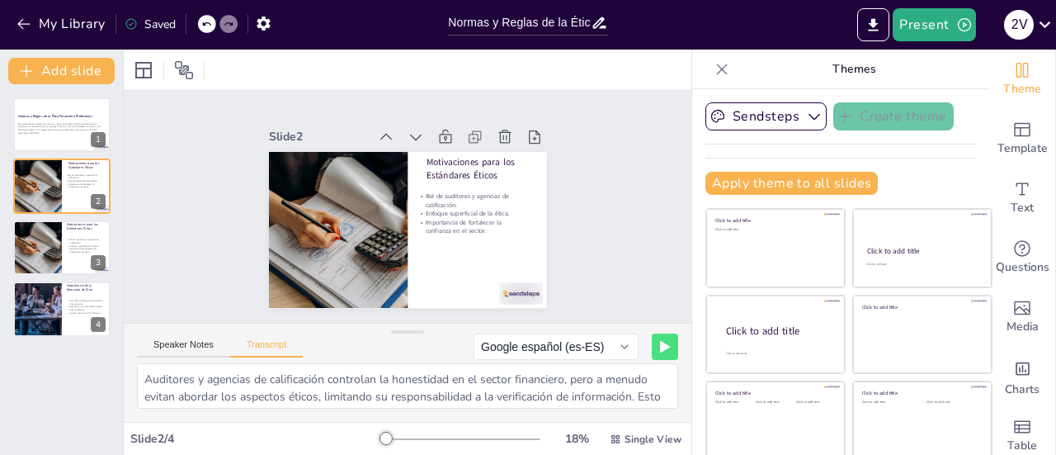
drag, startPoint x: 635, startPoint y: 347, endPoint x: 624, endPoint y: 355, distance: 14.2
click at [660, 347] on icon at bounding box center [665, 347] width 10 height 12
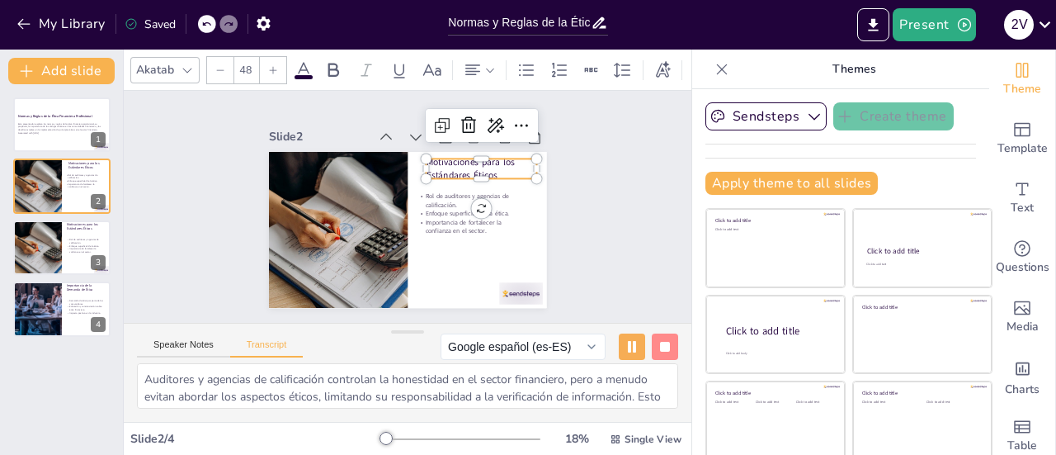
click at [427, 160] on p "Motivaciones para los Estándares Éticos" at bounding box center [466, 147] width 114 height 59
click at [435, 167] on p "Motivaciones para los Estándares Éticos" at bounding box center [491, 201] width 112 height 68
click at [660, 350] on icon at bounding box center [665, 347] width 10 height 12
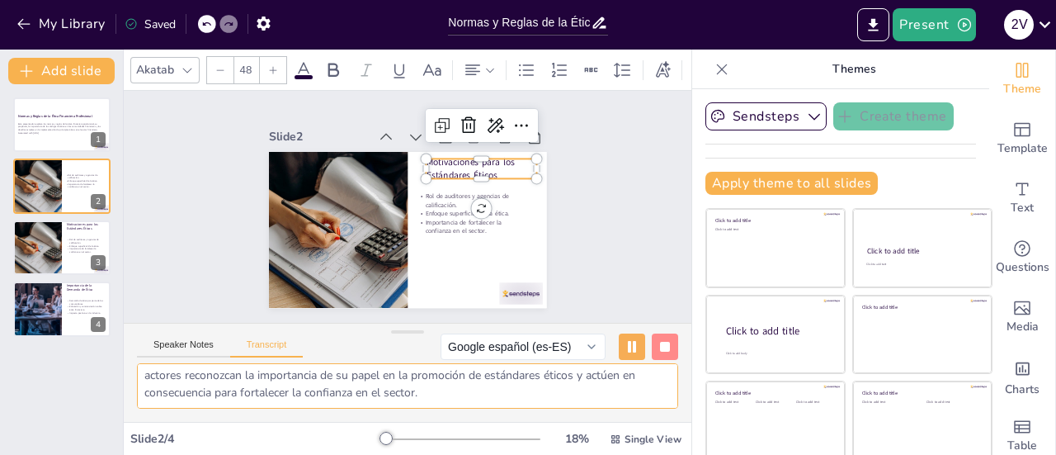
drag, startPoint x: 149, startPoint y: 383, endPoint x: 224, endPoint y: 389, distance: 74.5
click at [264, 398] on textarea "Auditores y agencias de calificación controlan la honestidad en el sector finan…" at bounding box center [407, 385] width 541 height 45
click at [153, 382] on textarea "Auditores y agencias de calificación controlan la honestidad en el sector finan…" at bounding box center [407, 385] width 541 height 45
drag, startPoint x: 165, startPoint y: 370, endPoint x: 175, endPoint y: 377, distance: 11.9
click at [163, 384] on textarea "Auditores y agencias de calificación controlan la honestidad en el sector finan…" at bounding box center [407, 385] width 541 height 45
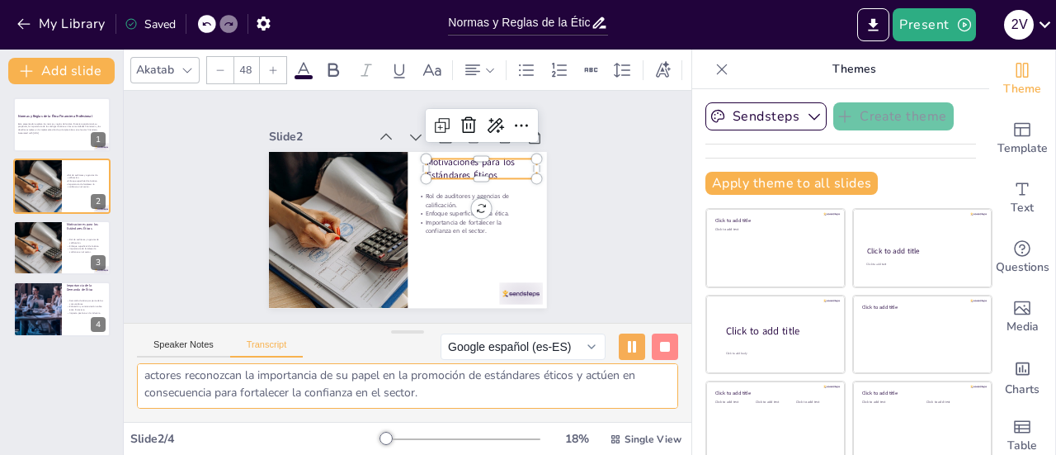
drag, startPoint x: 175, startPoint y: 377, endPoint x: 447, endPoint y: 372, distance: 272.3
click at [450, 369] on textarea "Auditores y agencias de calificación controlan la honestidad en el sector finan…" at bounding box center [407, 385] width 541 height 45
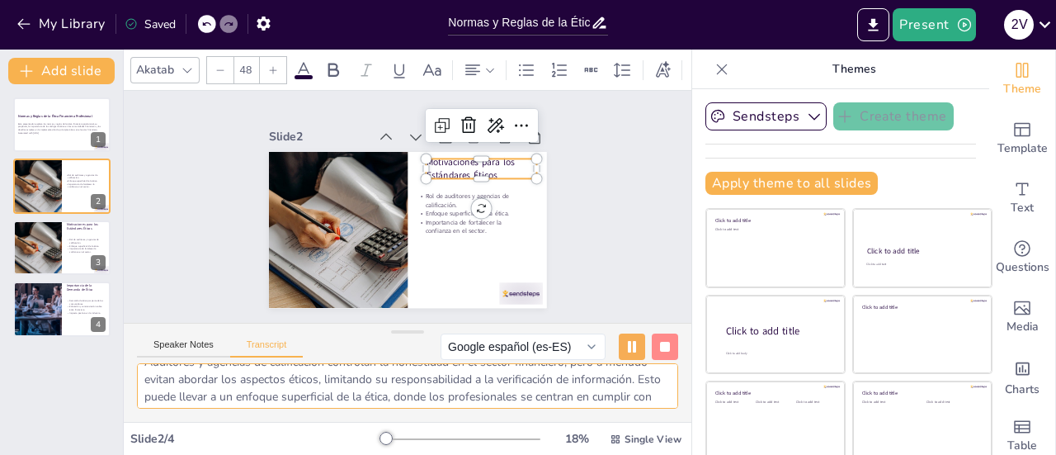
scroll to position [0, 0]
drag, startPoint x: 194, startPoint y: 399, endPoint x: 141, endPoint y: 372, distance: 59.4
click at [141, 372] on textarea "Auditores y agencias de calificación controlan la honestidad en el sector finan…" at bounding box center [407, 385] width 541 height 45
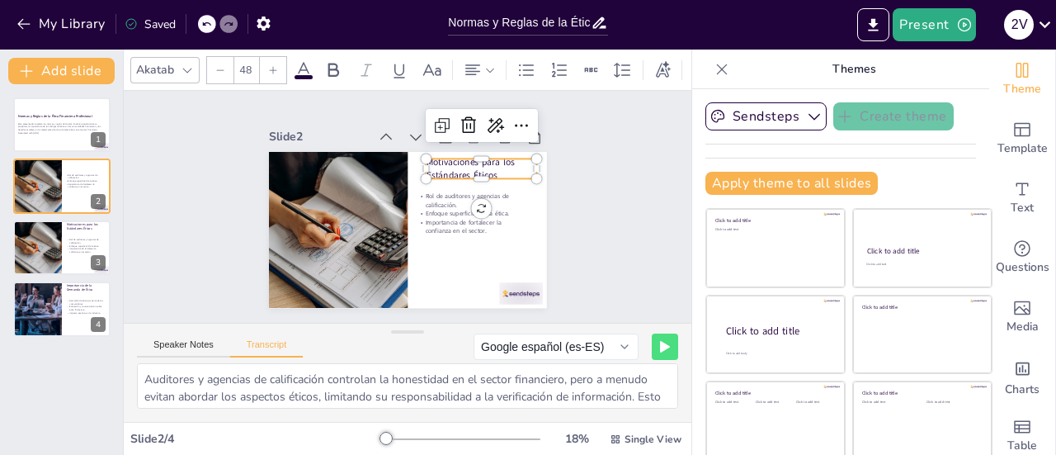
click at [228, 193] on div "Slide 1 Normas y Reglas de la Ética Financiera Profesional Esta presentación ex…" at bounding box center [408, 207] width 361 height 422
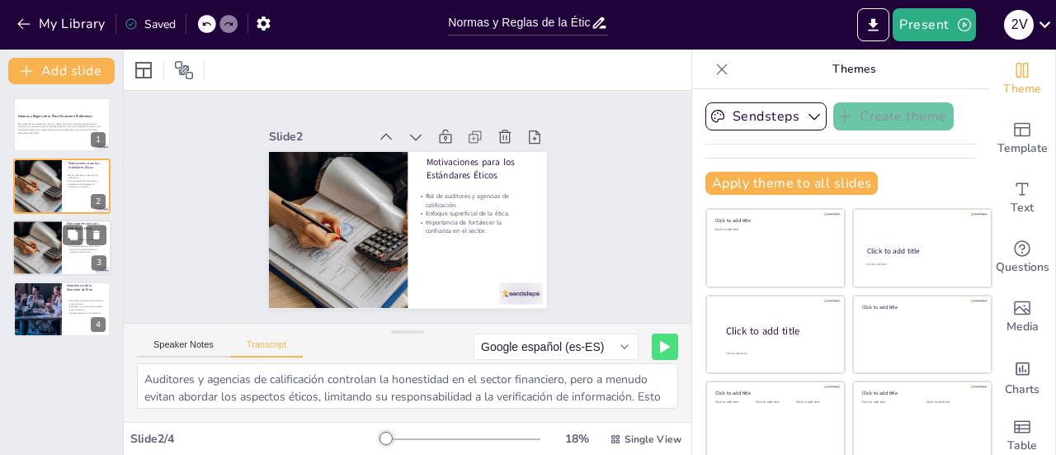
click at [54, 252] on div at bounding box center [37, 247] width 84 height 56
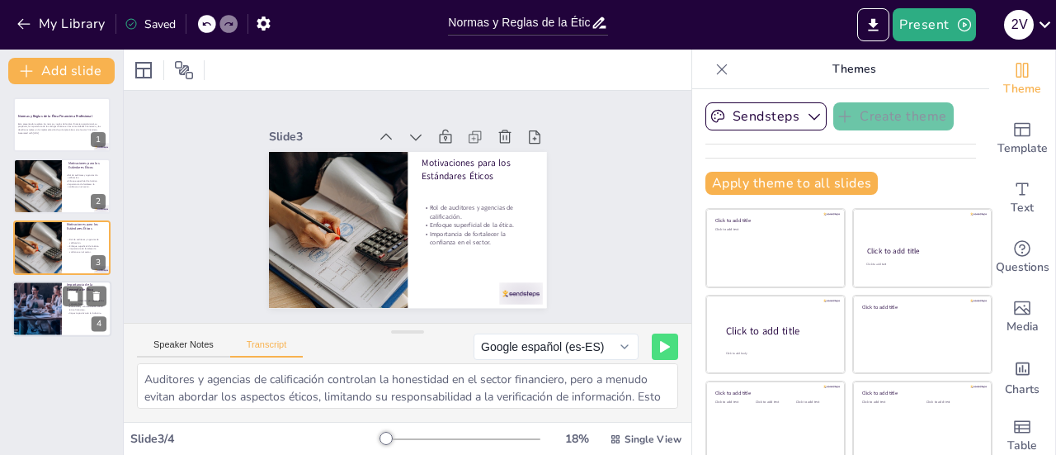
click at [49, 309] on div at bounding box center [36, 309] width 106 height 56
type textarea "La implementación de principios éticos en los servicios financieros depende de …"
